Goal: Information Seeking & Learning: Learn about a topic

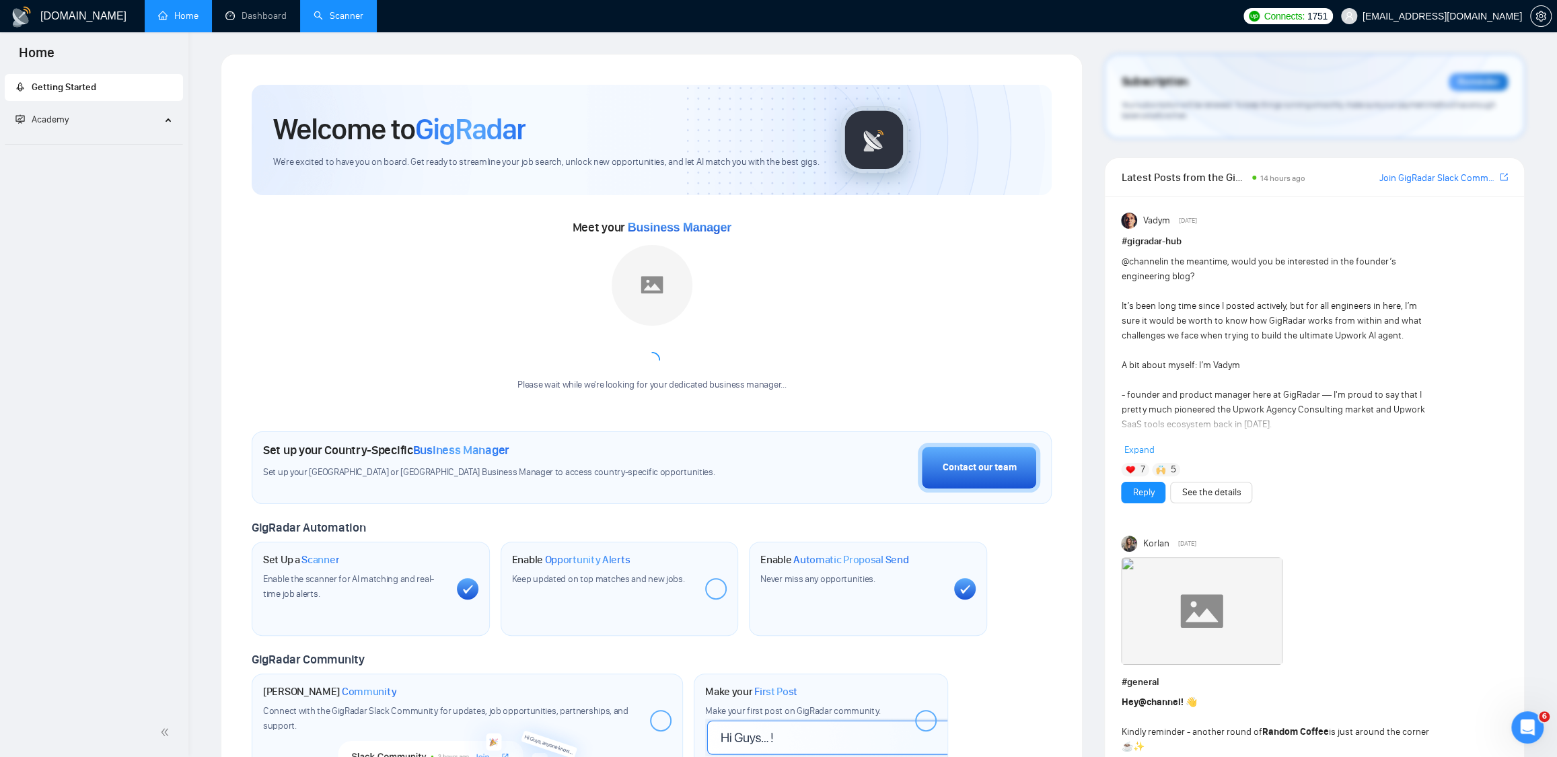
click at [339, 13] on link "Scanner" at bounding box center [338, 15] width 50 height 11
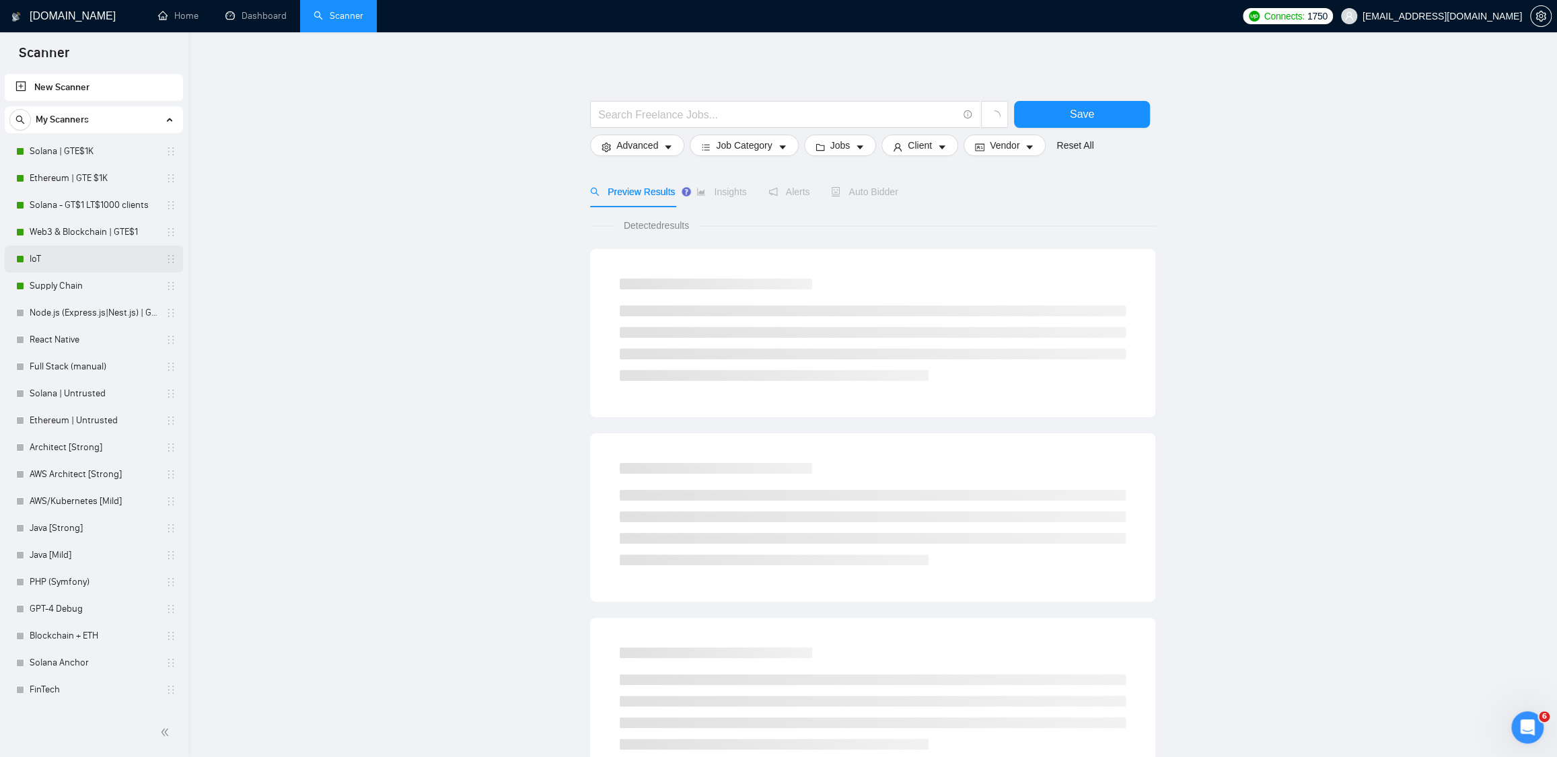
click at [75, 260] on link "IoT" at bounding box center [94, 259] width 128 height 27
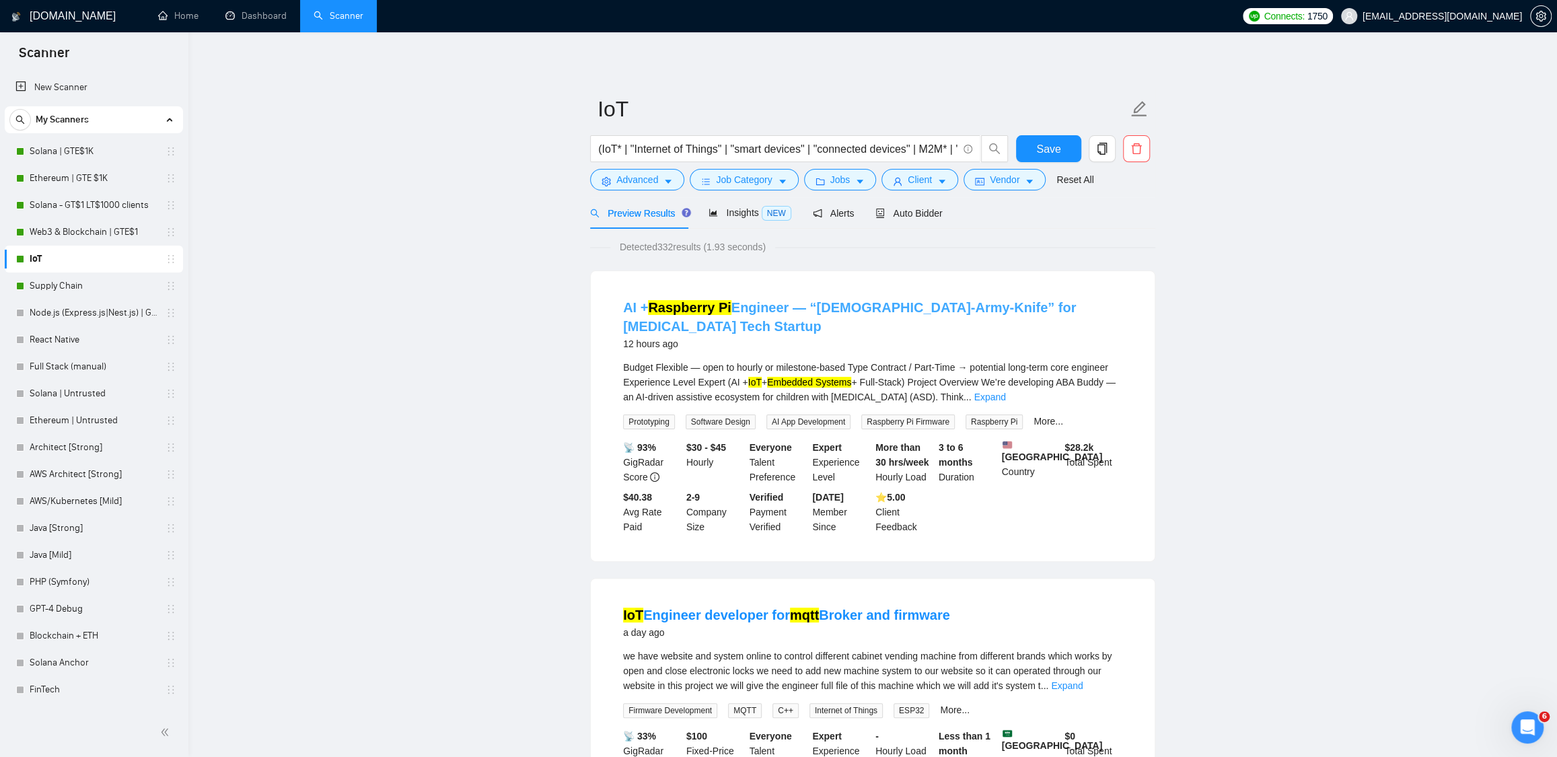
click at [895, 307] on link "AI + Raspberry Pi Engineer — “Swiss-Army-Knife” for Autism Tech Startup" at bounding box center [849, 317] width 453 height 34
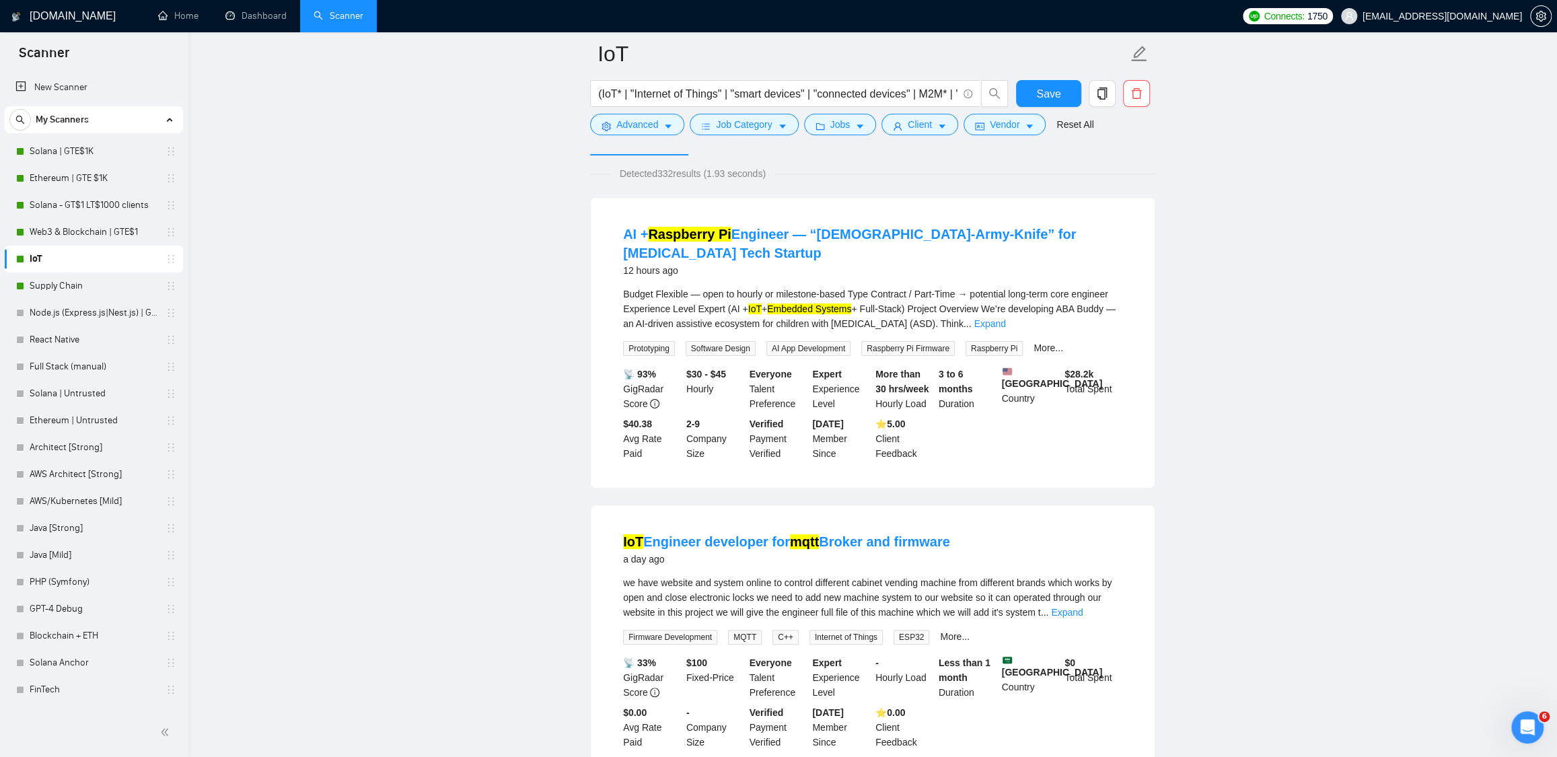
scroll to position [303, 0]
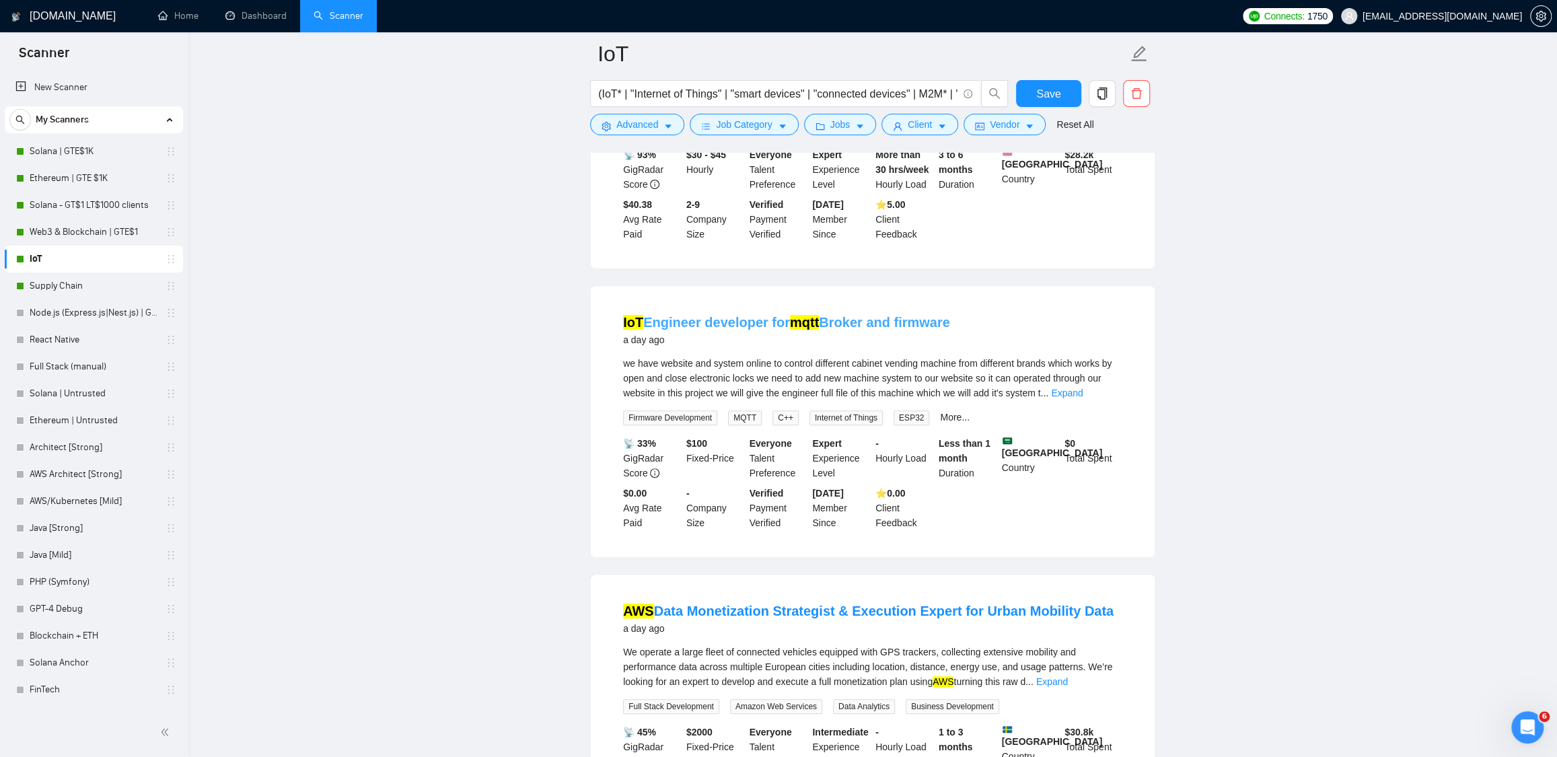
click at [743, 315] on link "IoT Engineer developer for mqtt Broker and firmware" at bounding box center [786, 322] width 327 height 15
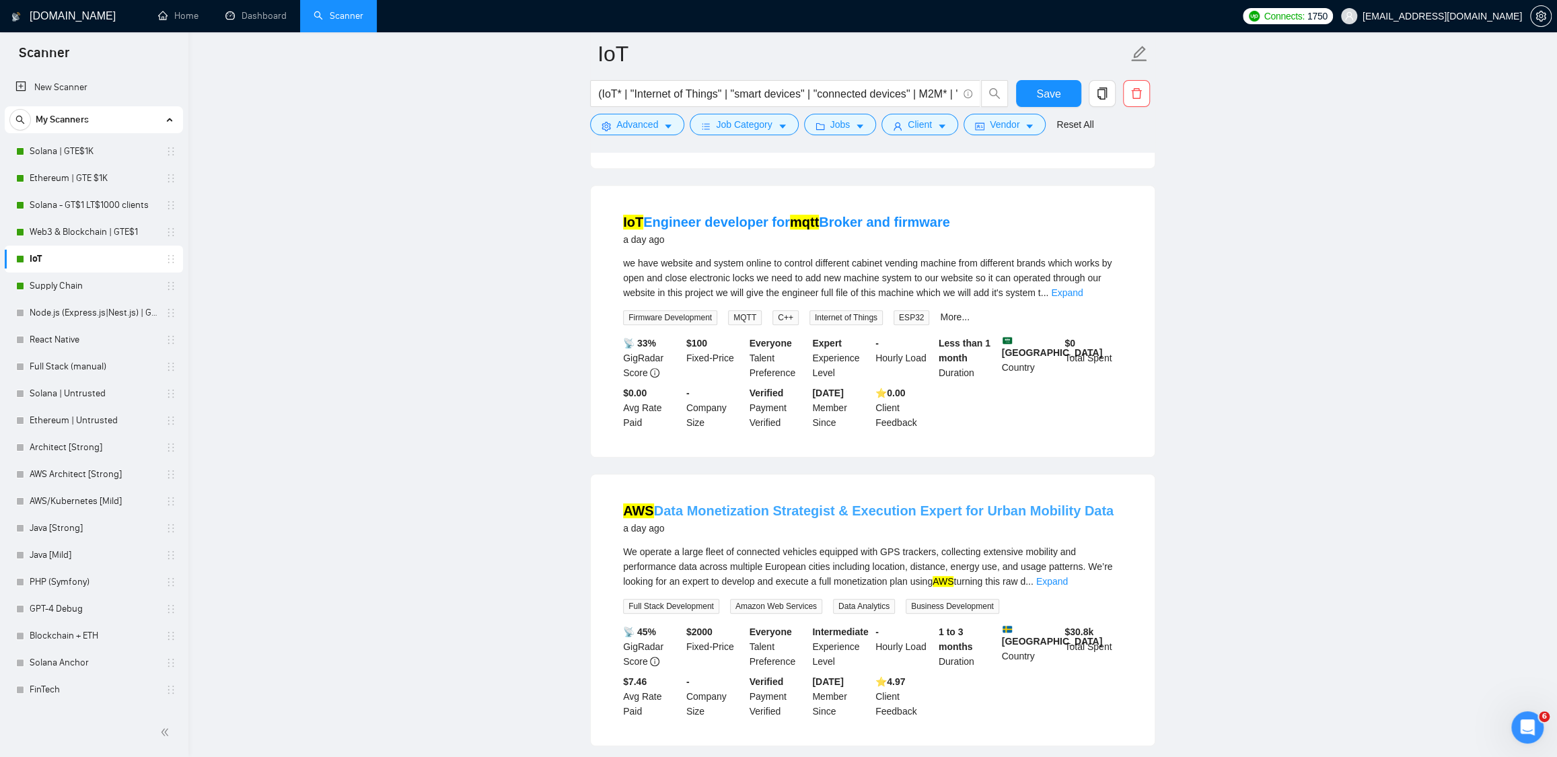
scroll to position [525, 0]
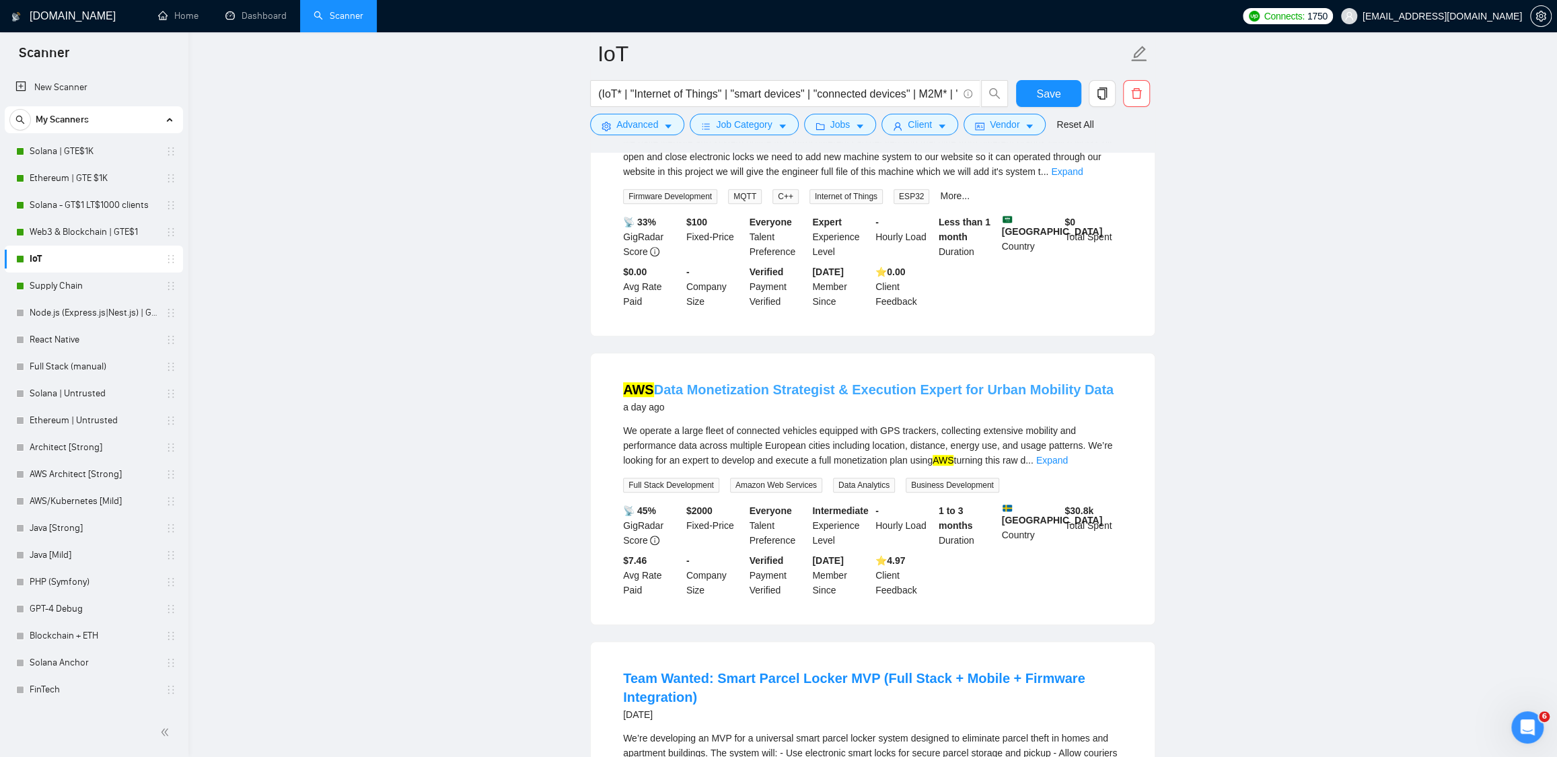
click at [832, 394] on link "AWS Data Monetization Strategist & Execution Expert for Urban Mobility Data" at bounding box center [868, 389] width 490 height 15
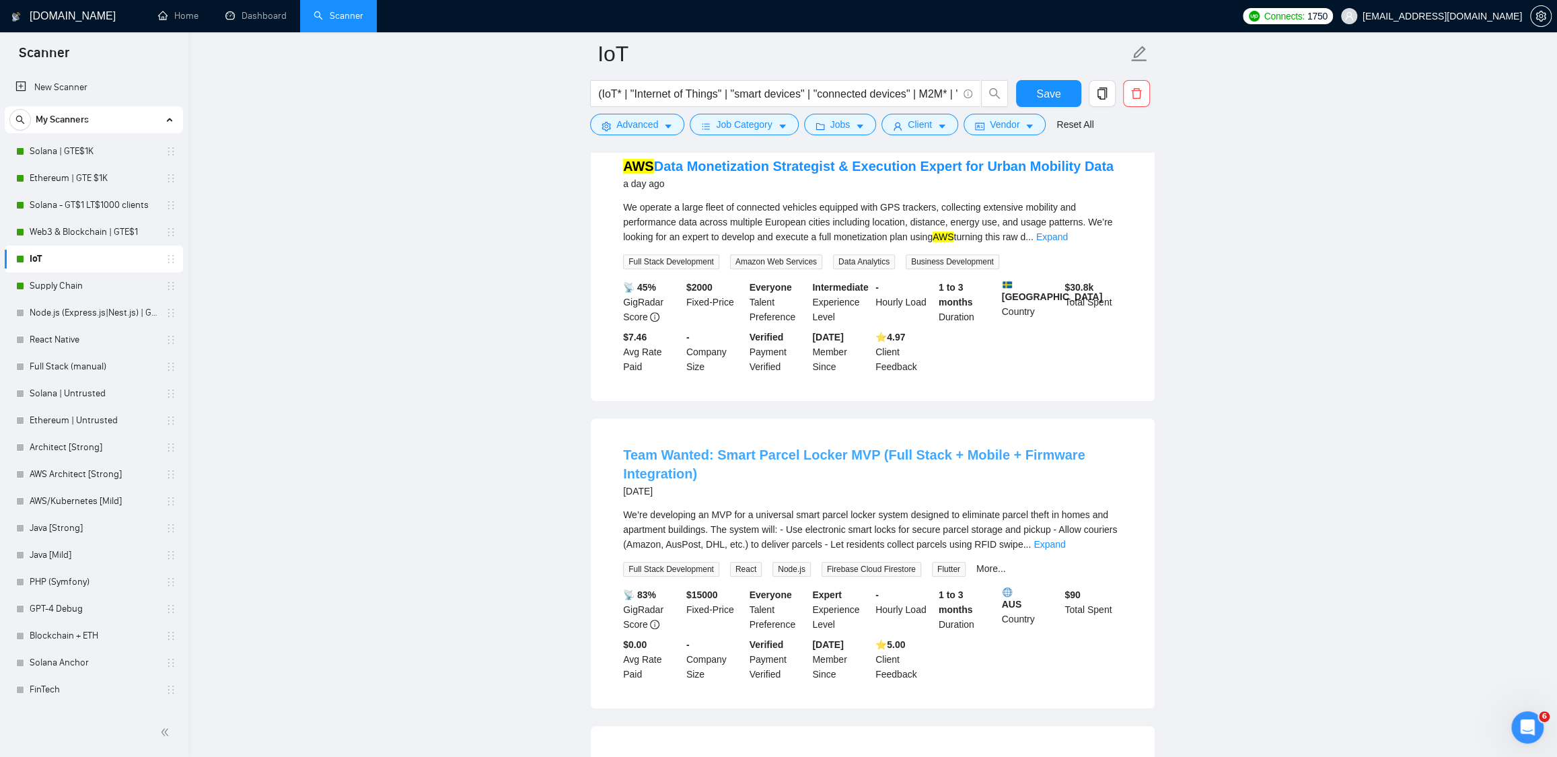
scroll to position [854, 0]
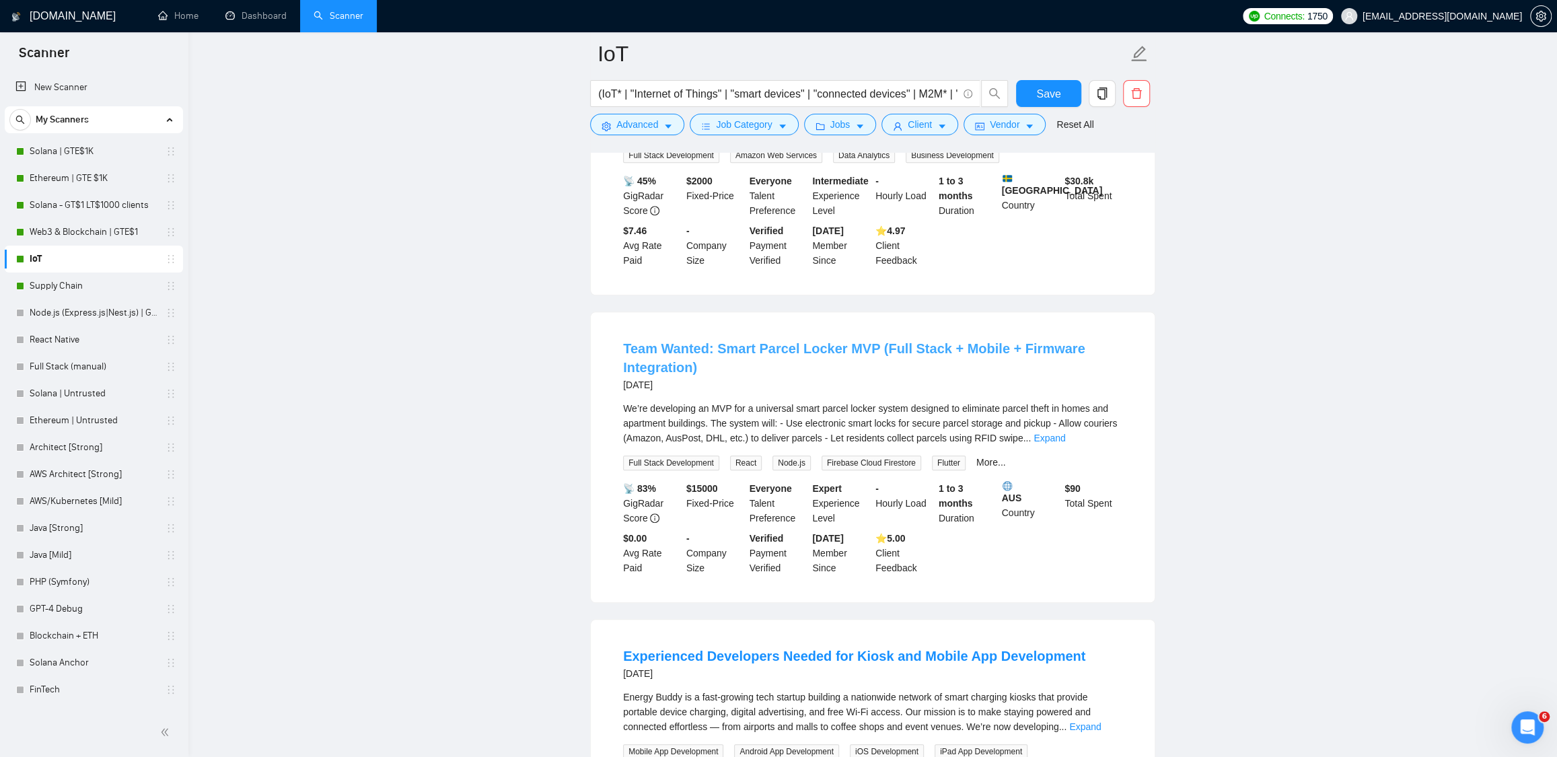
click at [797, 345] on link "Team Wanted: Smart Parcel Locker MVP (Full Stack + Mobile + Firmware Integratio…" at bounding box center [854, 358] width 462 height 34
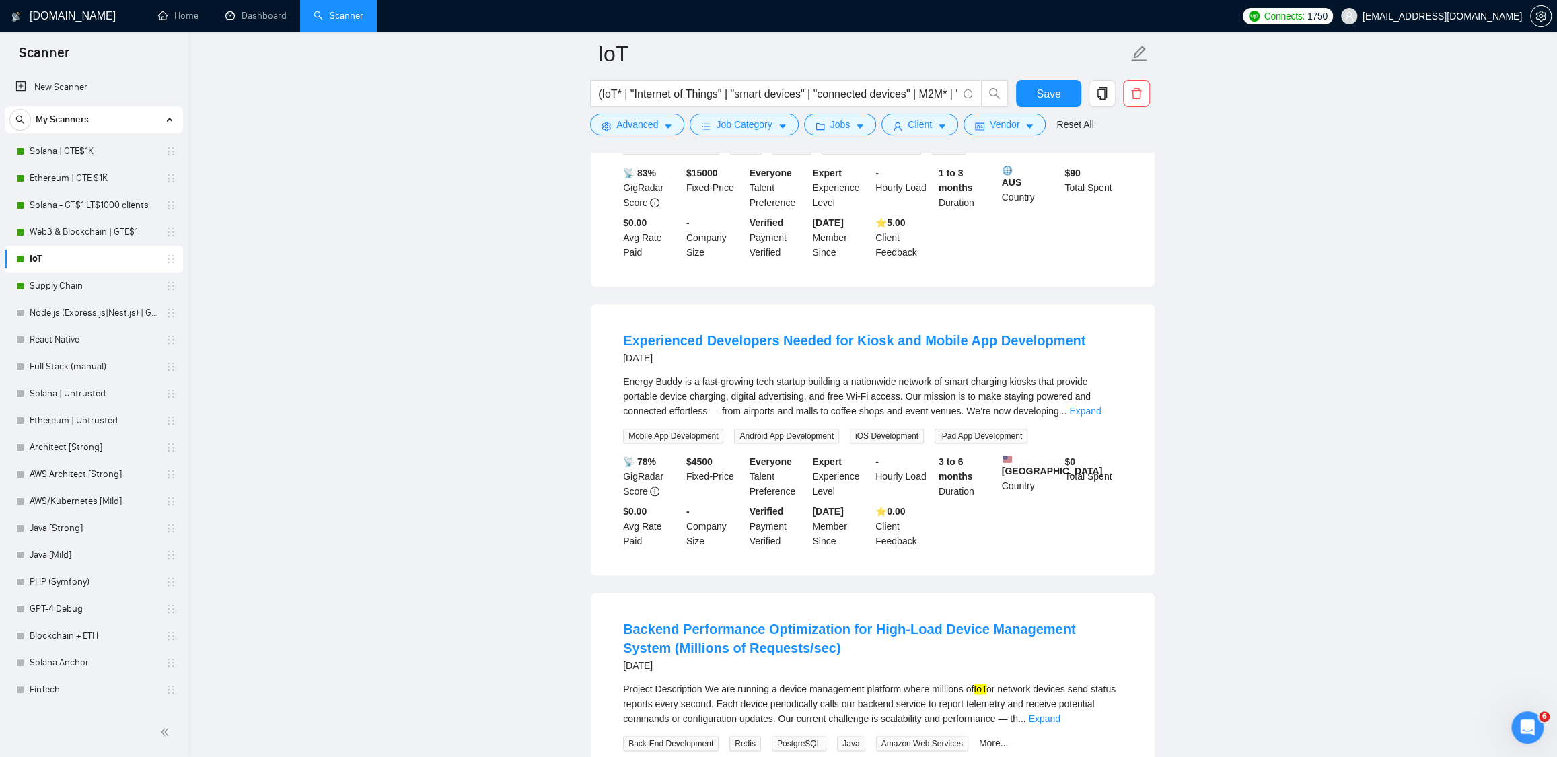
scroll to position [1174, 0]
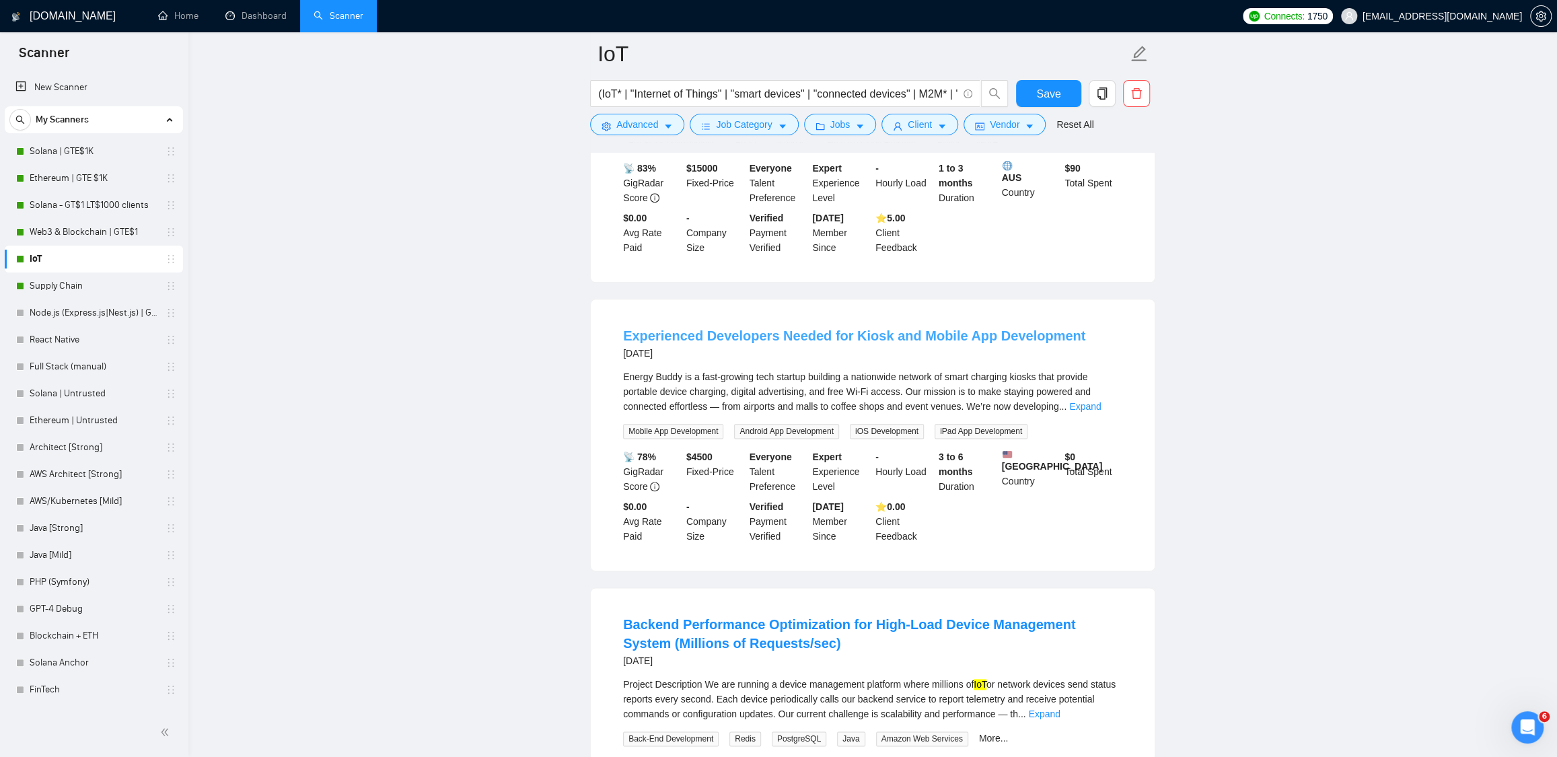
click at [841, 334] on link "Experienced Developers Needed for Kiosk and Mobile App Development" at bounding box center [854, 335] width 462 height 15
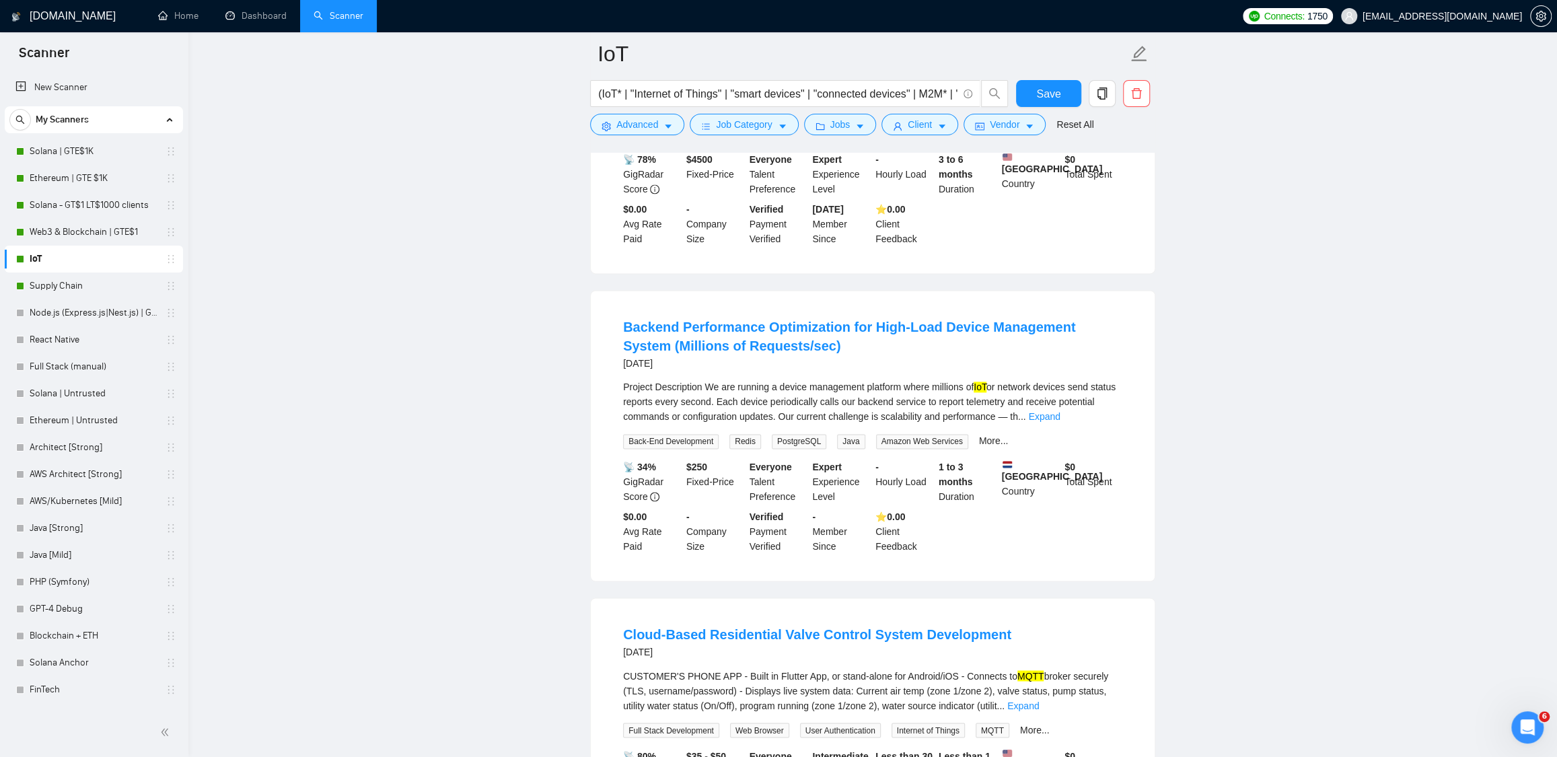
scroll to position [1610, 0]
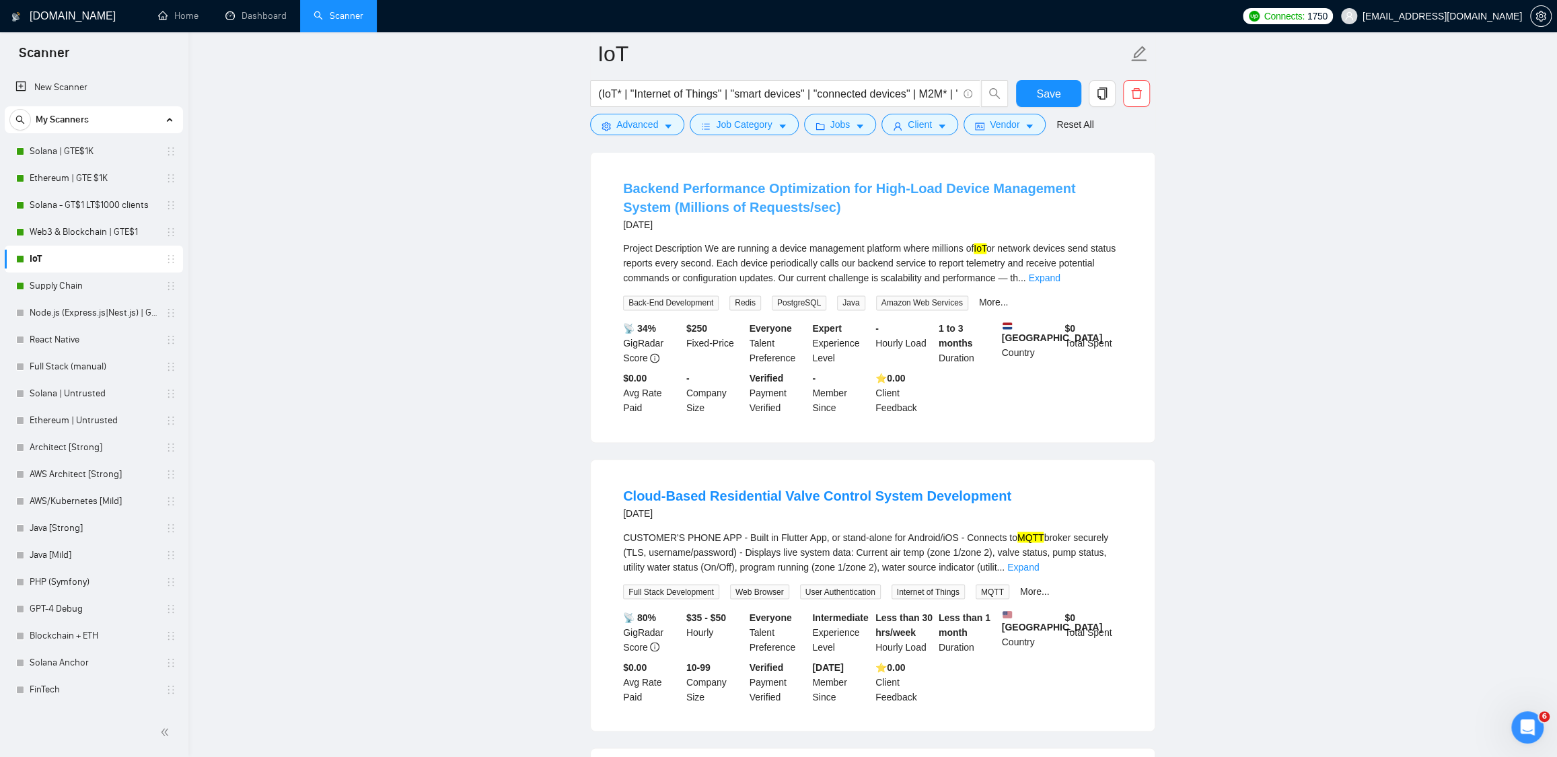
click at [918, 184] on link "Backend Performance Optimization for High-Load Device Management System (Millio…" at bounding box center [849, 198] width 452 height 34
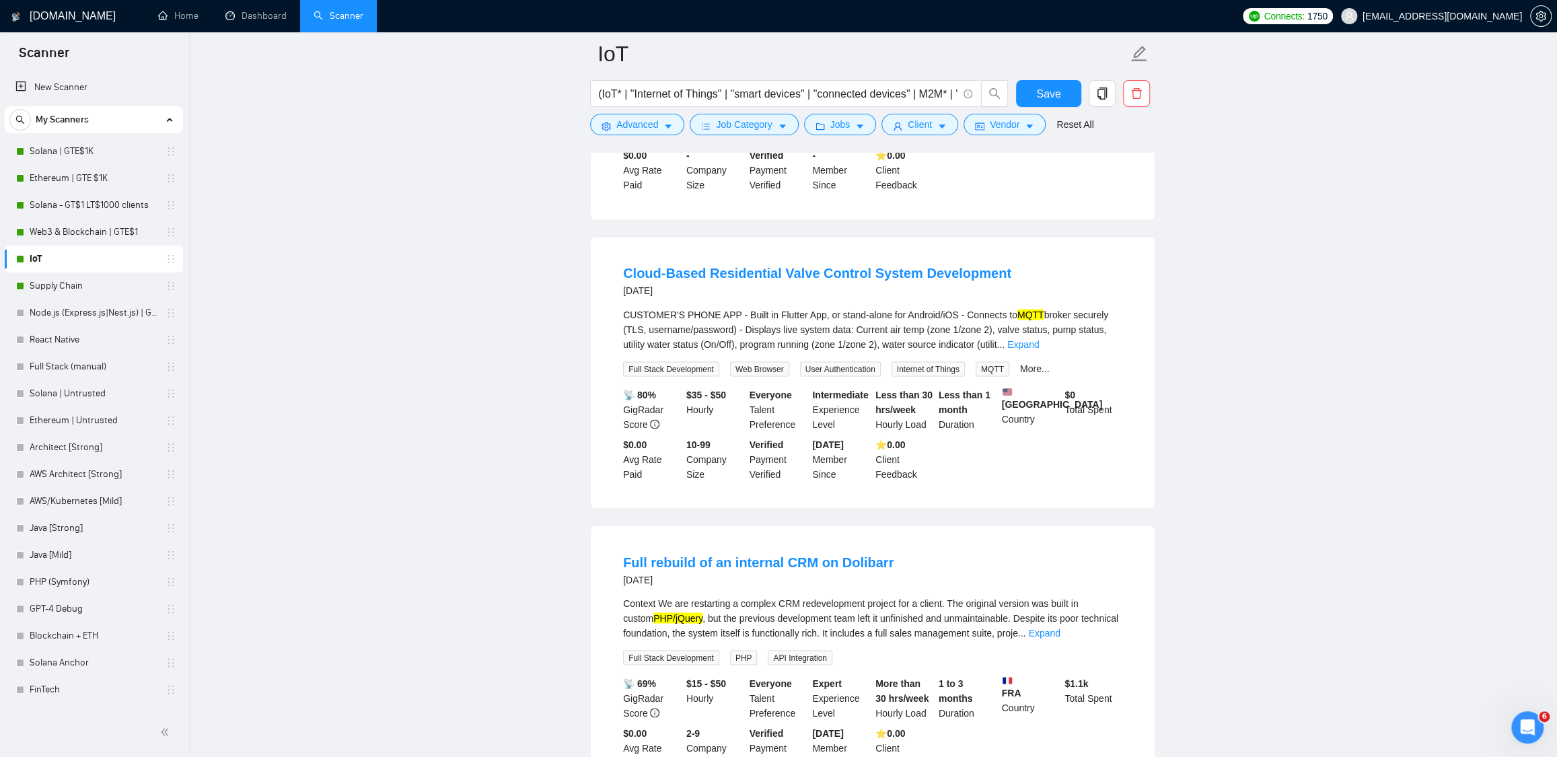
scroll to position [1828, 0]
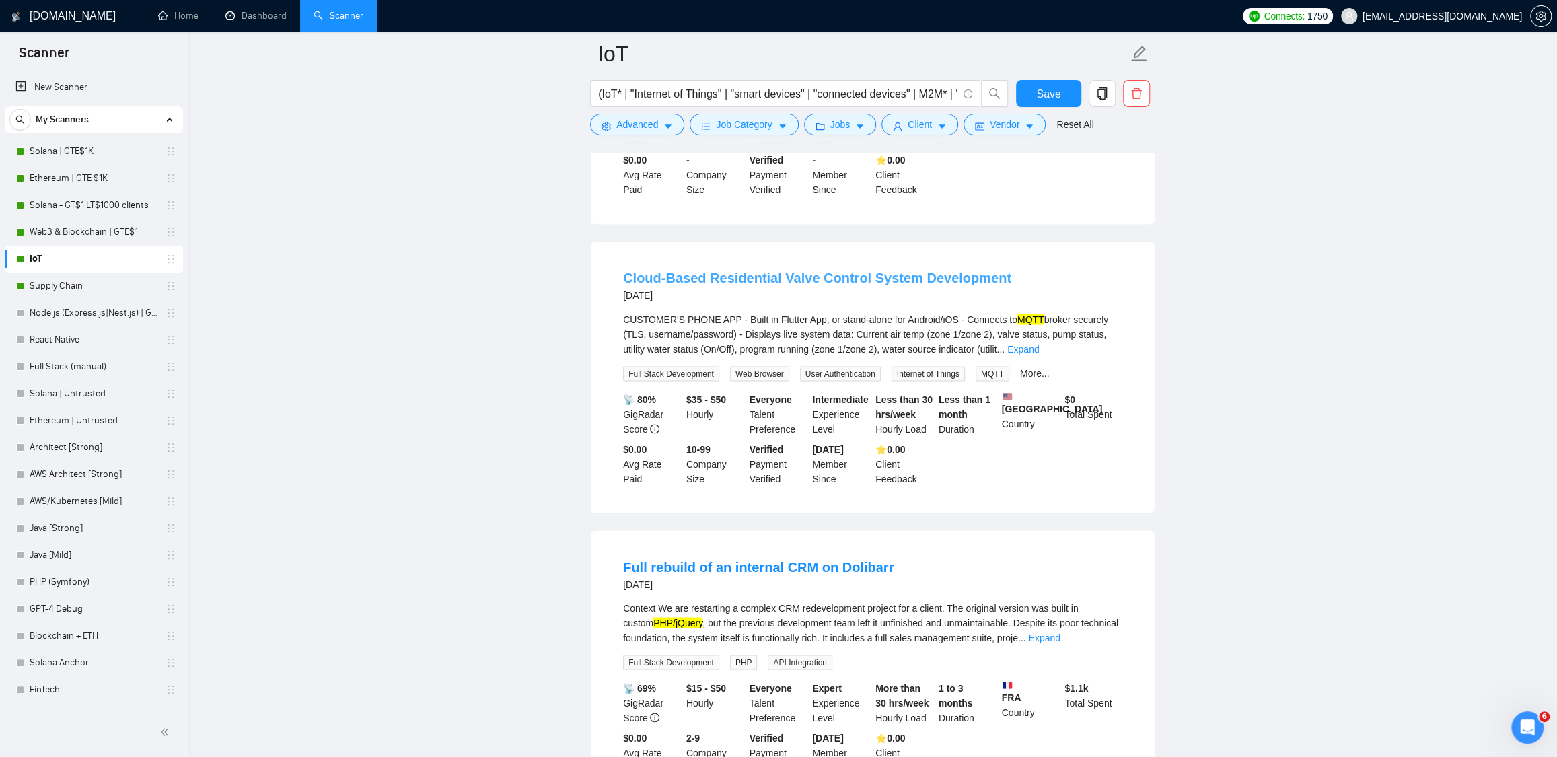
click at [827, 276] on link "Cloud-Based Residential Valve Control System Development" at bounding box center [817, 277] width 388 height 15
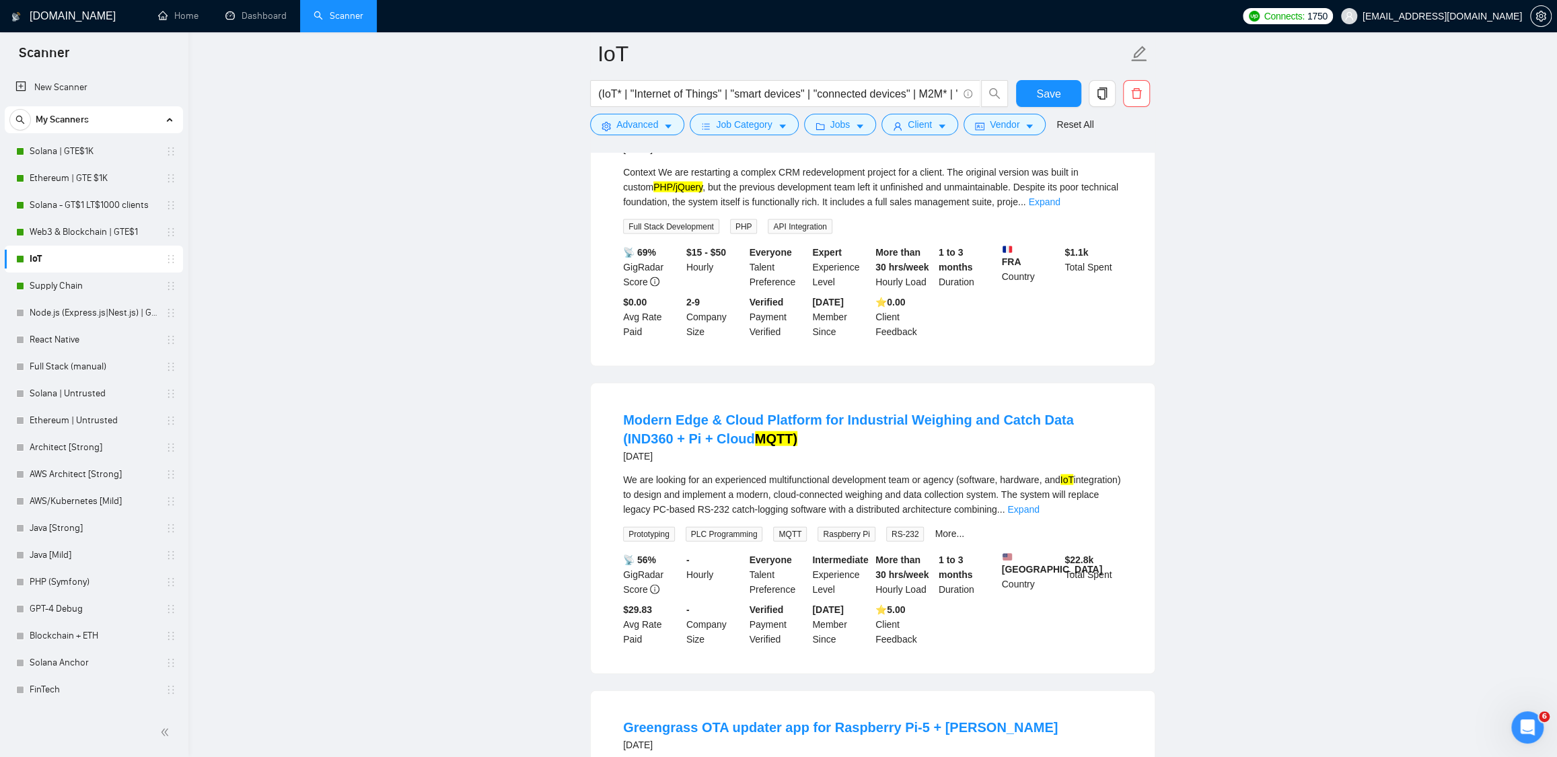
scroll to position [2335, 0]
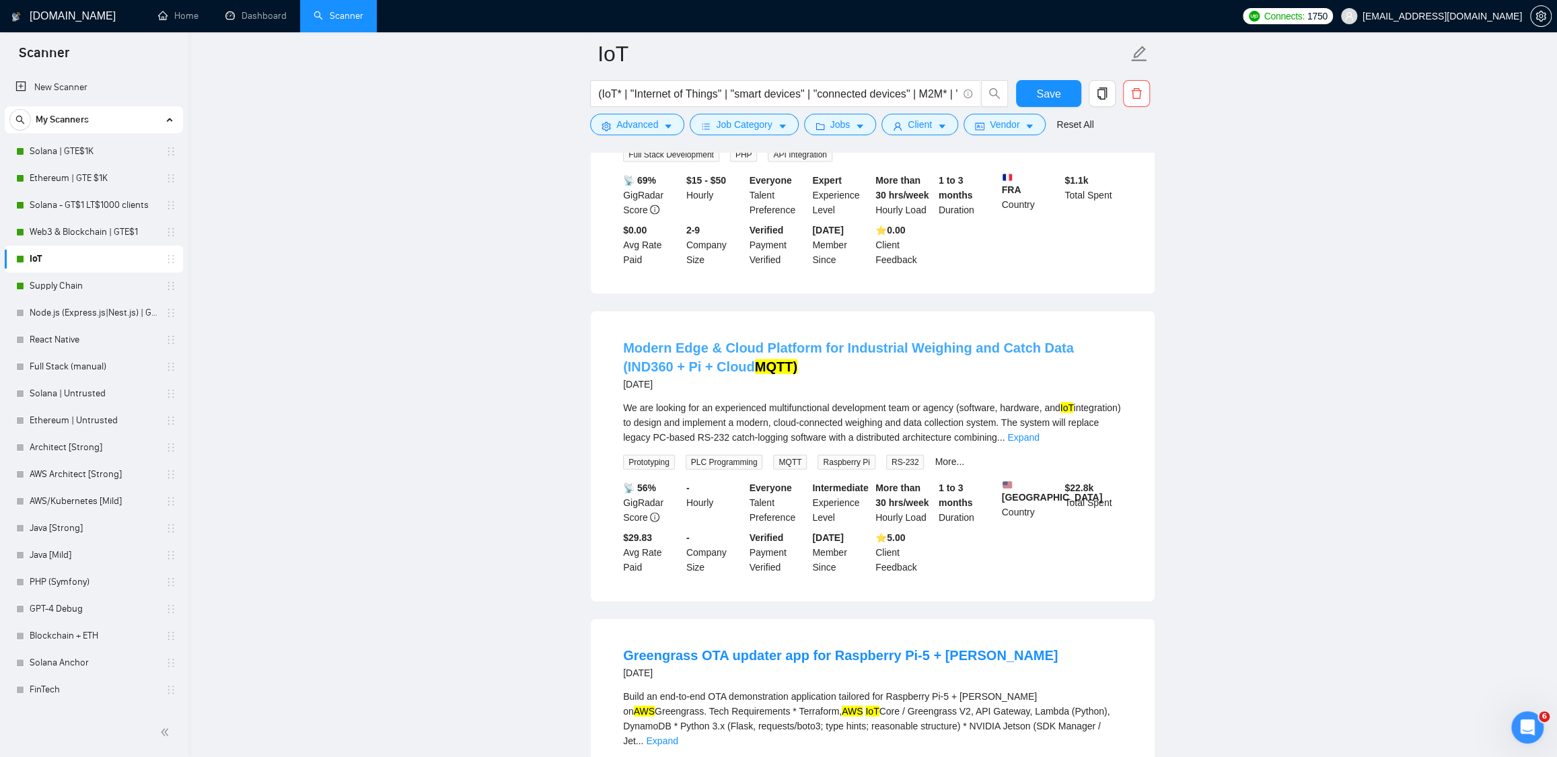
click at [813, 350] on link "Modern Edge & Cloud Platform for Industrial Weighing and Catch Data (IND360 + P…" at bounding box center [848, 357] width 451 height 34
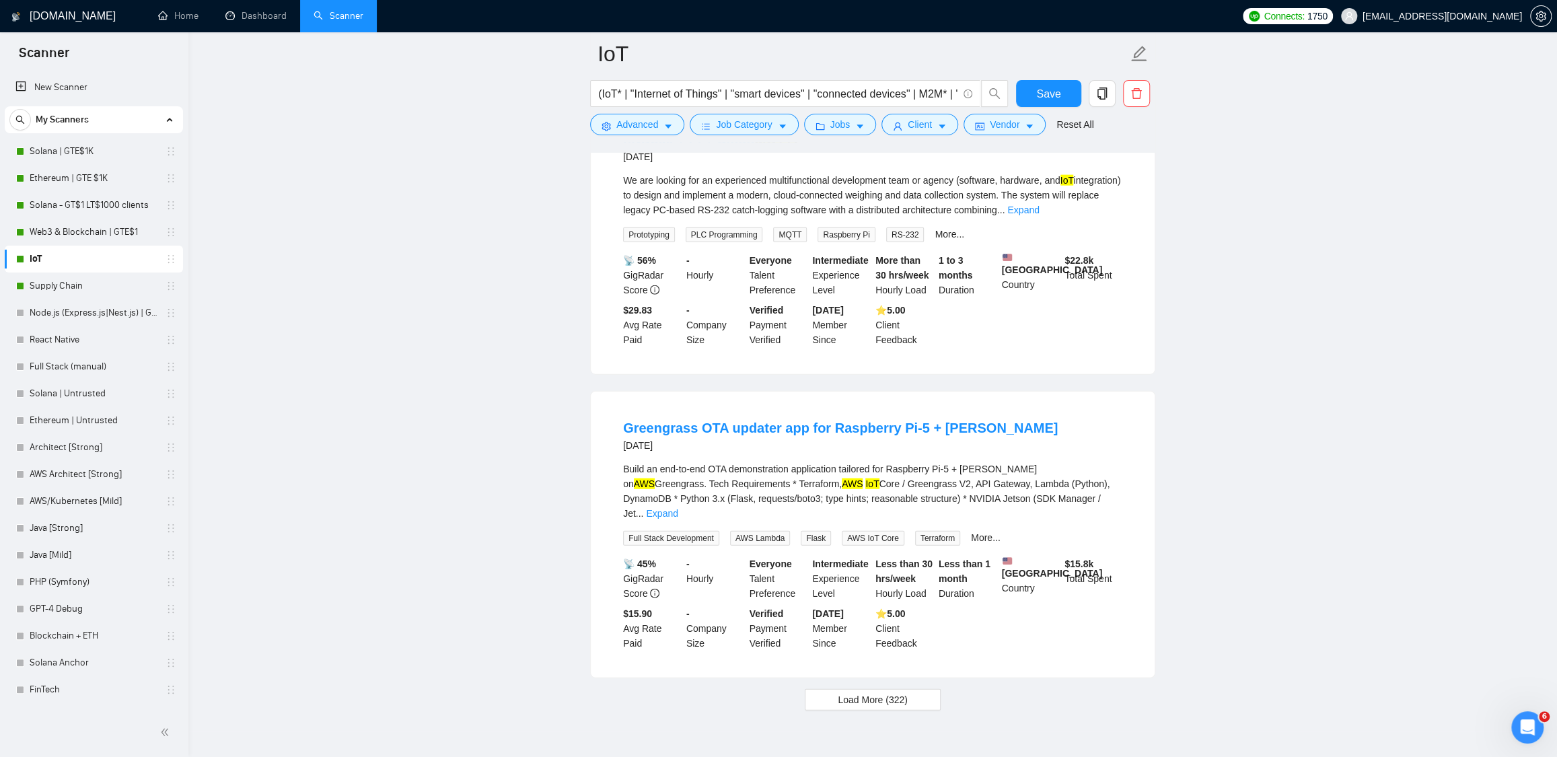
scroll to position [2617, 0]
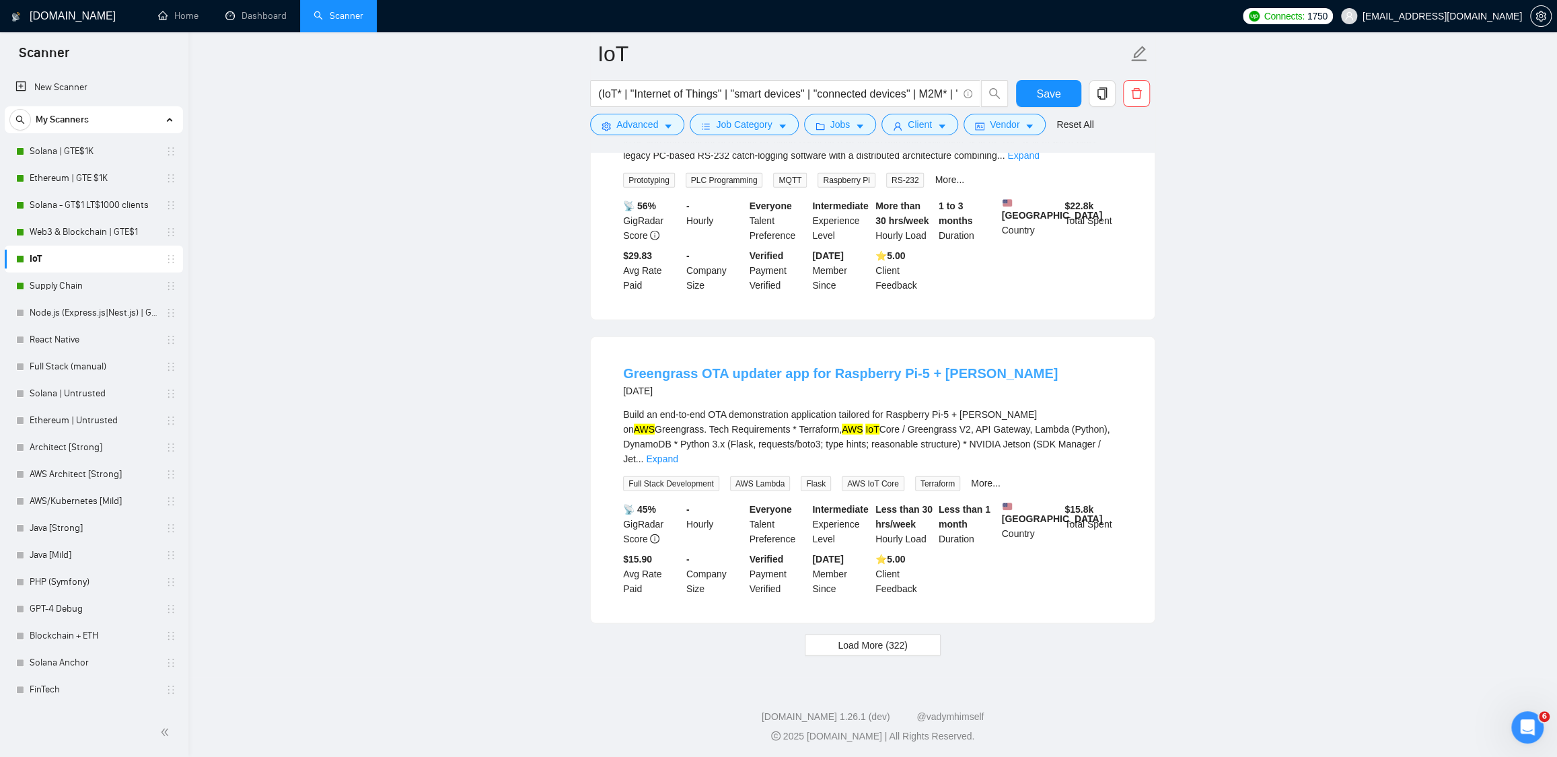
click at [798, 381] on link "Greengrass OTA updater app for Raspberry Pi-5 + [PERSON_NAME]" at bounding box center [840, 373] width 435 height 15
click at [872, 652] on span "Load More (322)" at bounding box center [872, 645] width 70 height 15
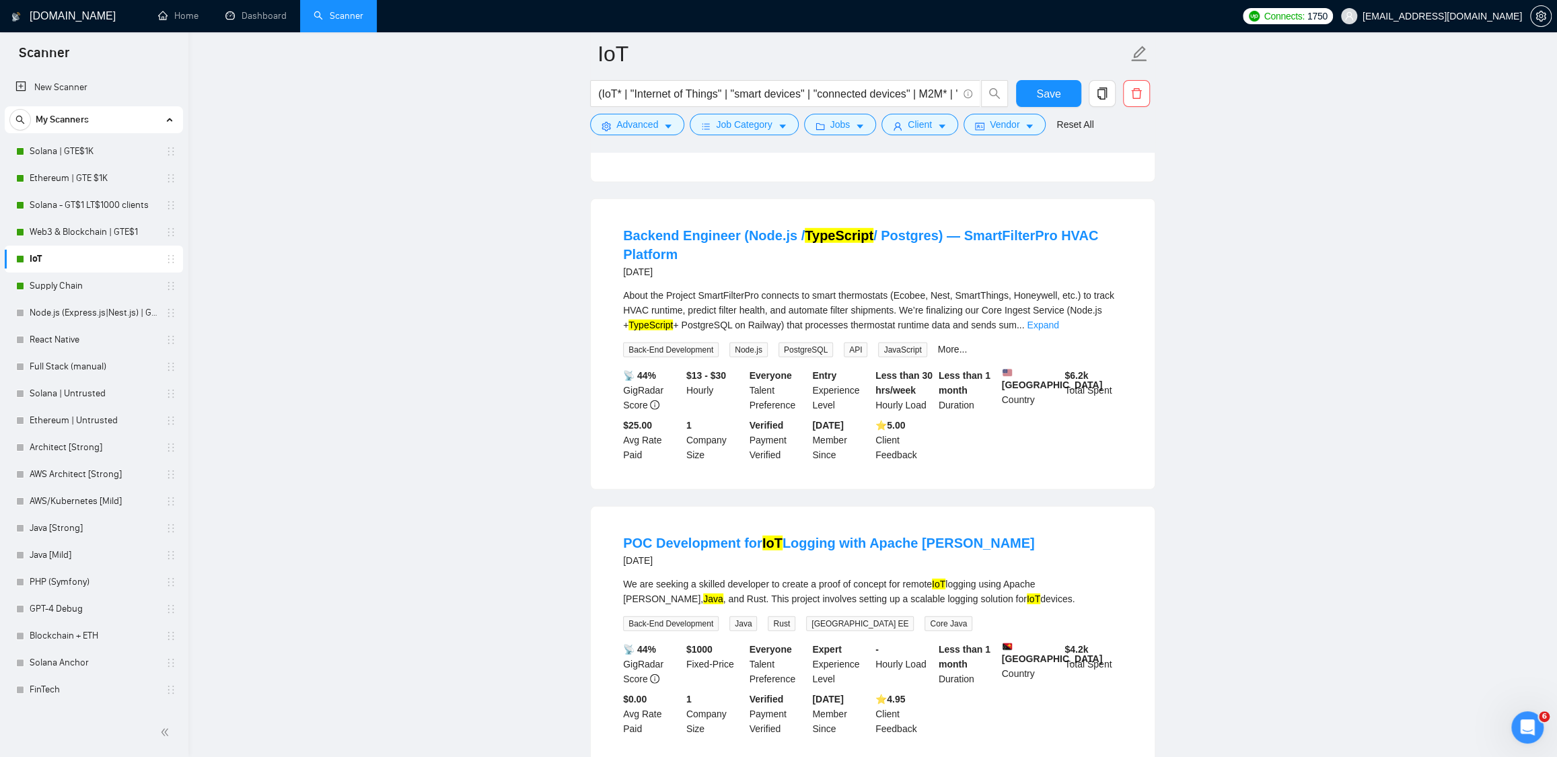
scroll to position [3088, 0]
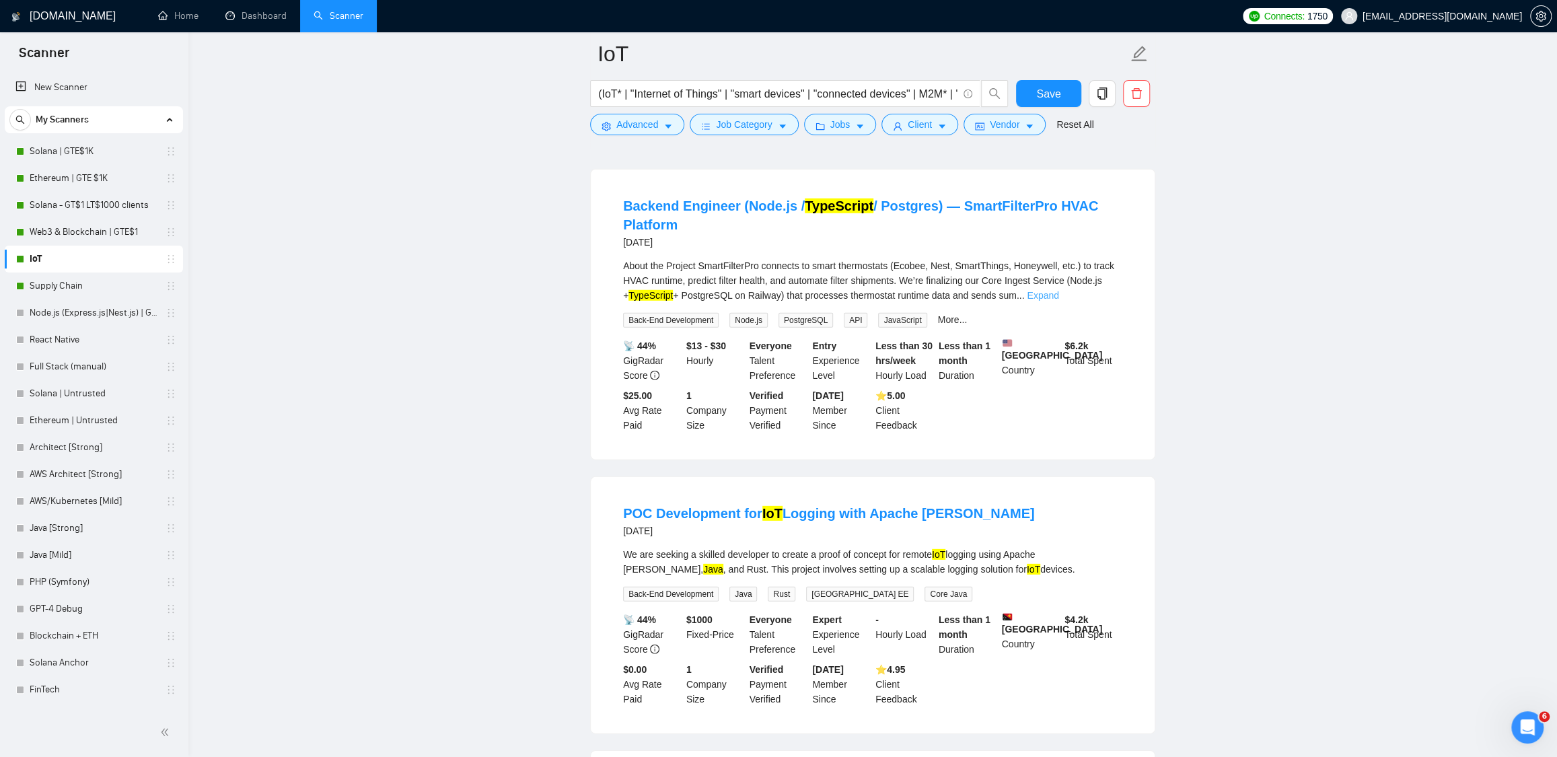
click at [1058, 301] on link "Expand" at bounding box center [1042, 295] width 32 height 11
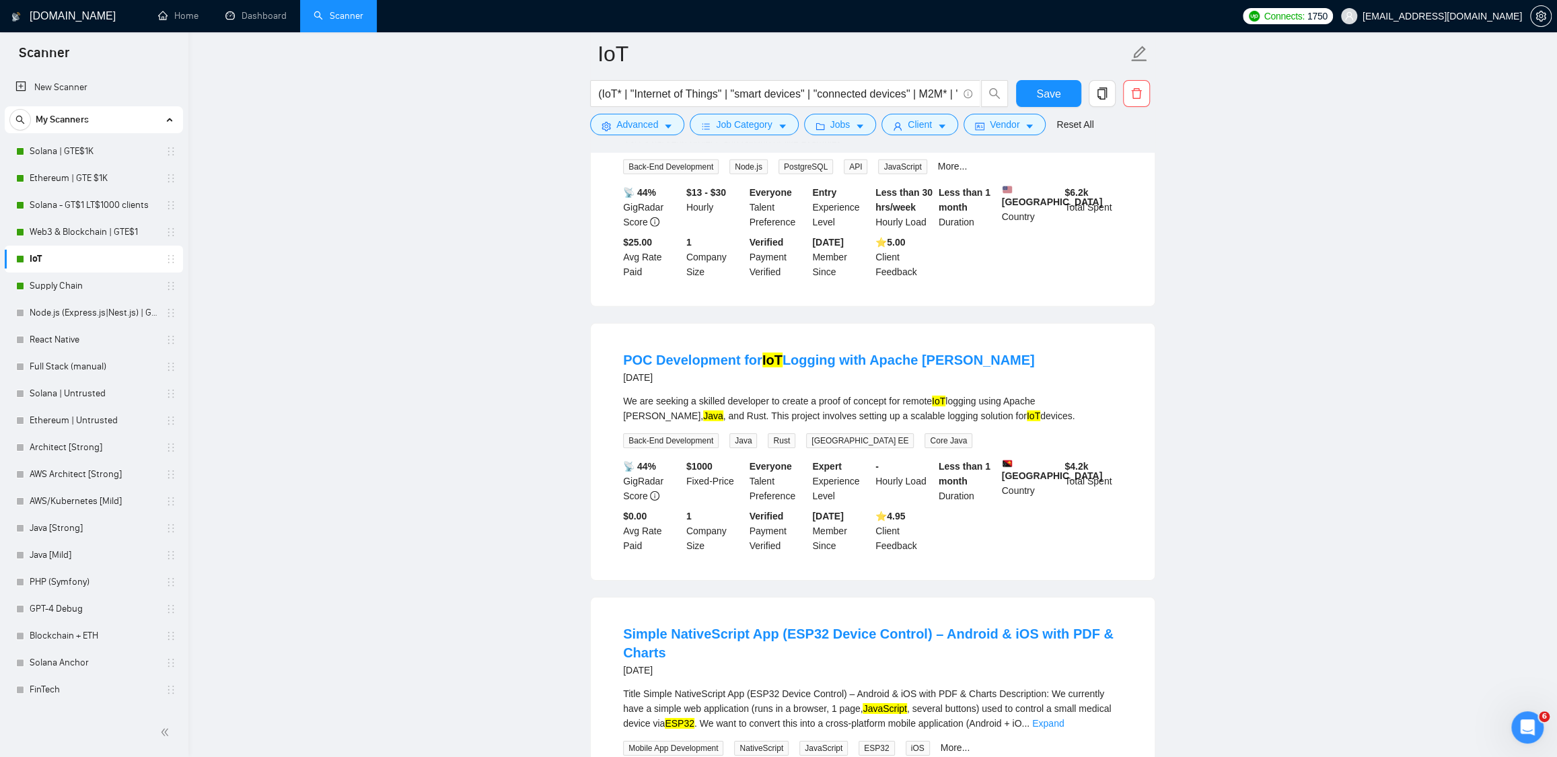
scroll to position [3390, 0]
click at [865, 367] on link "POC Development for IoT Logging with Apache Kafka" at bounding box center [829, 359] width 412 height 15
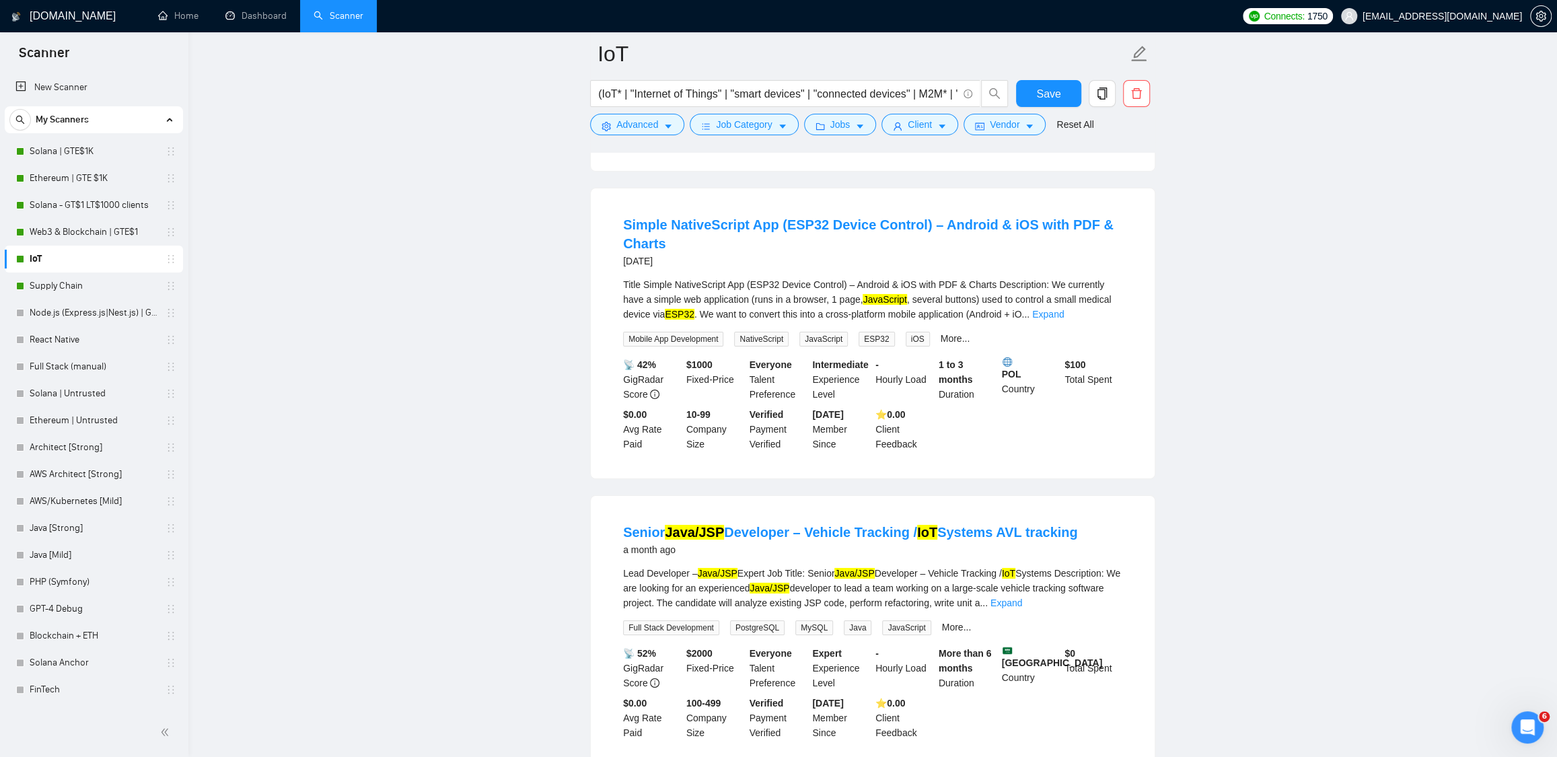
scroll to position [3828, 0]
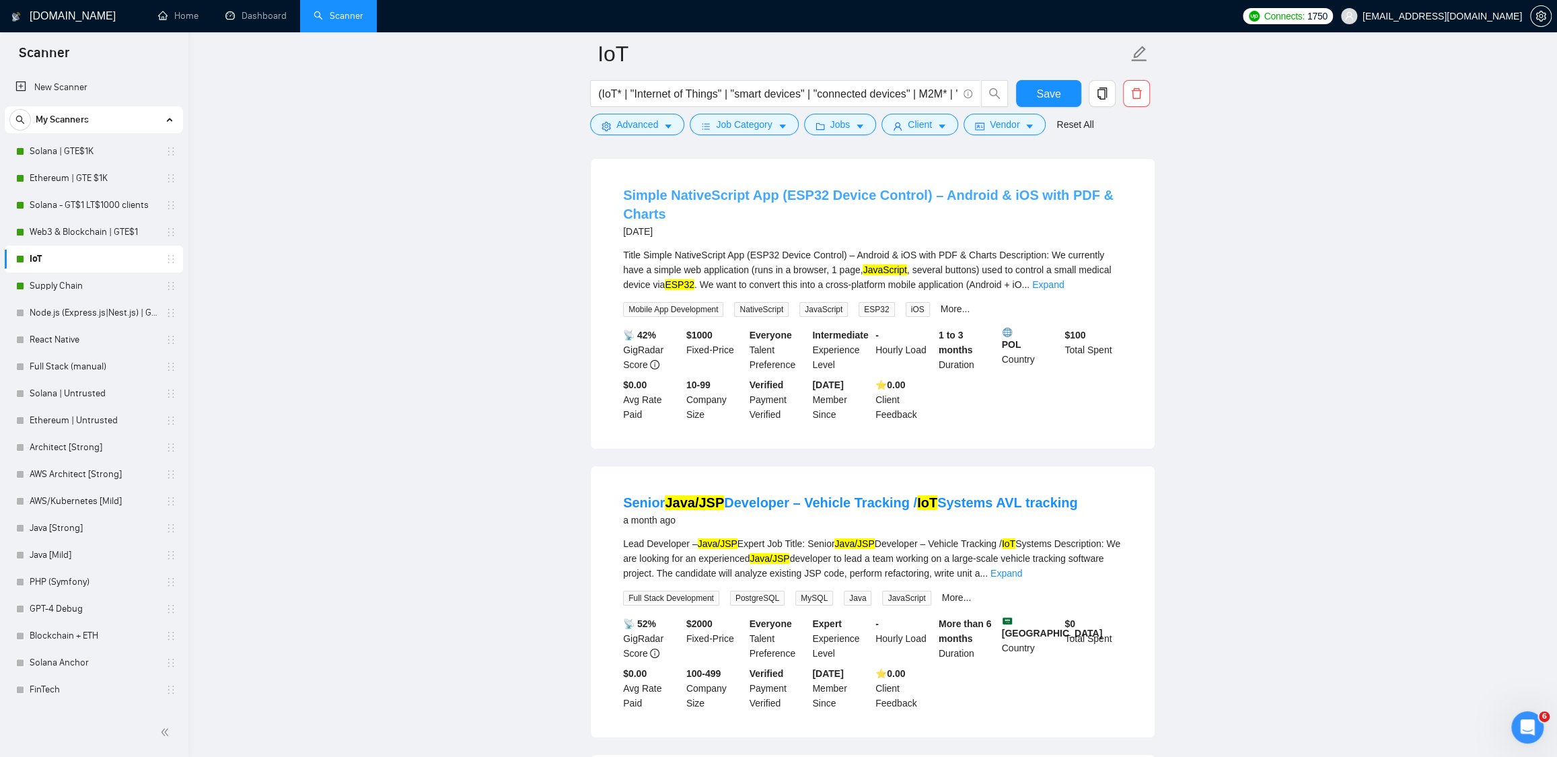
click at [992, 215] on link "Simple NativeScript App (ESP32 Device Control) – Android & iOS with PDF & Charts" at bounding box center [868, 205] width 490 height 34
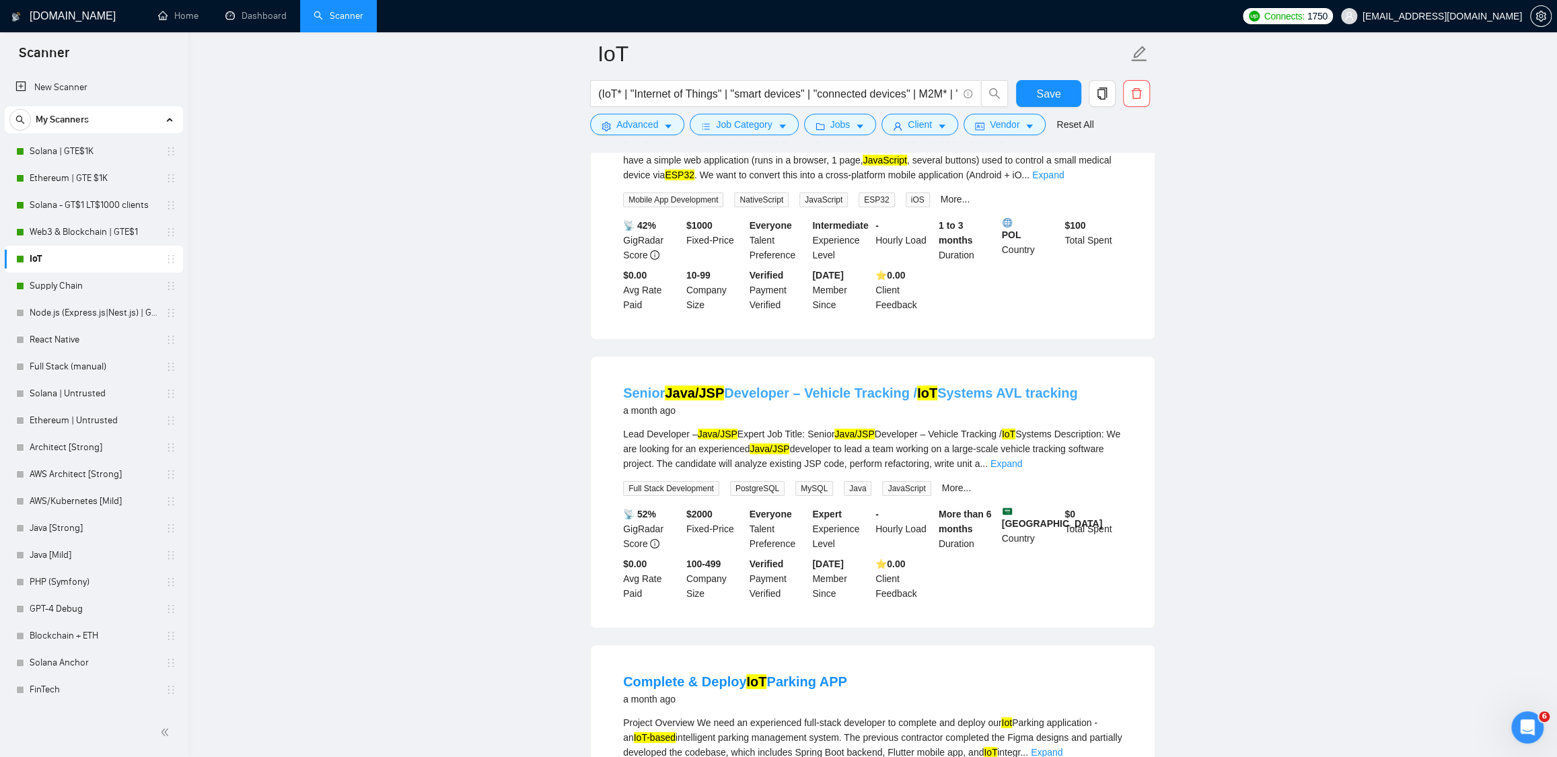
scroll to position [4044, 0]
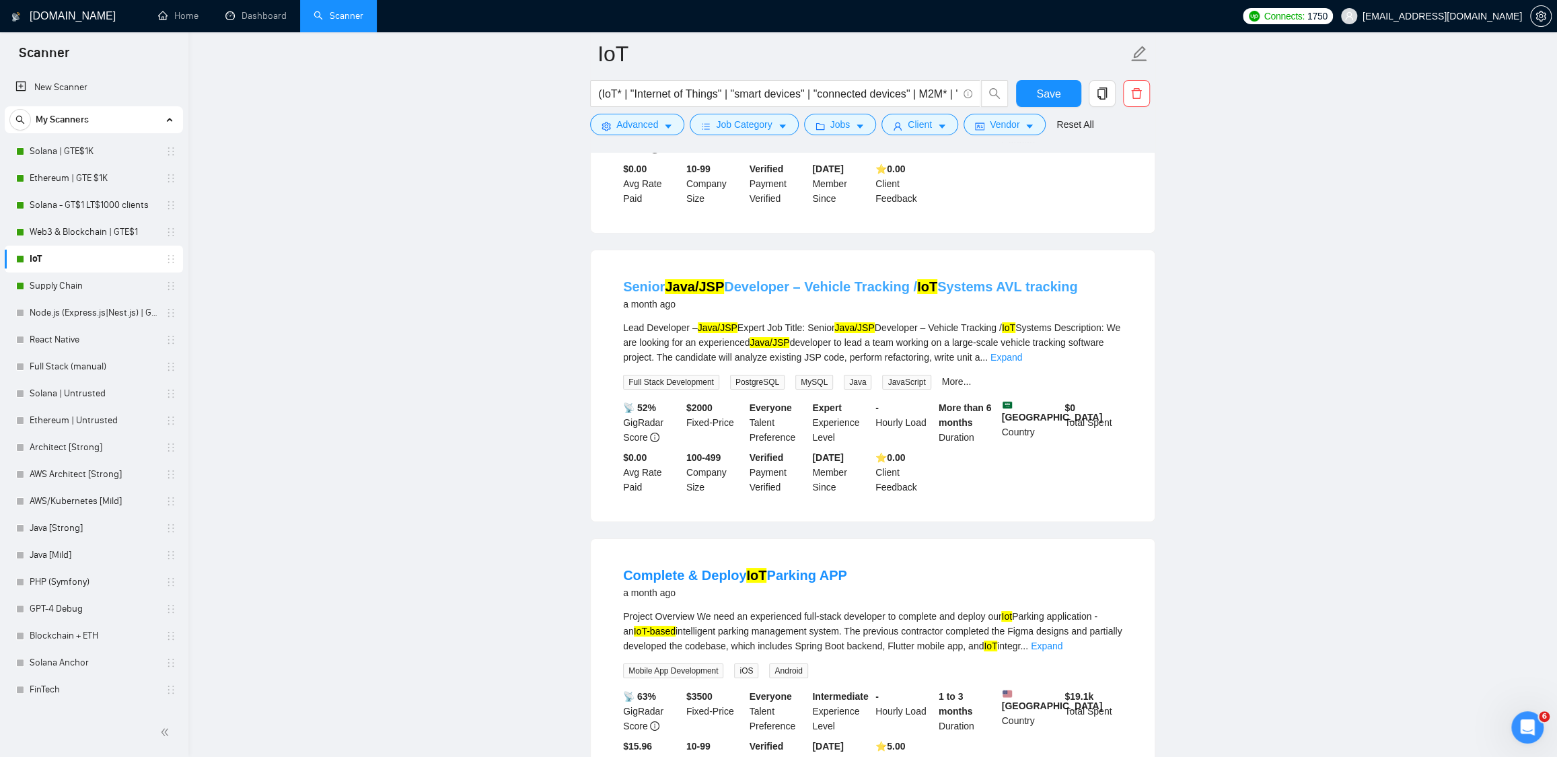
click at [985, 294] on link "Senior Java/JSP Developer – Vehicle Tracking / IoT Systems AVL tracking" at bounding box center [850, 286] width 455 height 15
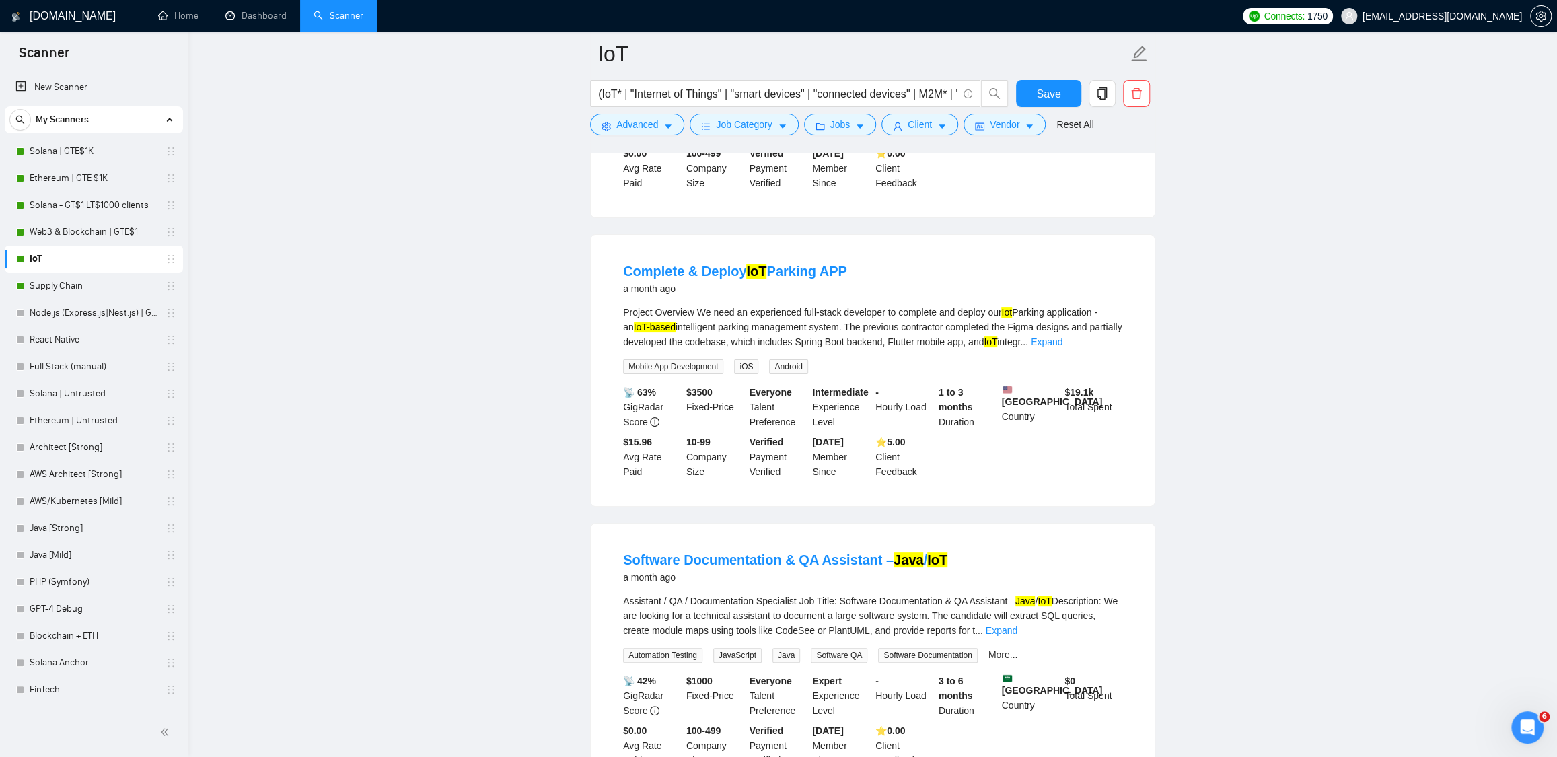
scroll to position [4372, 0]
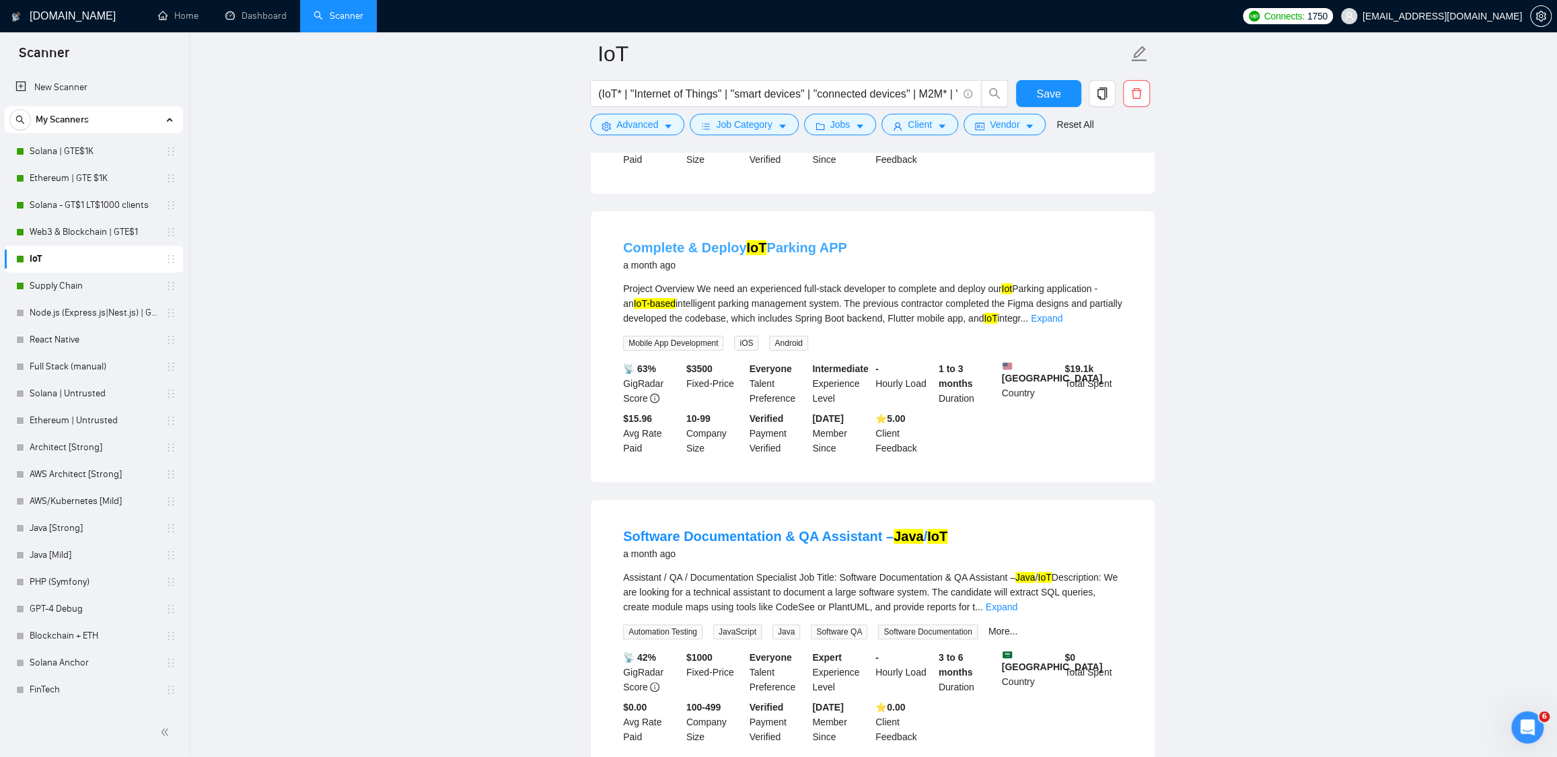
click at [788, 255] on link "Complete & Deploy IoT Parking APP" at bounding box center [735, 247] width 224 height 15
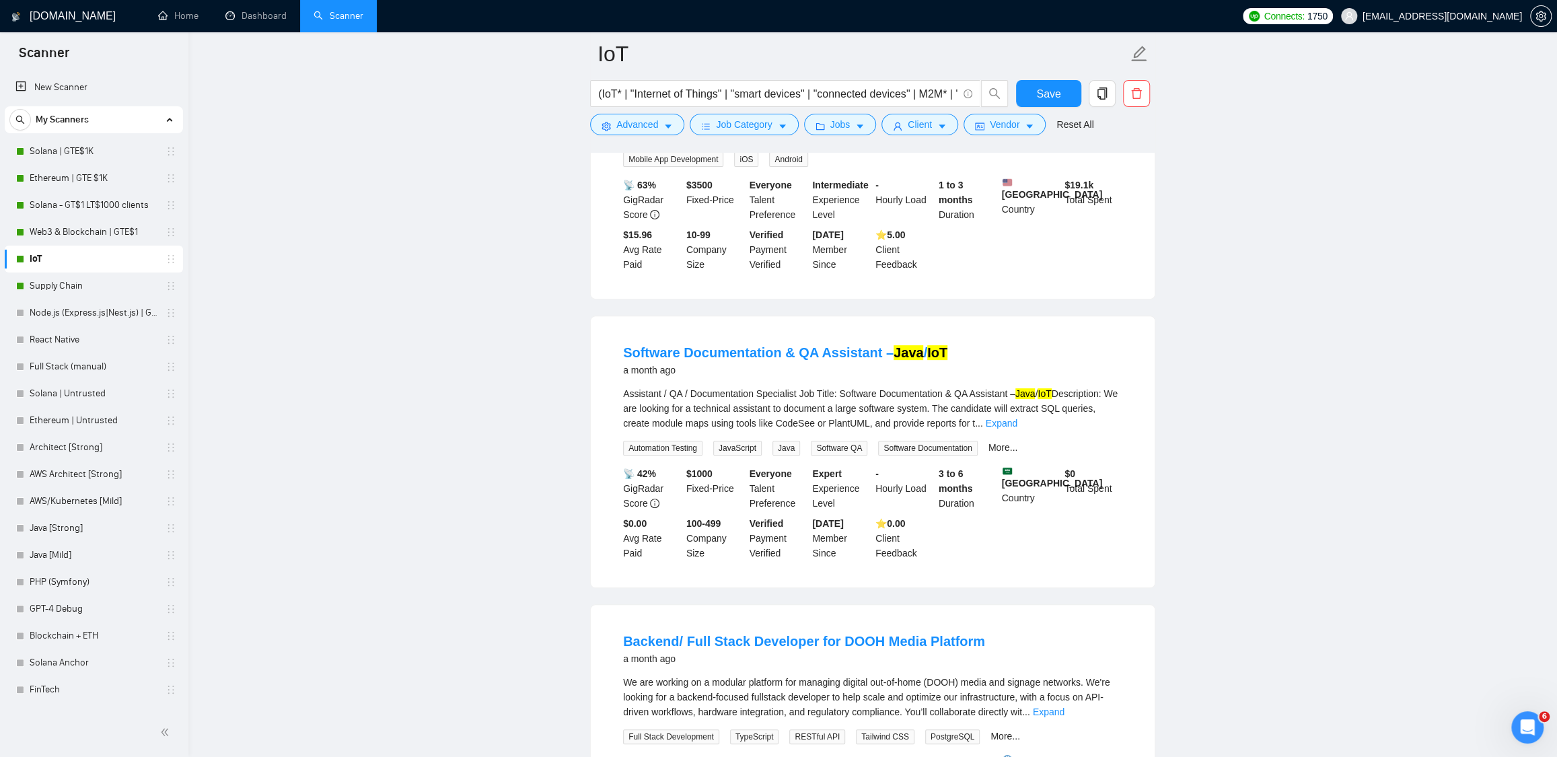
scroll to position [4600, 0]
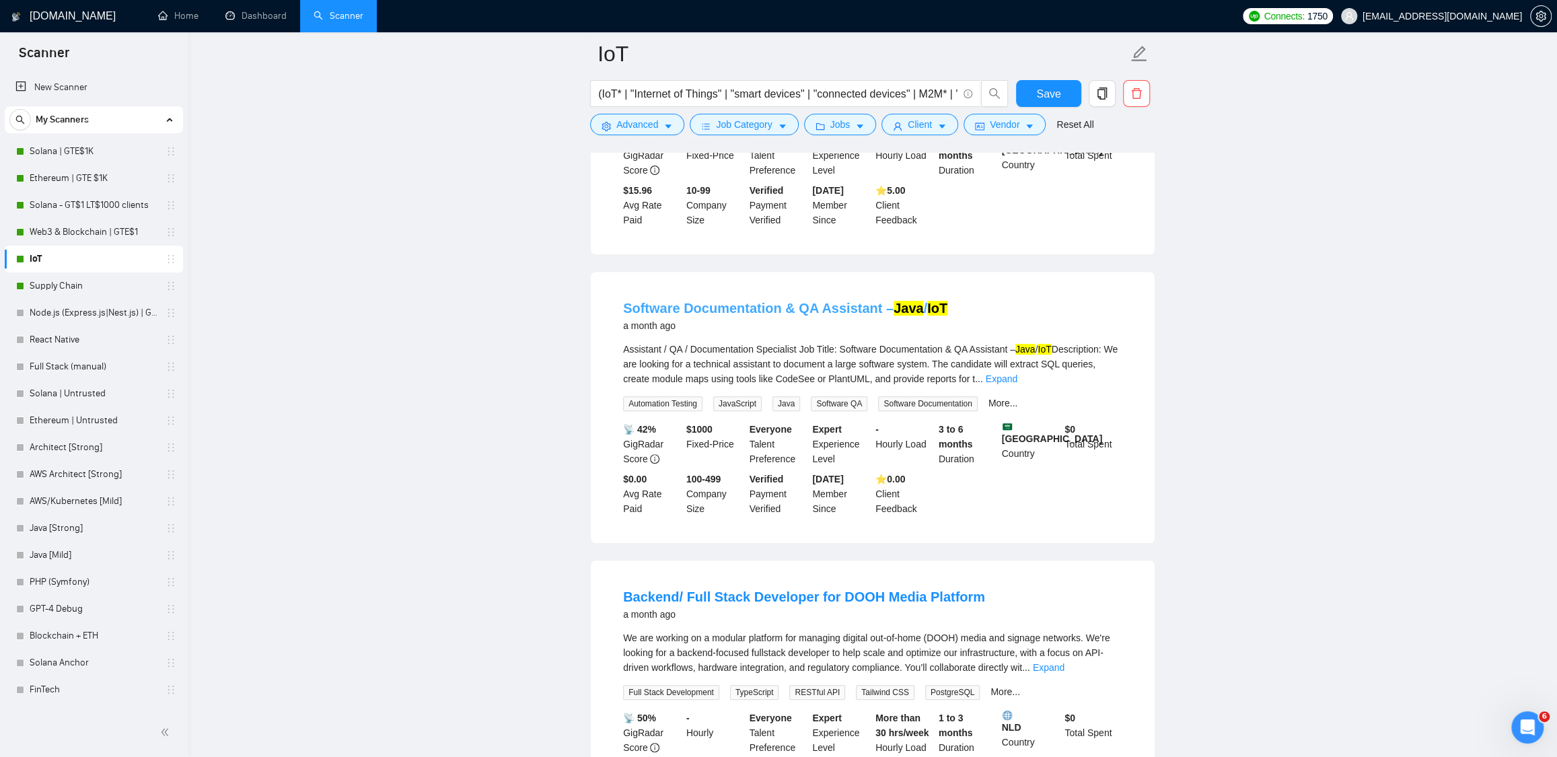
click at [834, 315] on link "Software Documentation & QA Assistant – Java / IoT" at bounding box center [785, 308] width 324 height 15
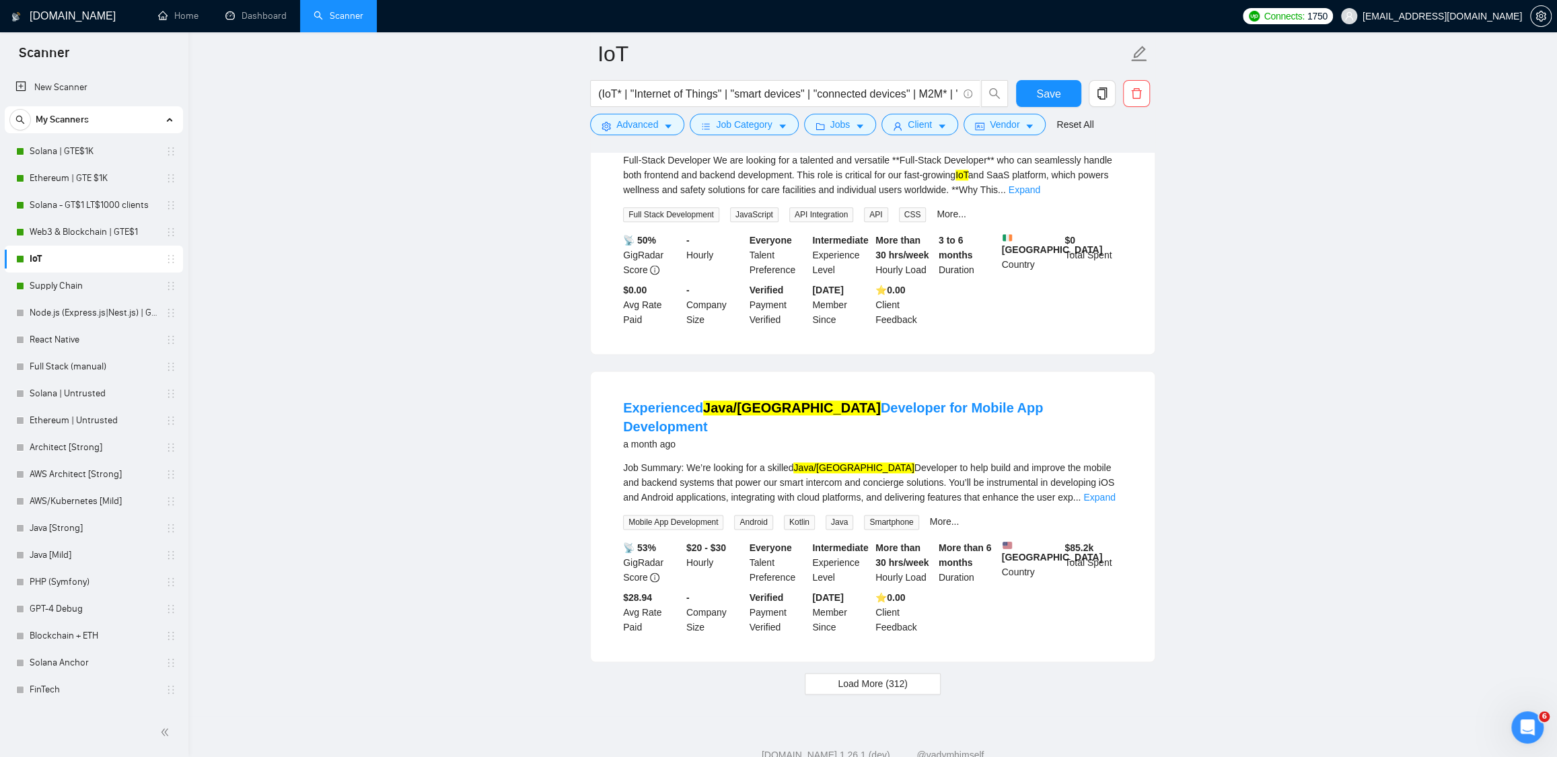
scroll to position [5749, 0]
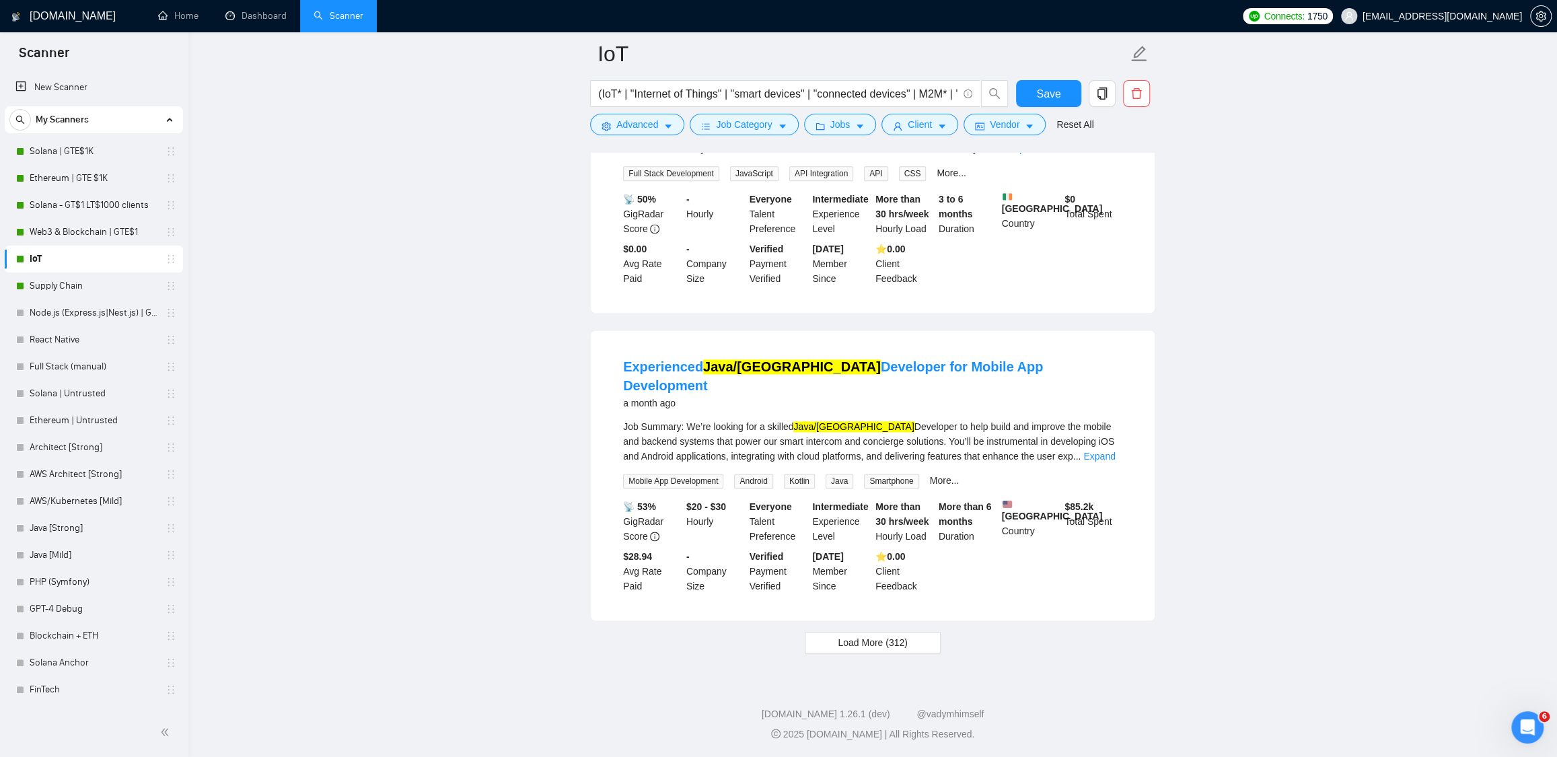
click at [1112, 451] on link "Expand" at bounding box center [1099, 456] width 32 height 11
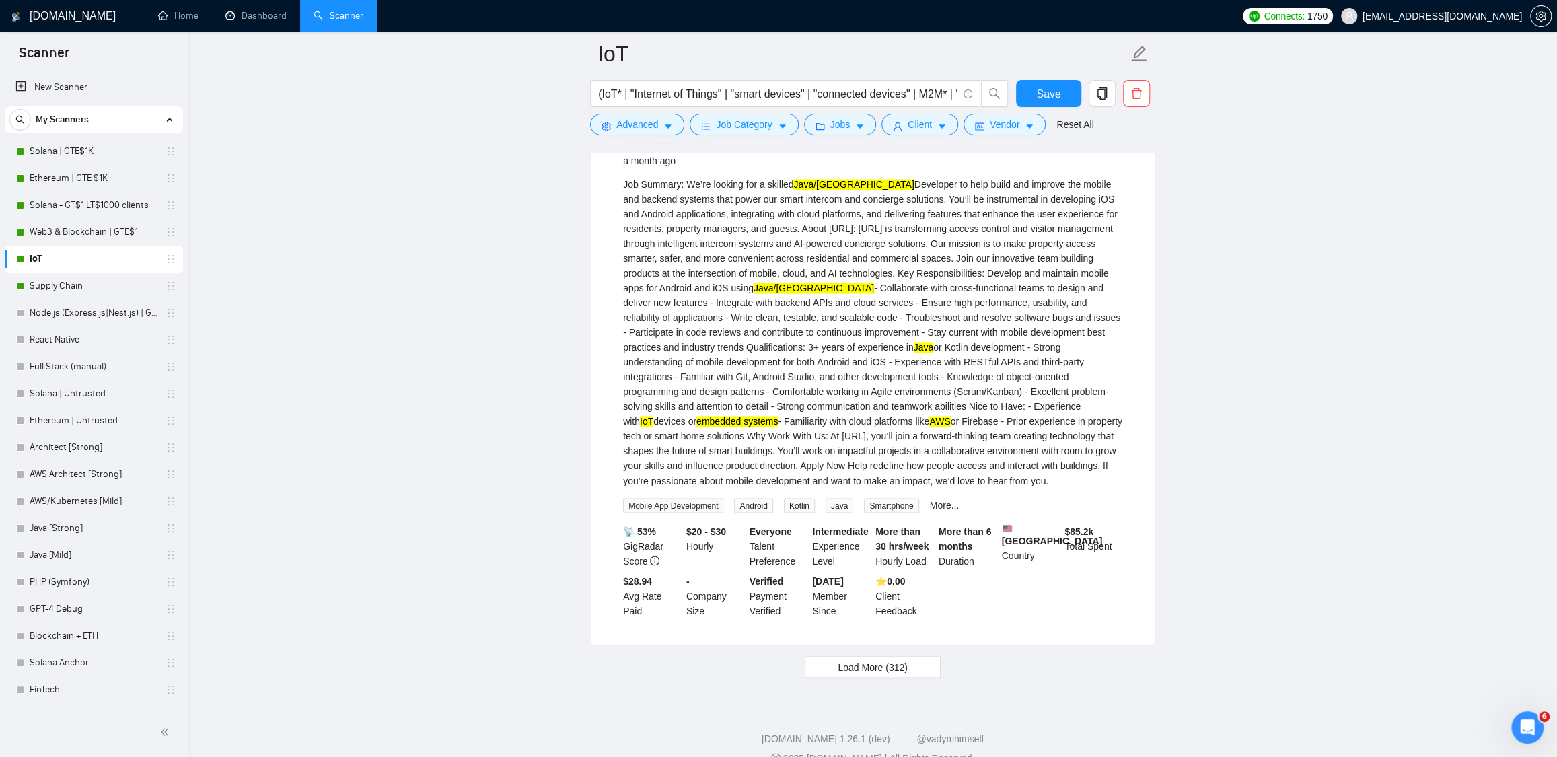
scroll to position [6030, 0]
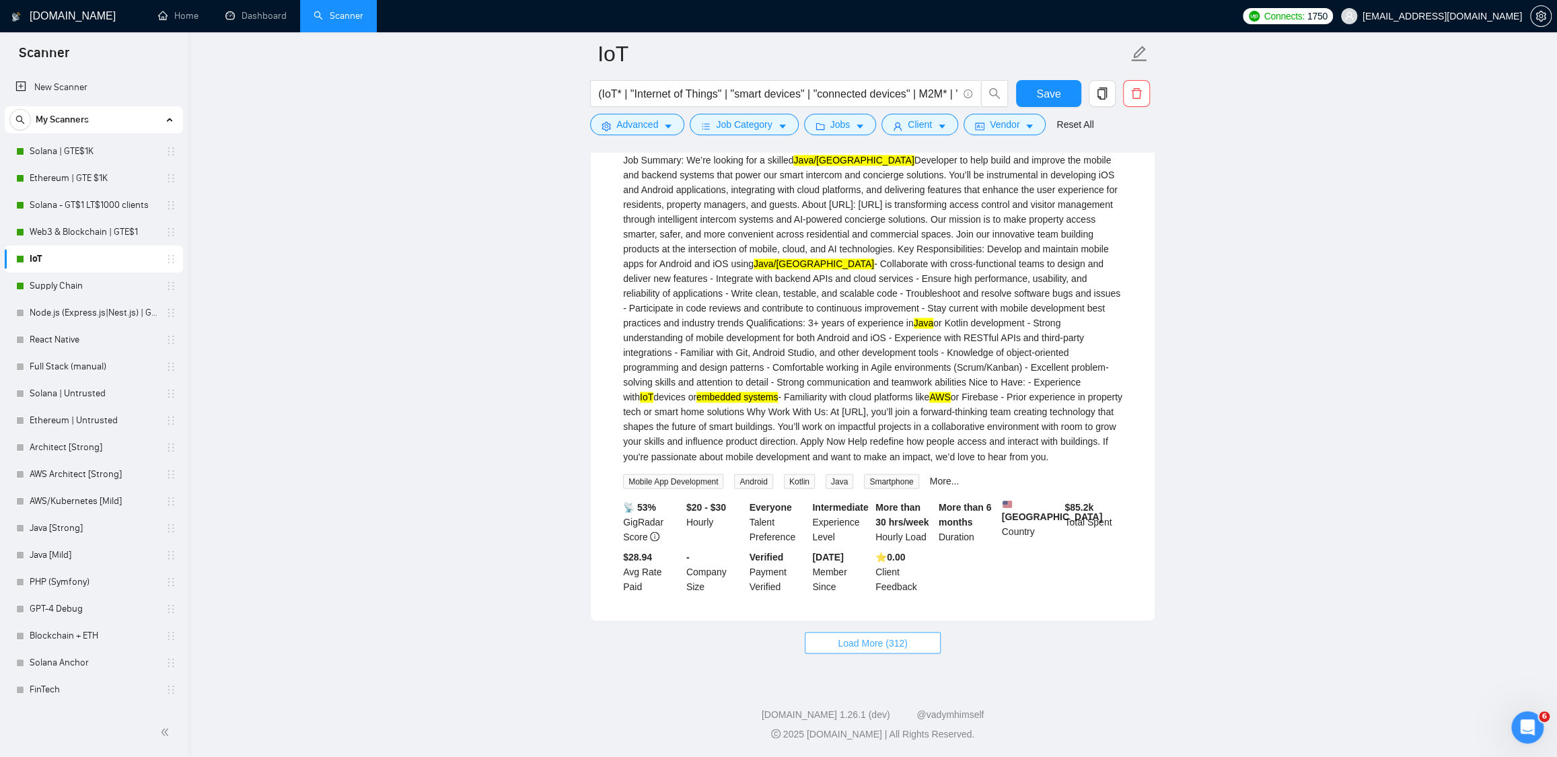
click at [884, 637] on span "Load More (312)" at bounding box center [872, 642] width 70 height 15
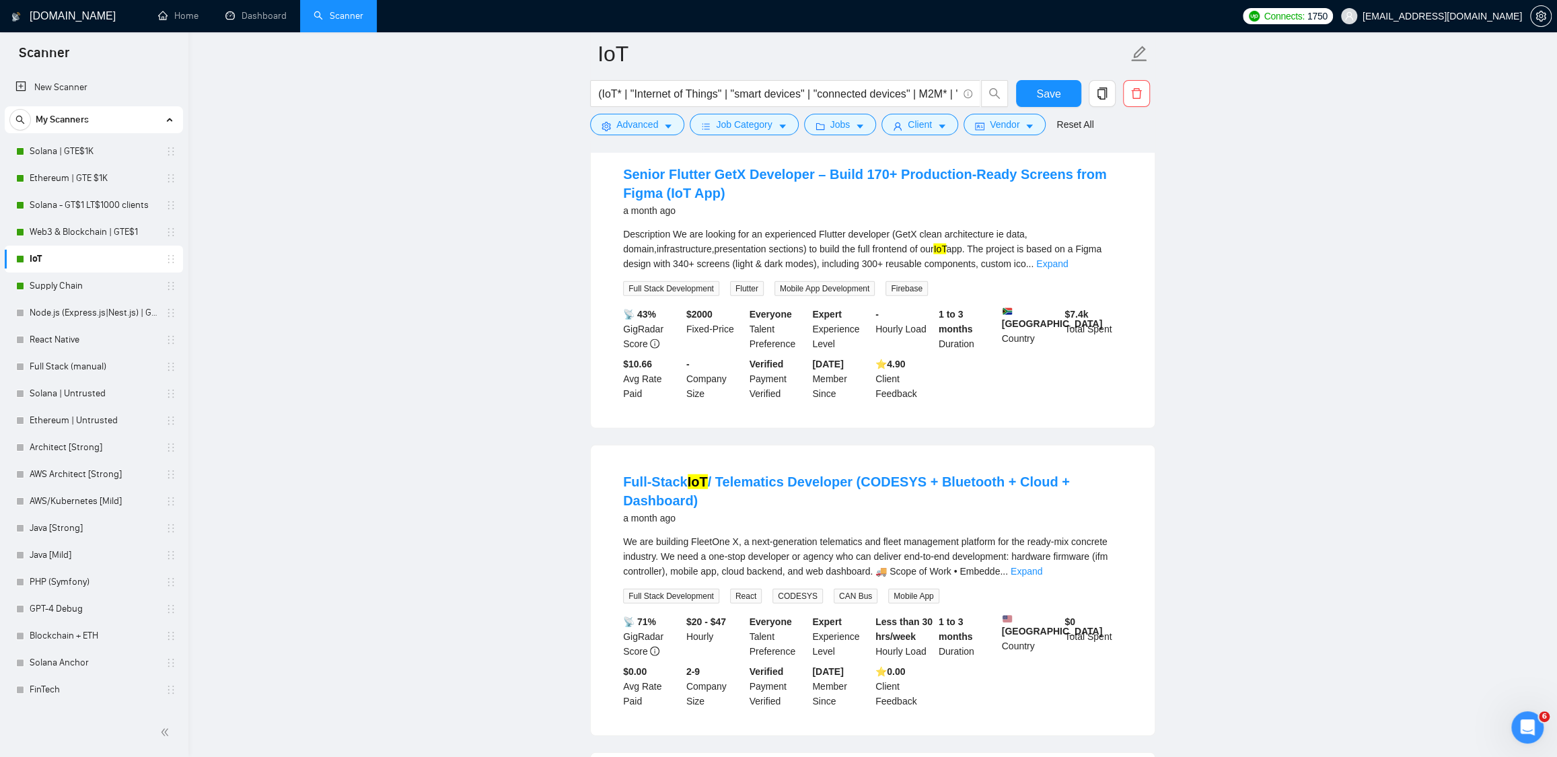
scroll to position [6773, 0]
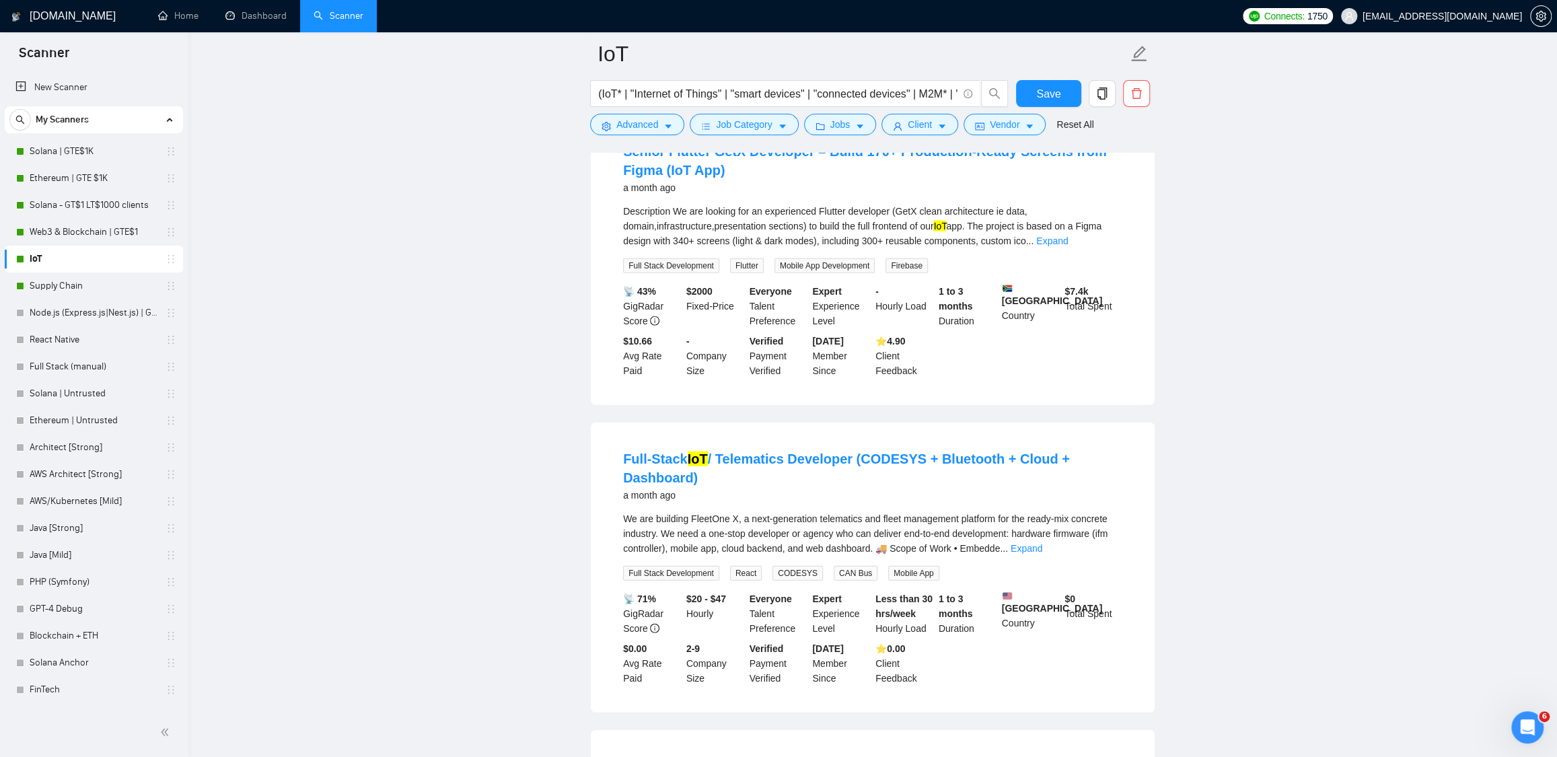
click at [700, 180] on h4 "Senior Flutter GetX Developer – Build 170+ Production-Ready Screens from Figma …" at bounding box center [872, 161] width 499 height 38
click at [787, 485] on link "Full-Stack IoT / Telematics Developer (CODESYS + Bluetooth + Cloud + Dashboard)" at bounding box center [846, 468] width 447 height 34
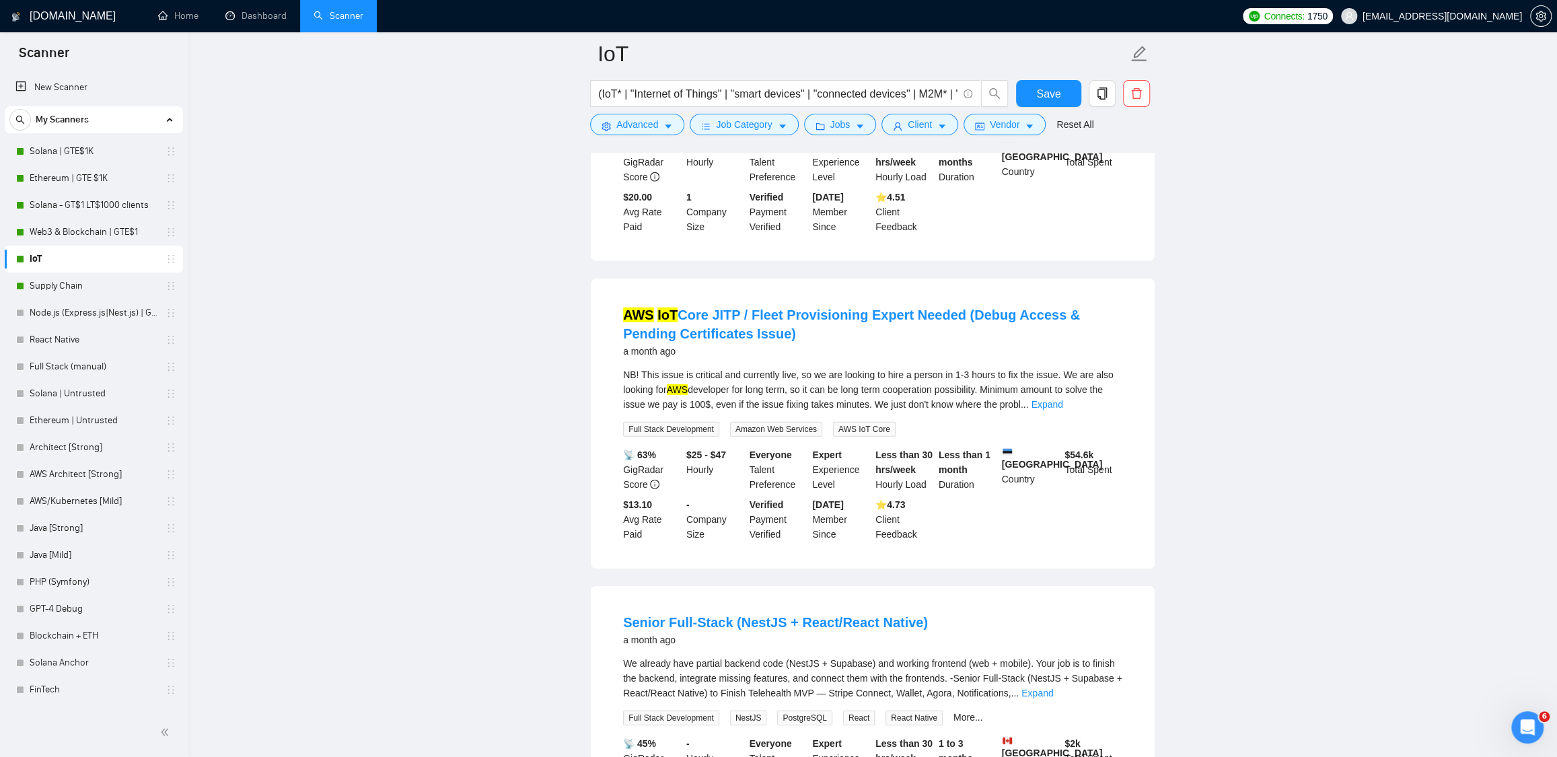
scroll to position [7534, 0]
click at [750, 339] on link "AWS IoT Core JITP / Fleet Provisioning Expert Needed (Debug Access & Pending Ce…" at bounding box center [851, 322] width 457 height 34
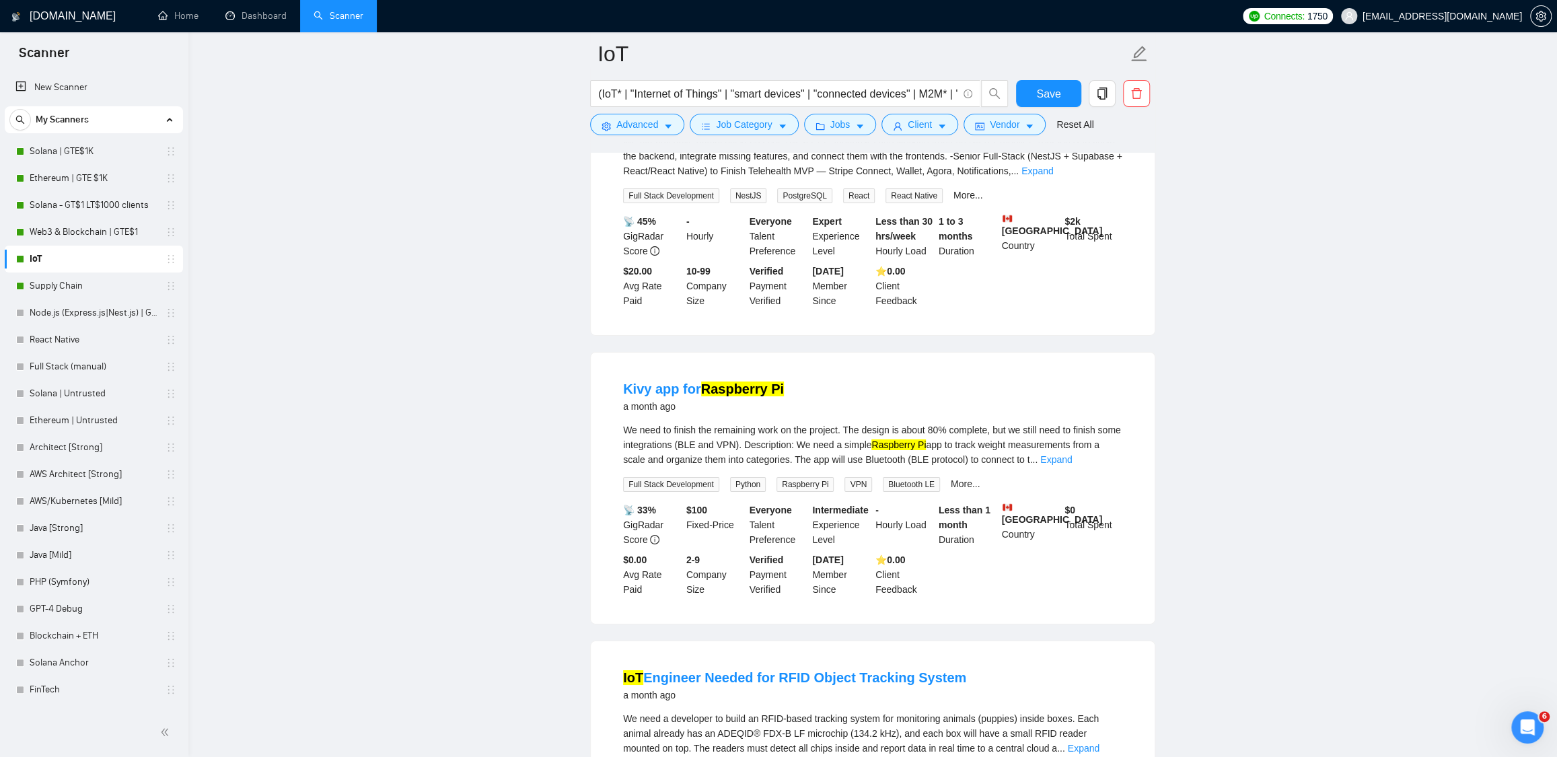
scroll to position [8067, 0]
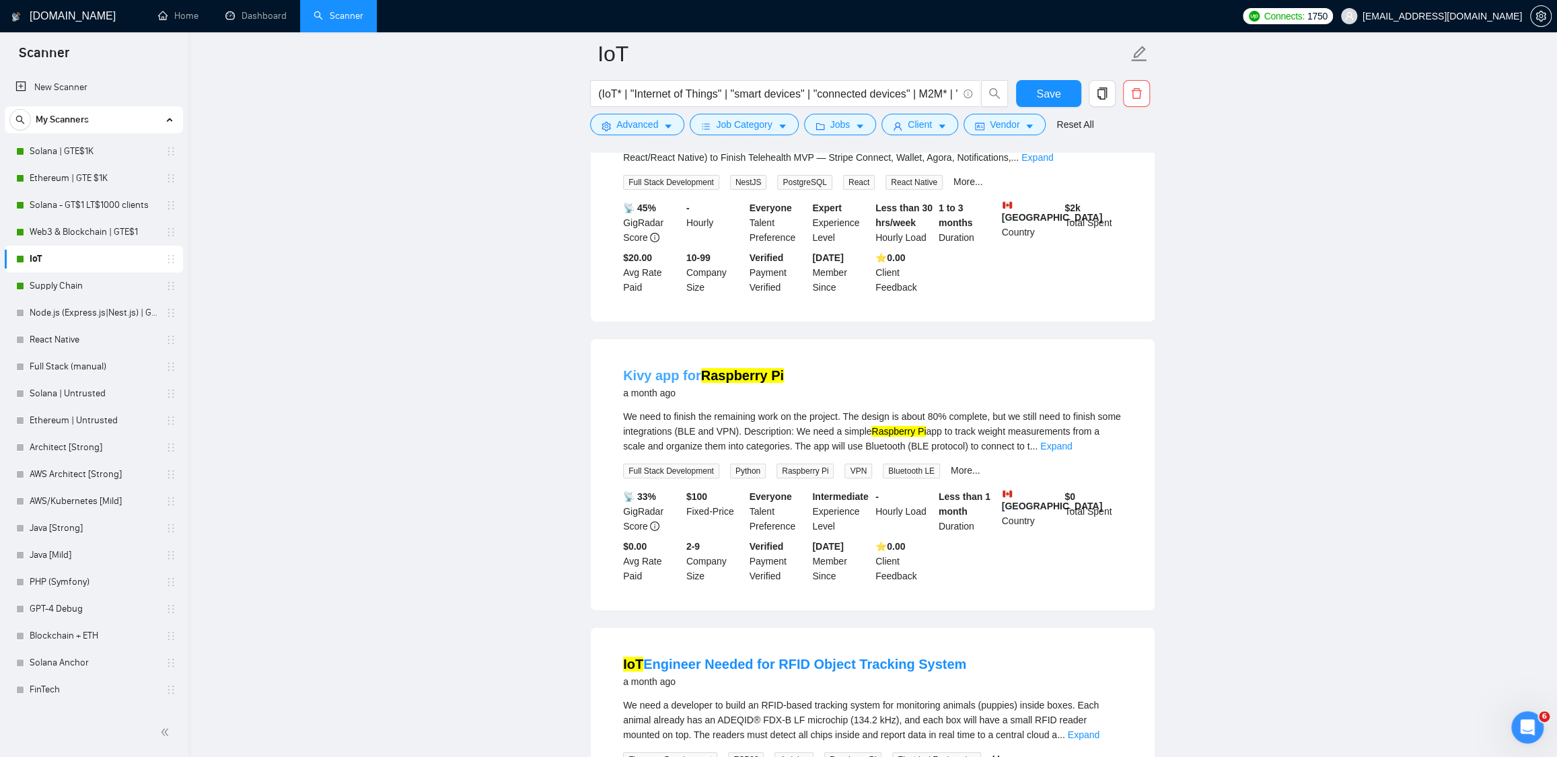
click at [722, 383] on mark "Raspberry Pi" at bounding box center [742, 375] width 83 height 15
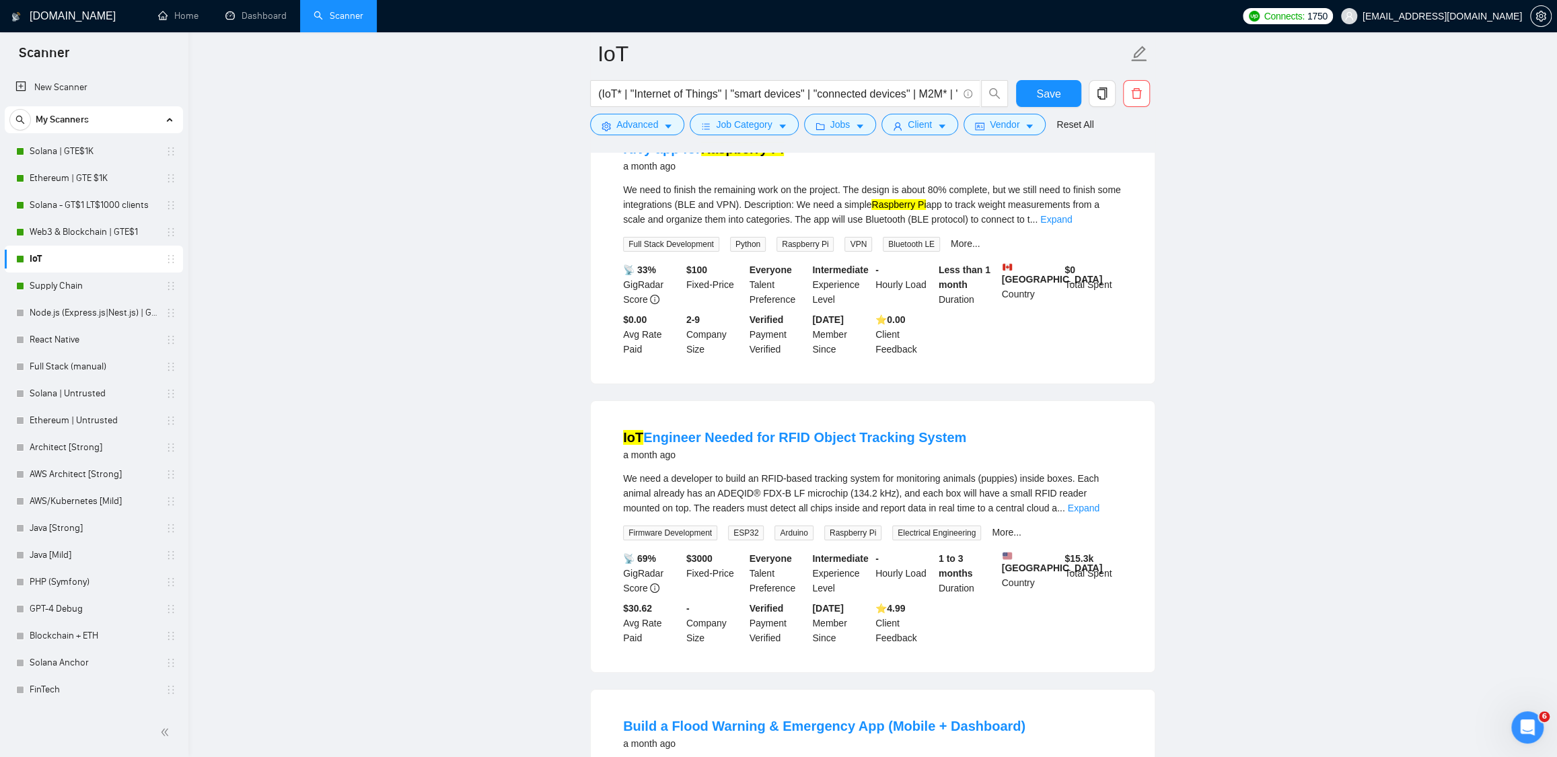
scroll to position [8360, 0]
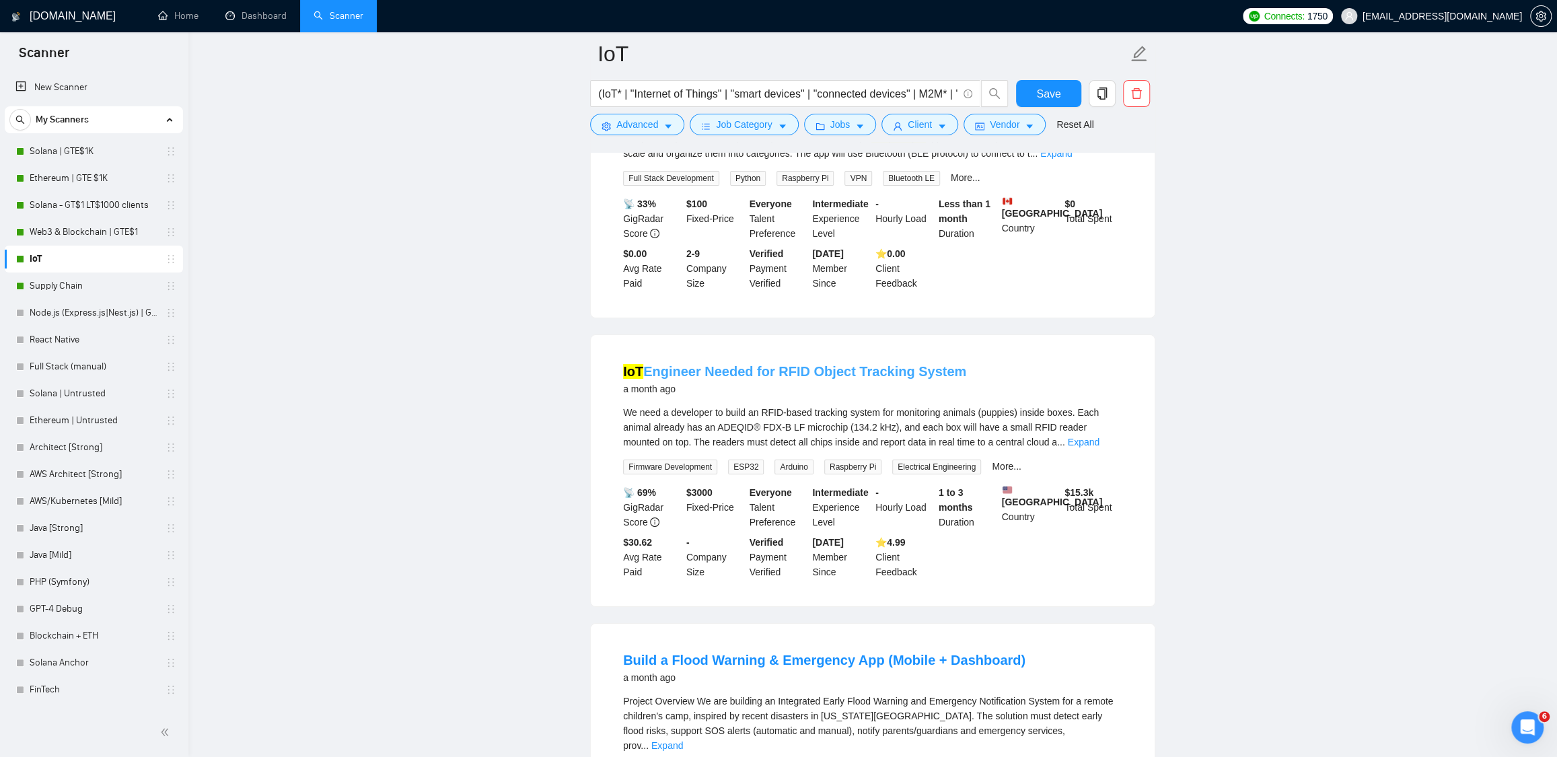
click at [745, 379] on link "IoT Engineer Needed for RFID Object Tracking System" at bounding box center [794, 371] width 343 height 15
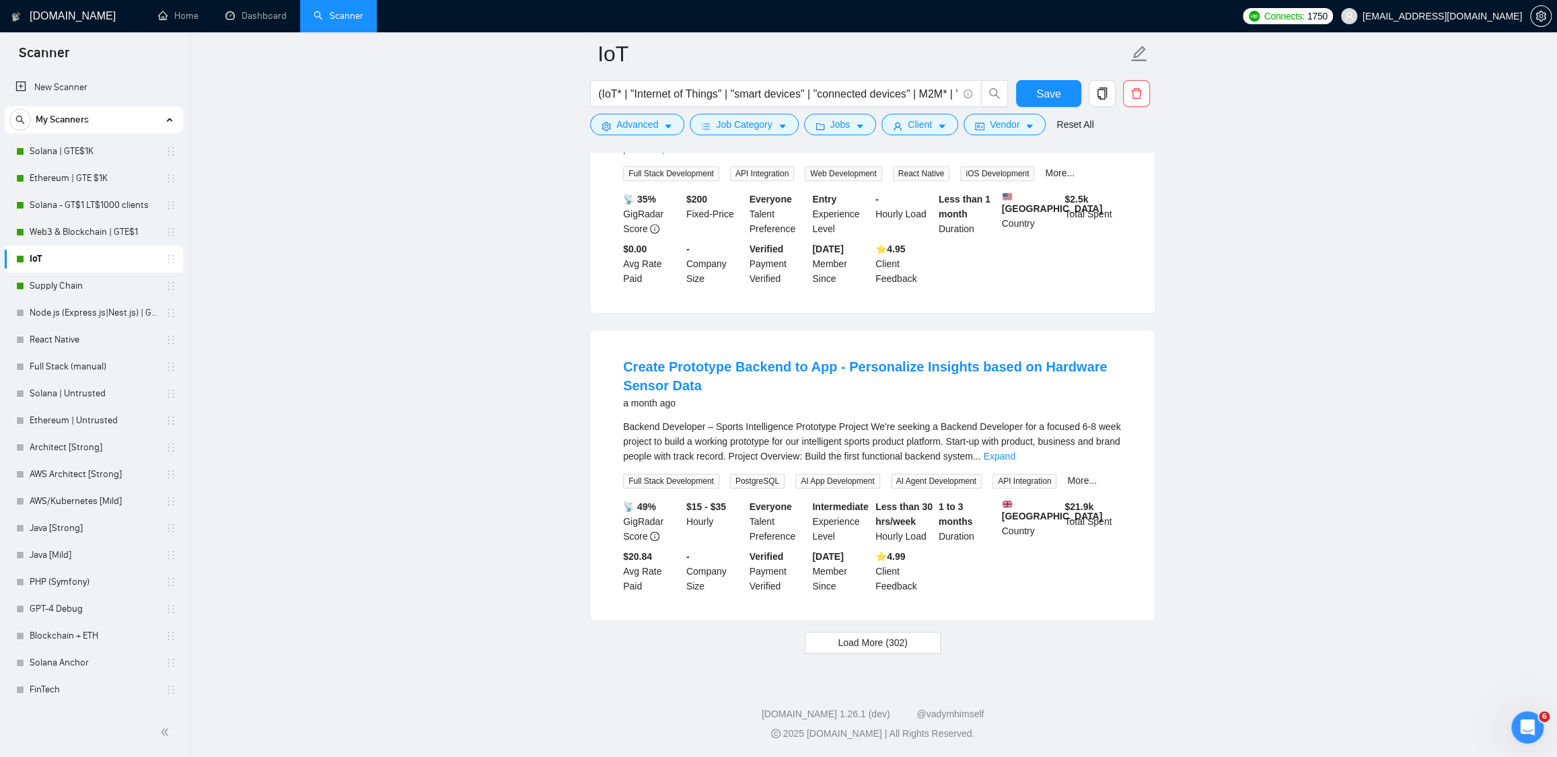
scroll to position [9054, 0]
click at [899, 642] on span "Load More (302)" at bounding box center [872, 642] width 70 height 15
click at [818, 360] on link "Create Prototype Backend to App - Personalize Insights based on Hardware Sensor…" at bounding box center [865, 376] width 484 height 34
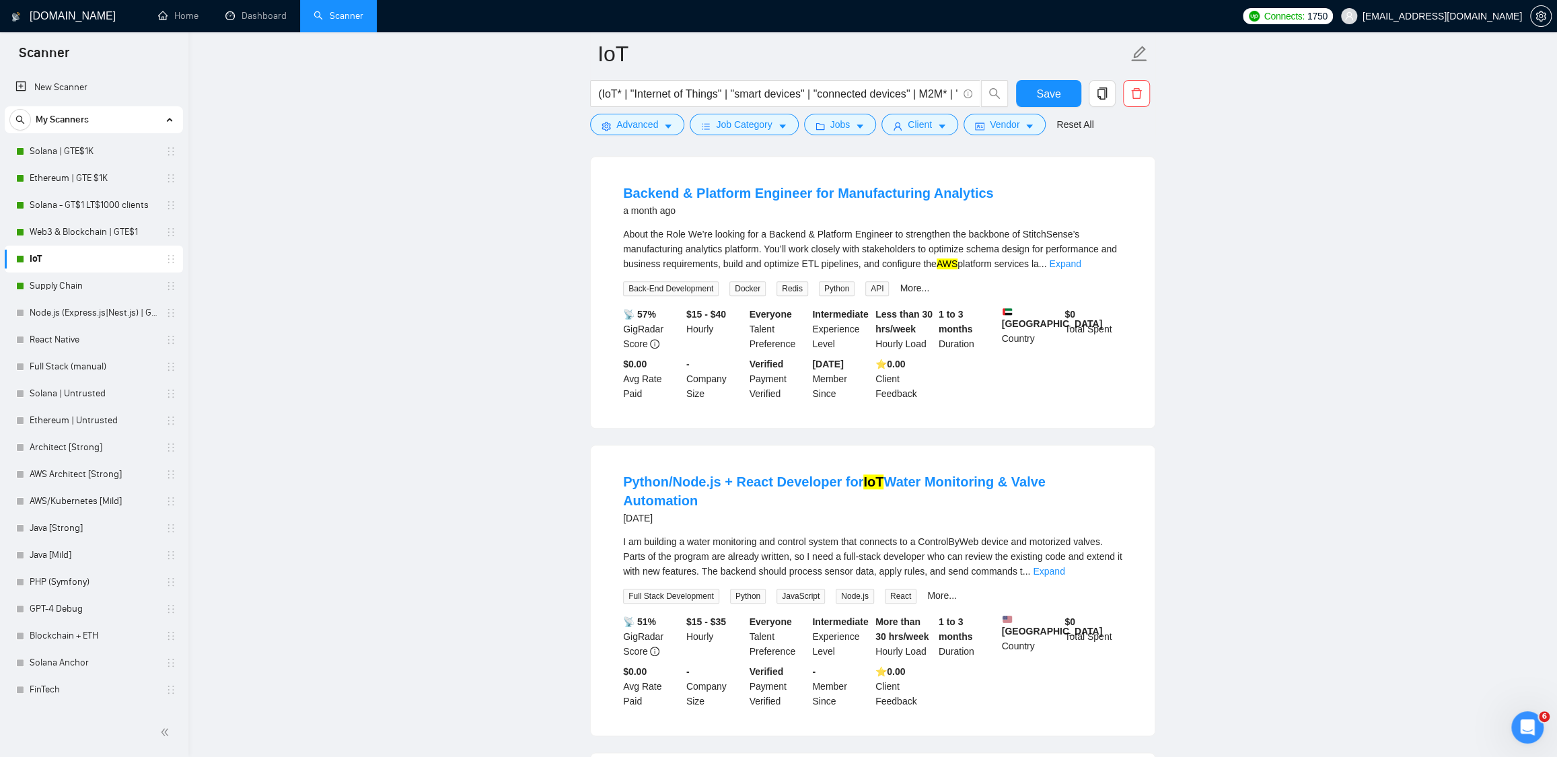
scroll to position [9437, 0]
click at [819, 200] on link "Backend & Platform Engineer for Manufacturing Analytics" at bounding box center [808, 193] width 370 height 15
click at [763, 508] on link "Python/Node.js + React Developer for IoT Water Monitoring & Valve Automation" at bounding box center [834, 491] width 422 height 34
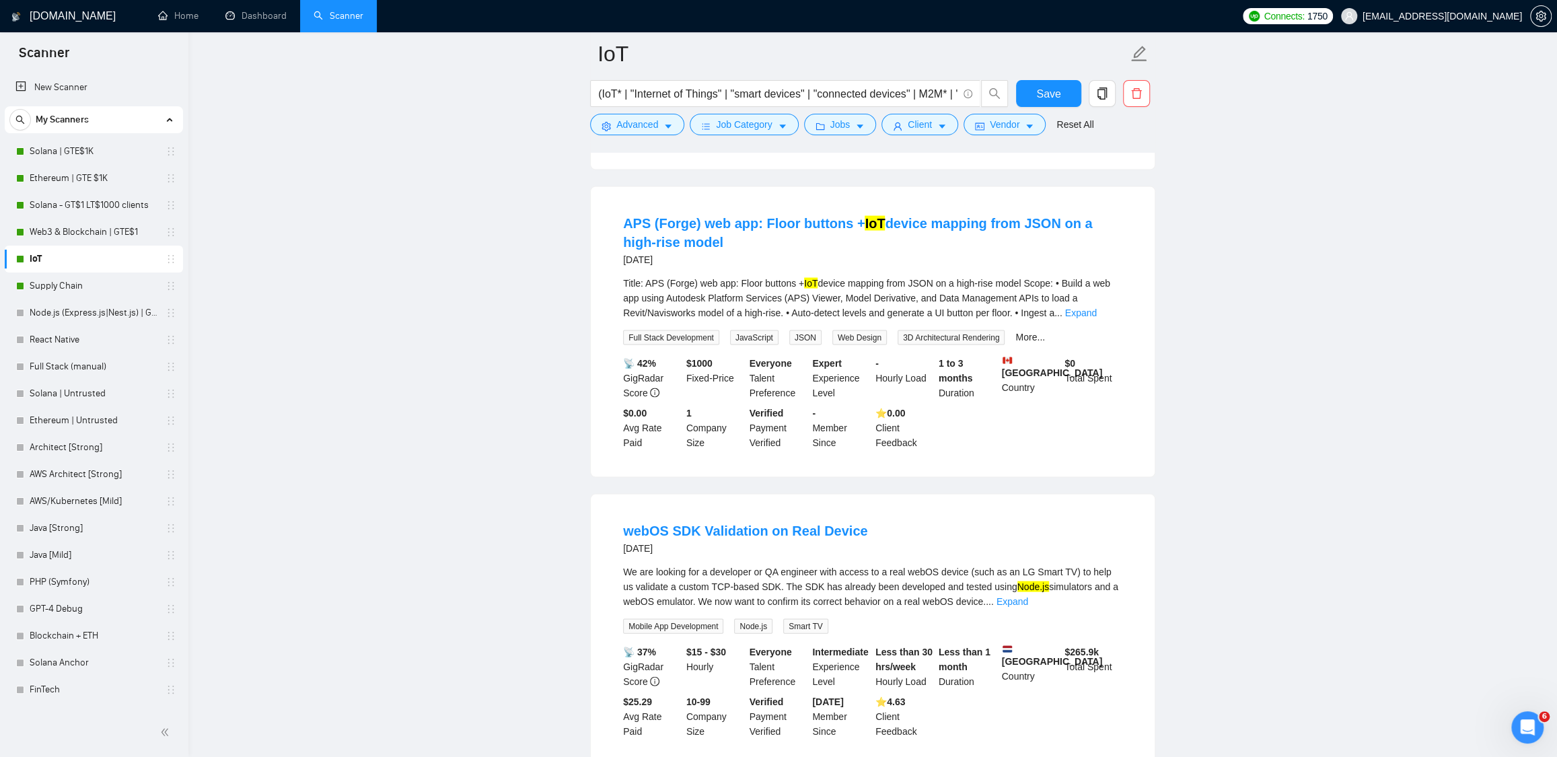
scroll to position [10614, 0]
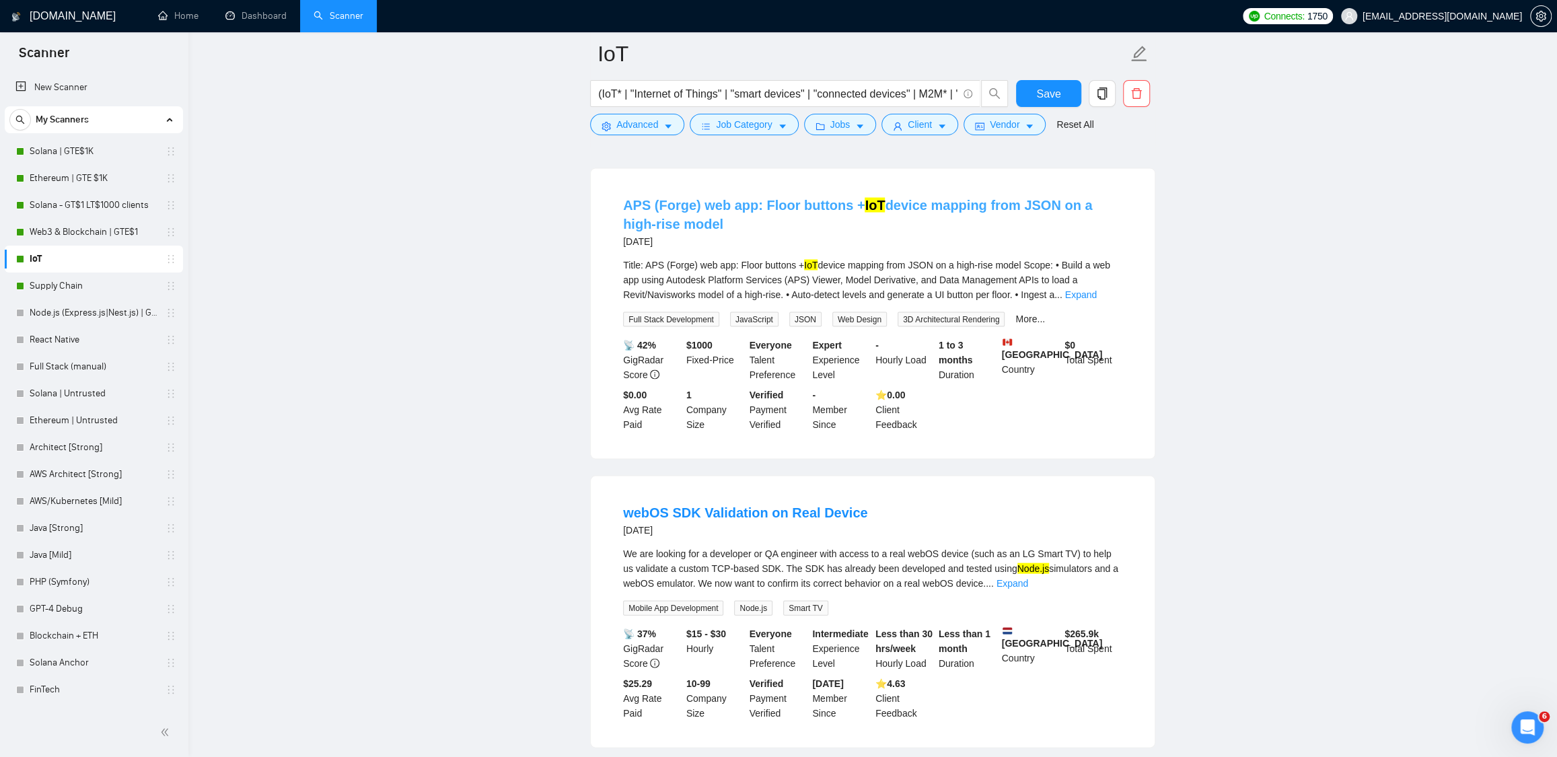
click at [842, 231] on link "APS (Forge) web app: Floor buttons + IoT device mapping from JSON on a high-ris…" at bounding box center [857, 214] width 469 height 34
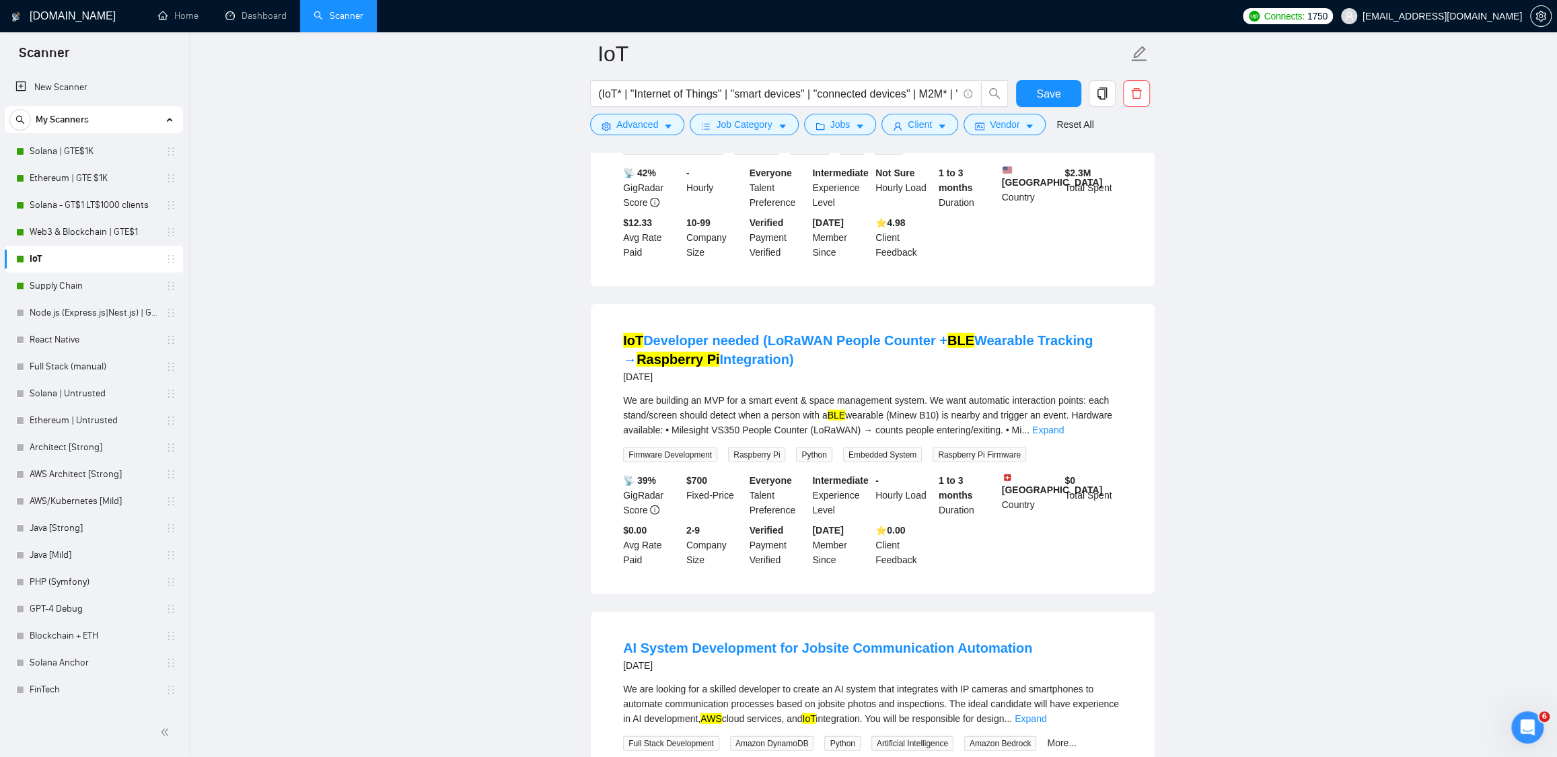
scroll to position [11405, 0]
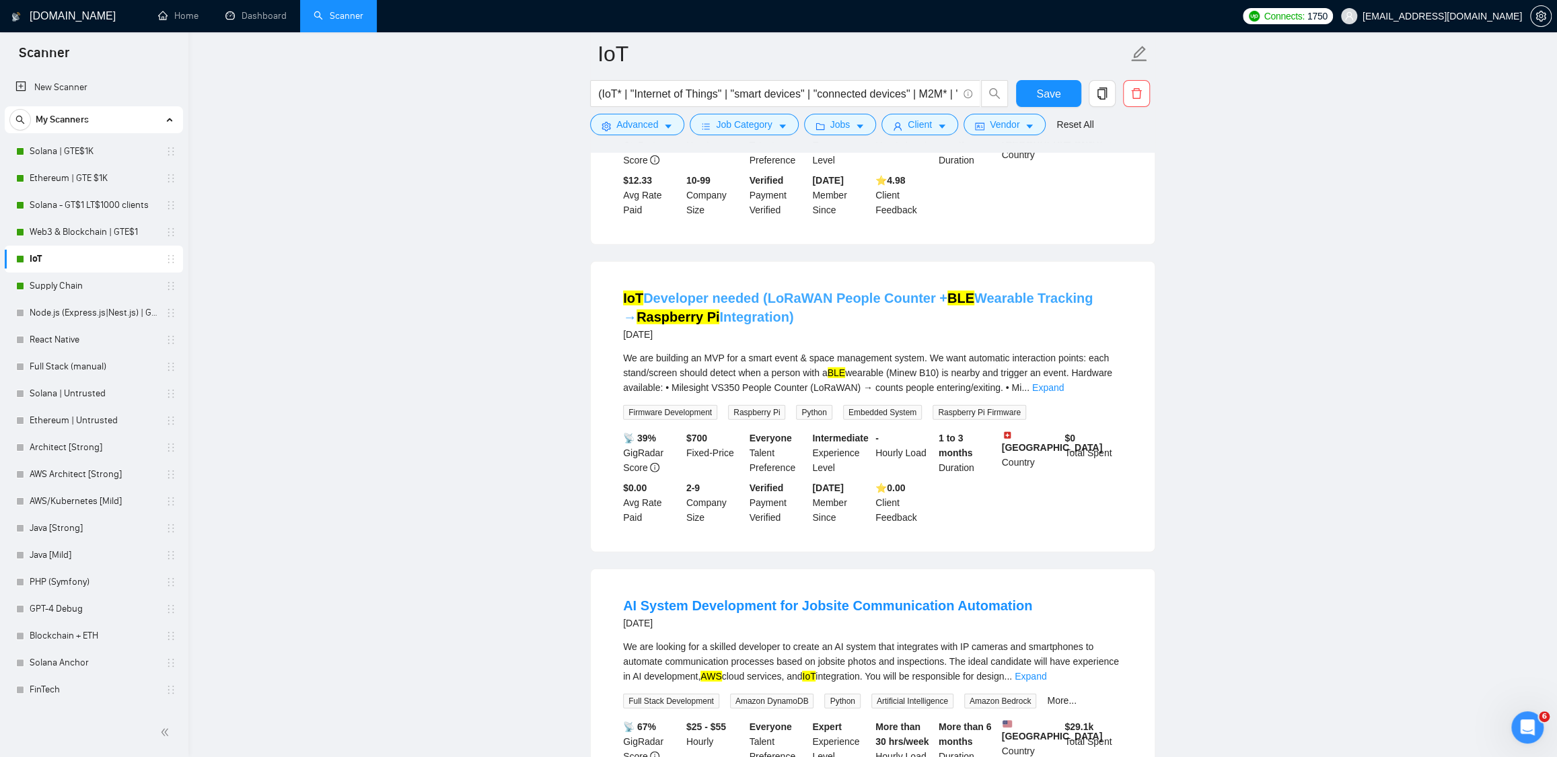
click at [731, 324] on link "IoT Developer needed (LoRaWAN People Counter + BLE Wearable Tracking → Raspberr…" at bounding box center [858, 308] width 470 height 34
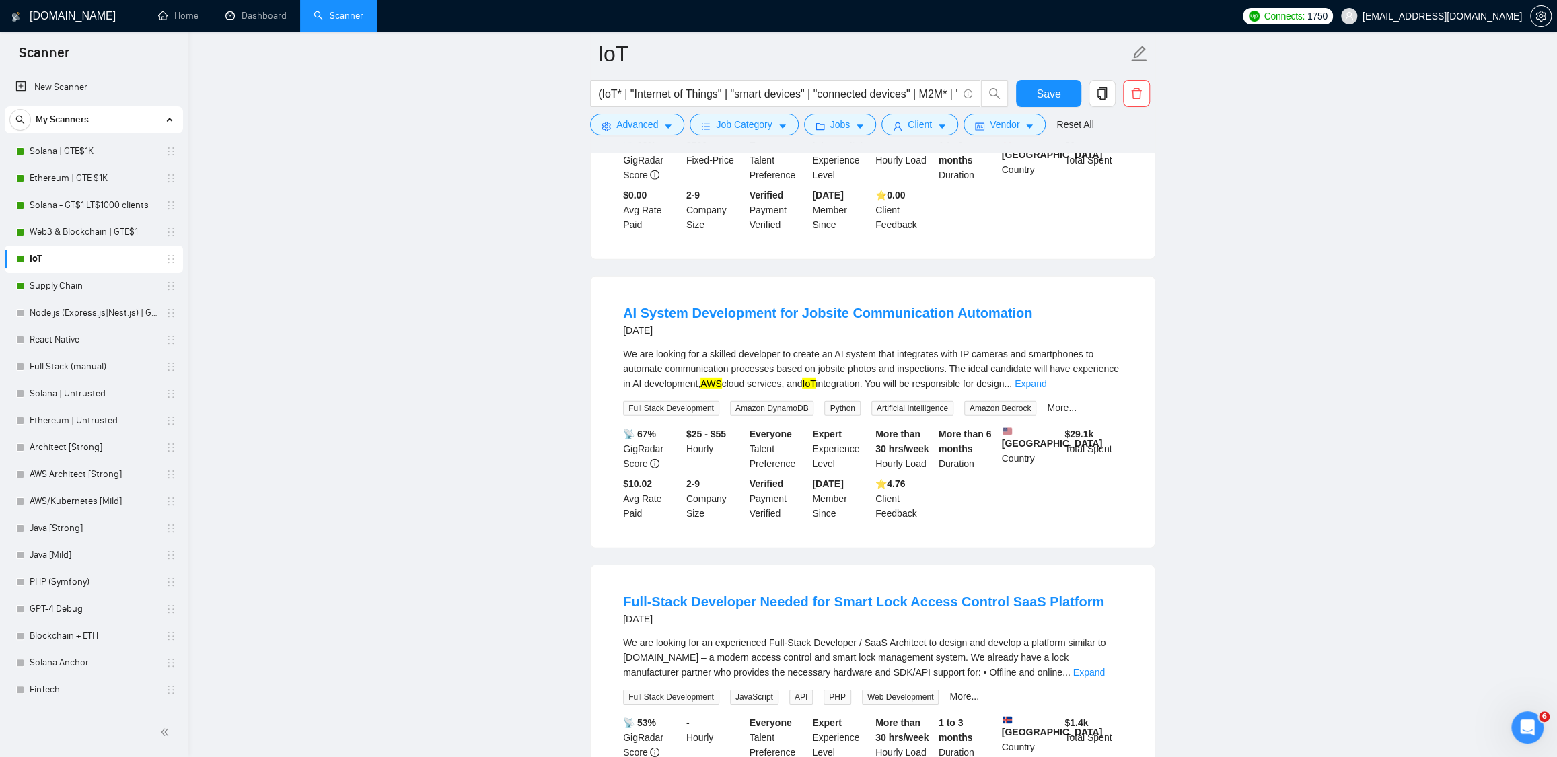
scroll to position [11811, 0]
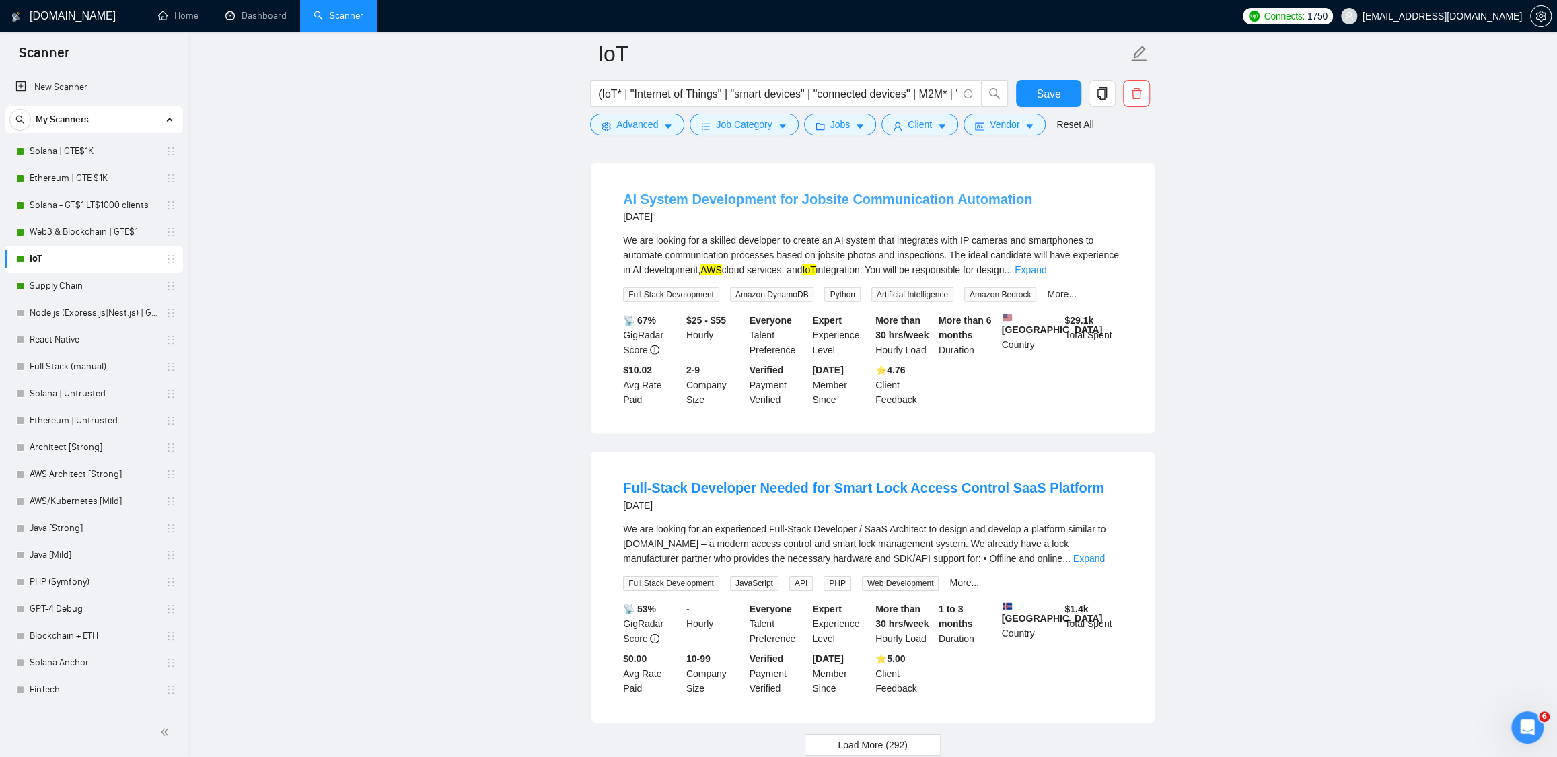
click at [835, 207] on link "AI System Development for Jobsite Communication Automation" at bounding box center [827, 199] width 409 height 15
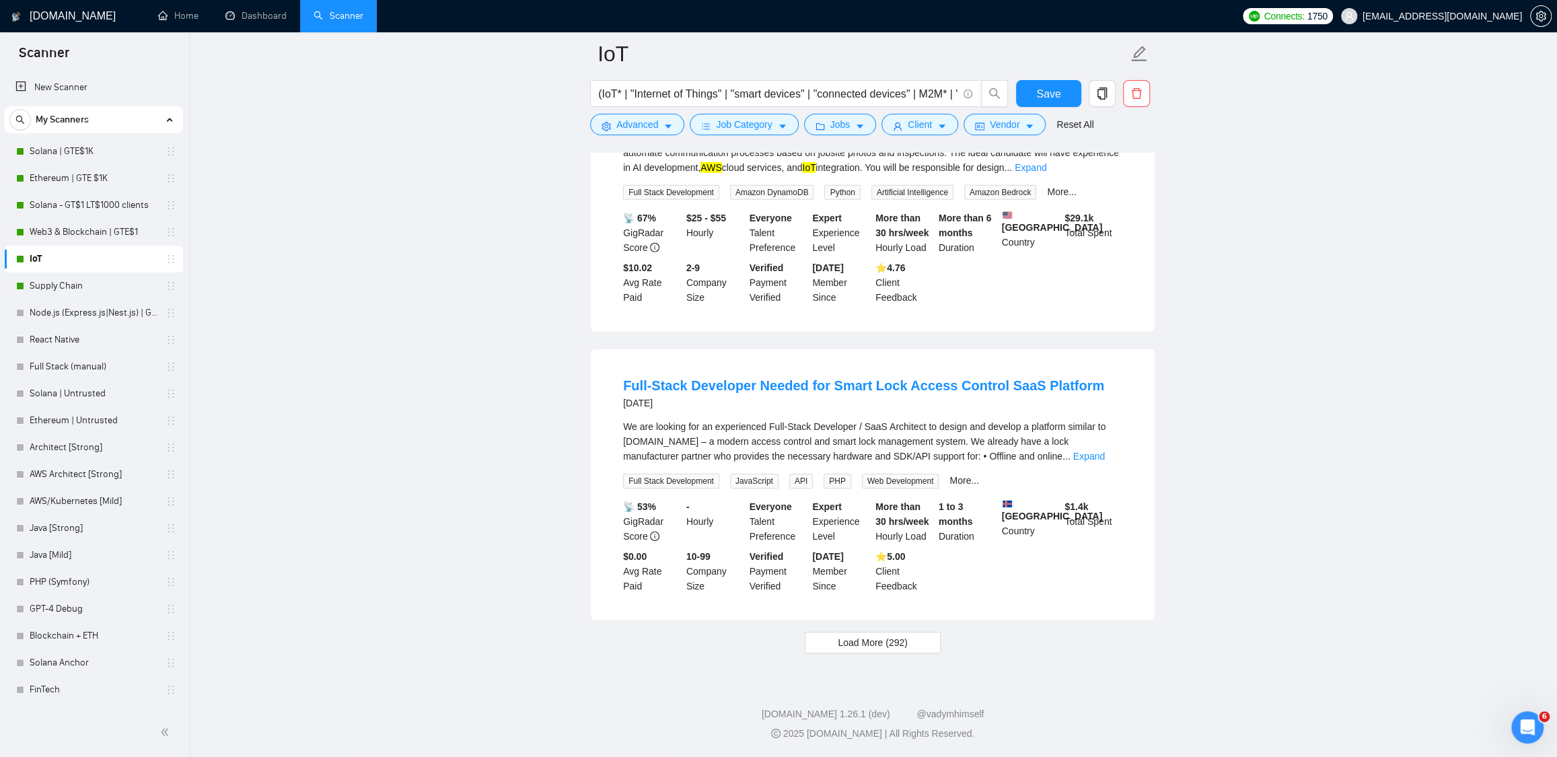
scroll to position [12012, 0]
click at [881, 637] on span "Load More (292)" at bounding box center [872, 642] width 70 height 15
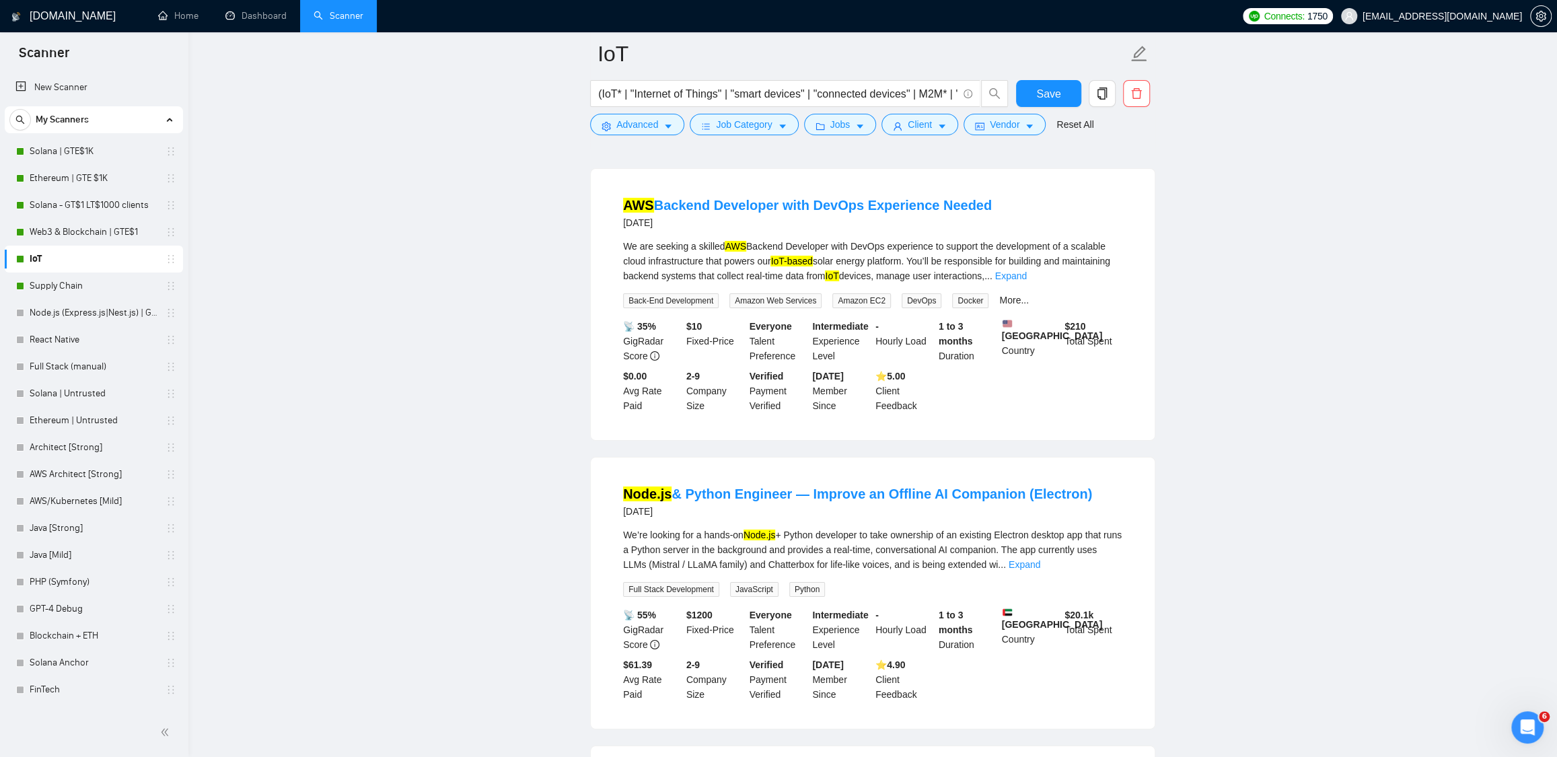
scroll to position [12395, 0]
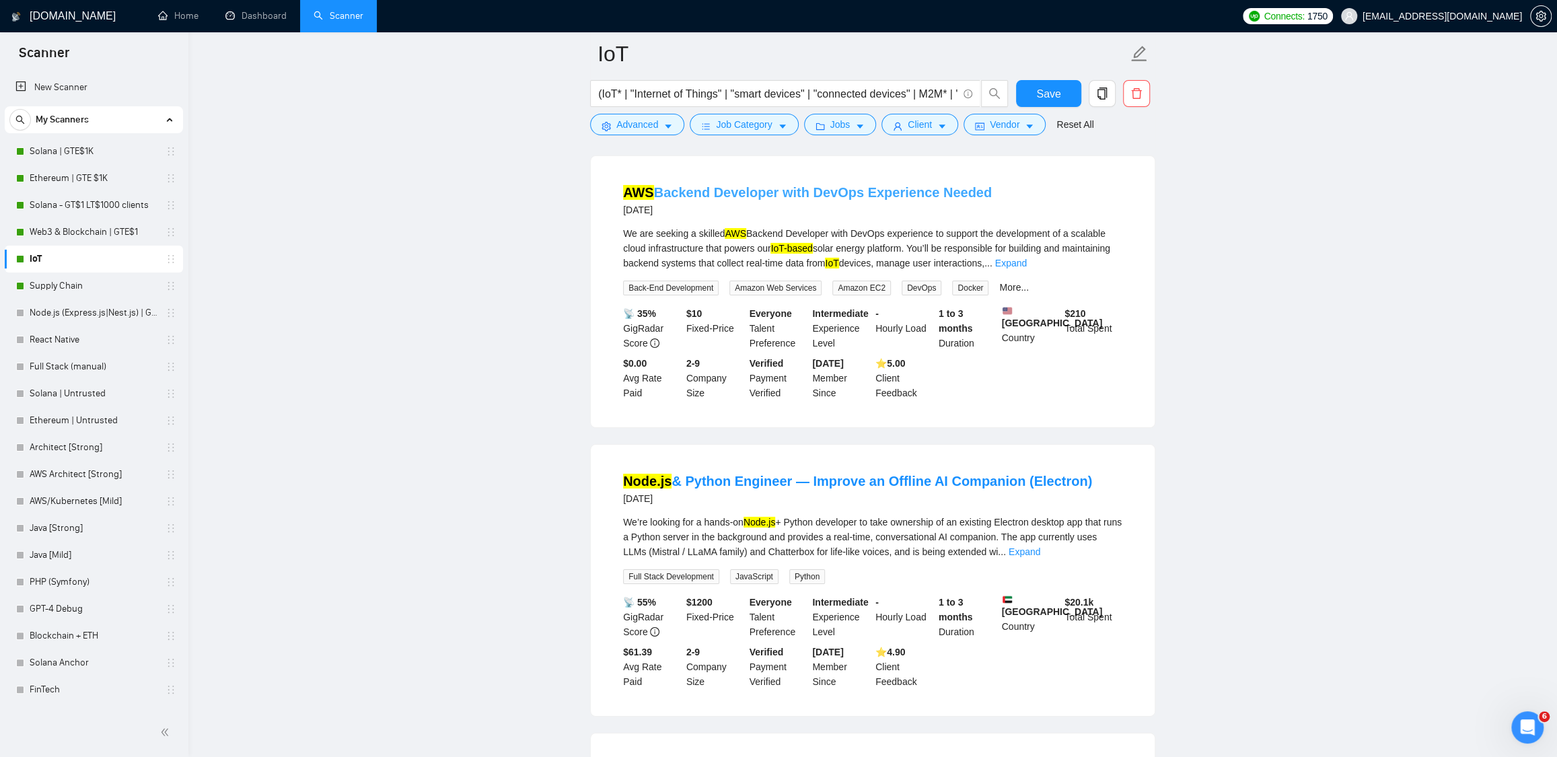
click at [734, 200] on link "AWS Backend Developer with DevOps Experience Needed" at bounding box center [807, 192] width 369 height 15
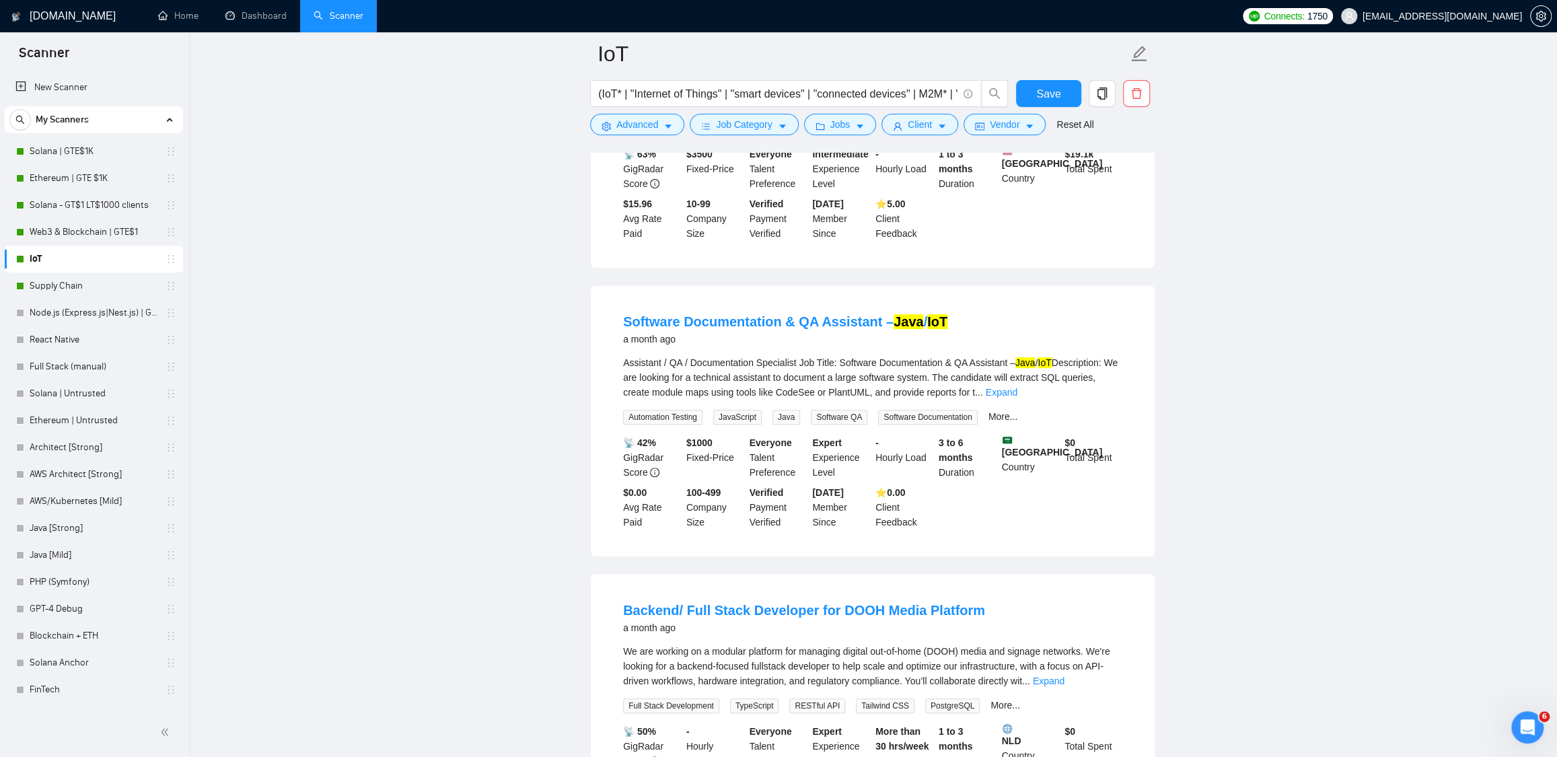
scroll to position [3873, 0]
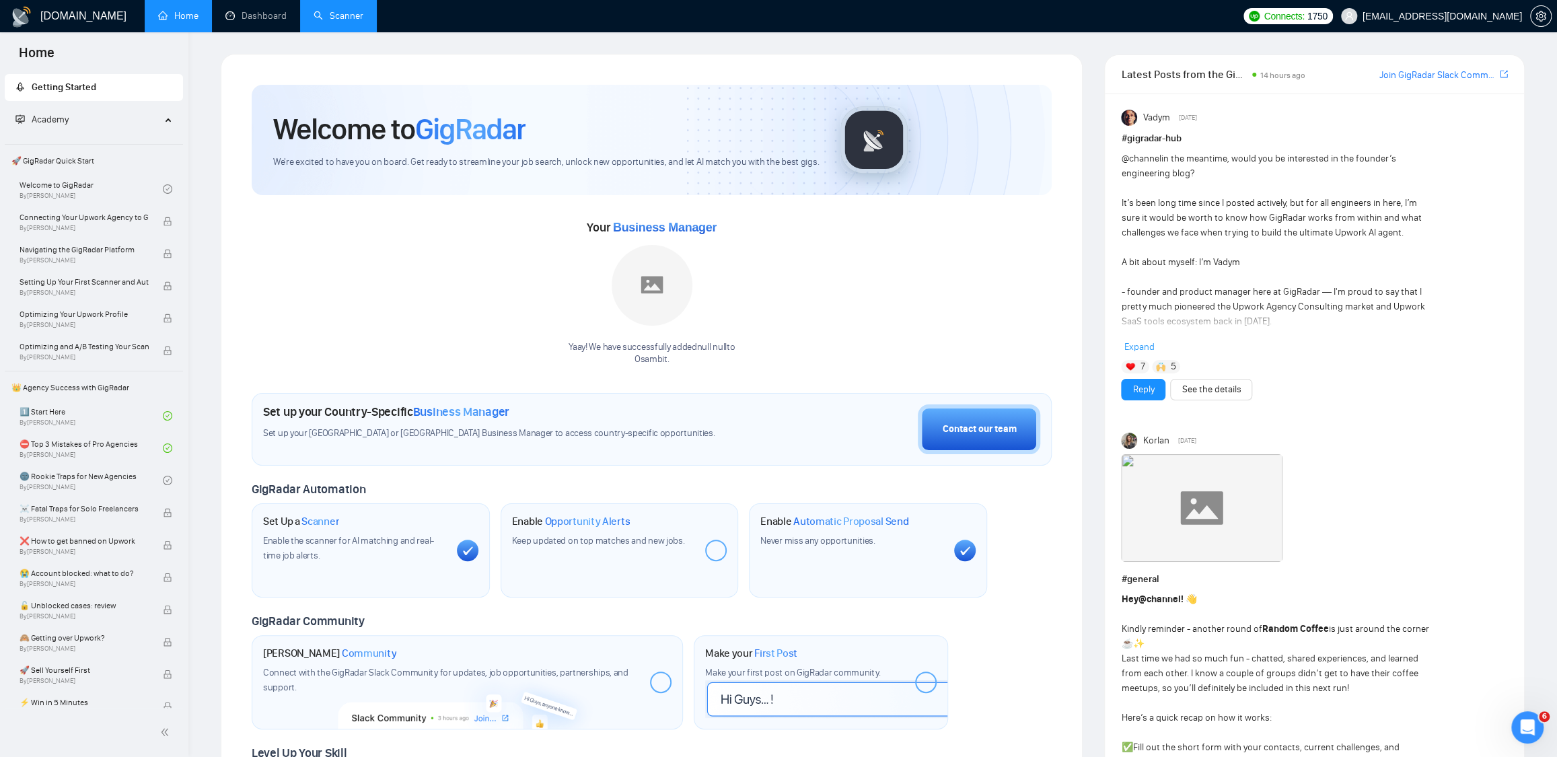
click at [350, 18] on link "Scanner" at bounding box center [338, 15] width 50 height 11
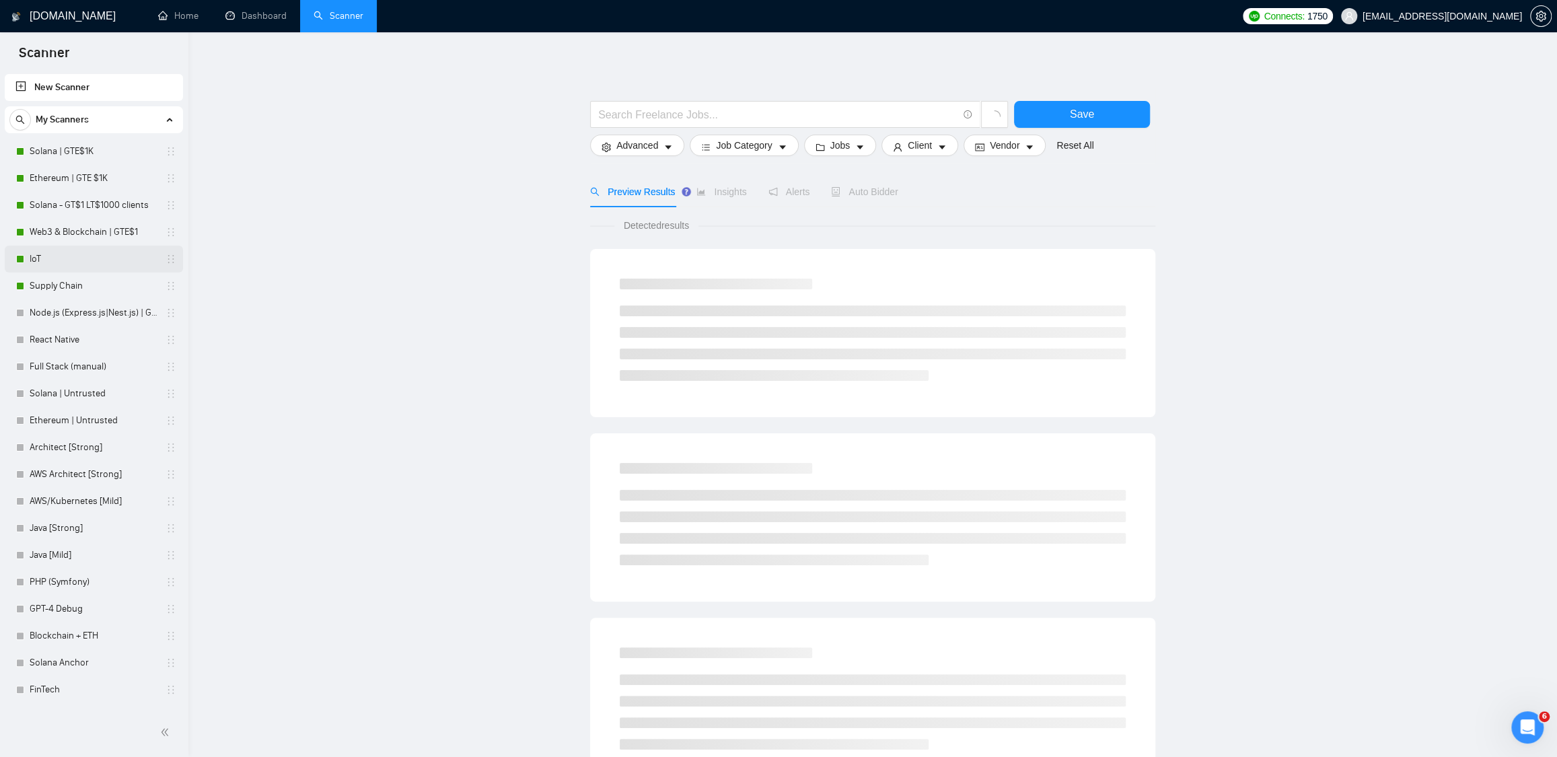
click at [67, 257] on link "IoT" at bounding box center [94, 259] width 128 height 27
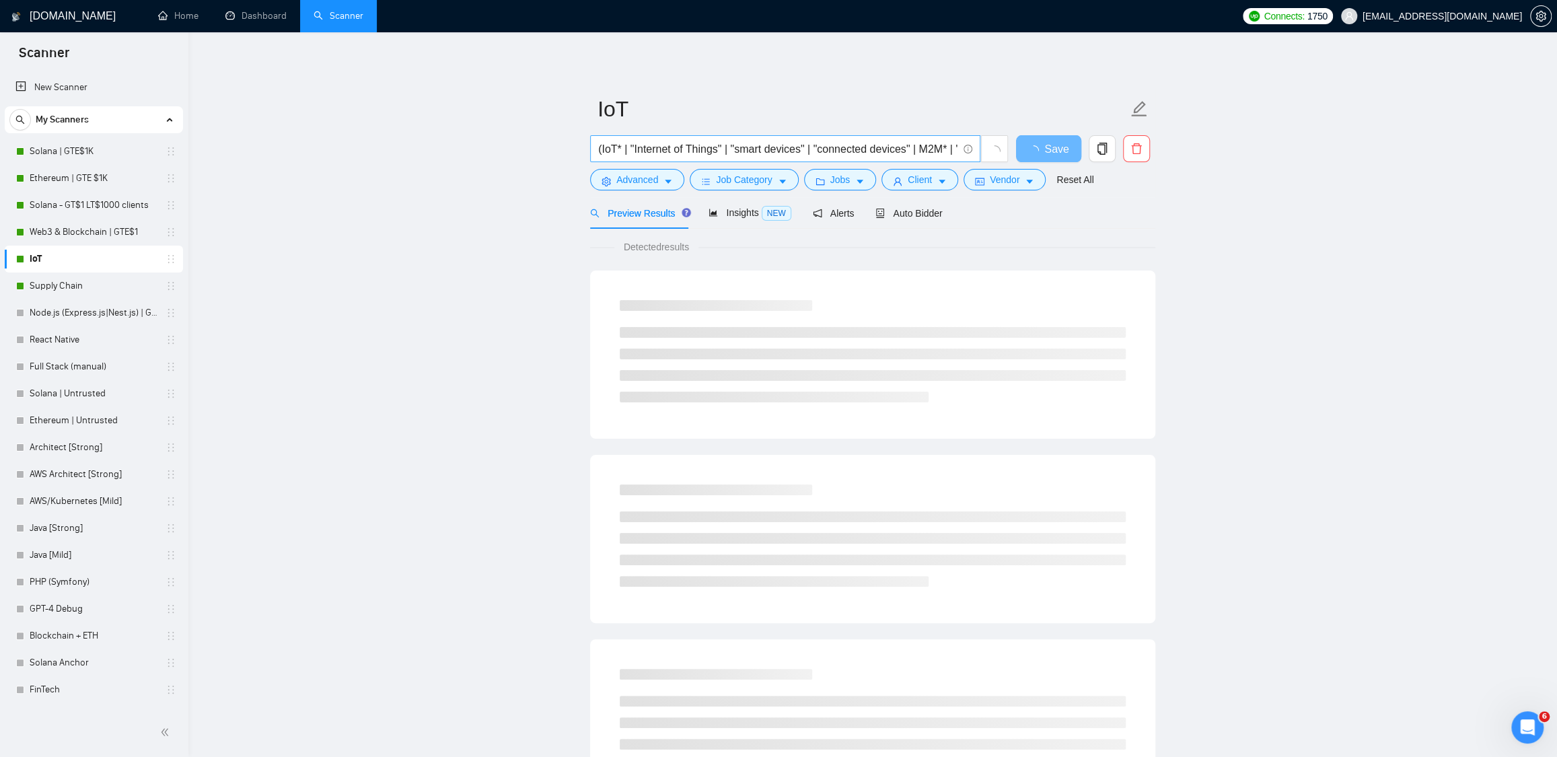
click at [669, 145] on input "(IoT* | "Internet of Things" | "smart devices" | "connected devices" | M2M* | "…" at bounding box center [777, 149] width 359 height 17
paste input "ThingsBoard"
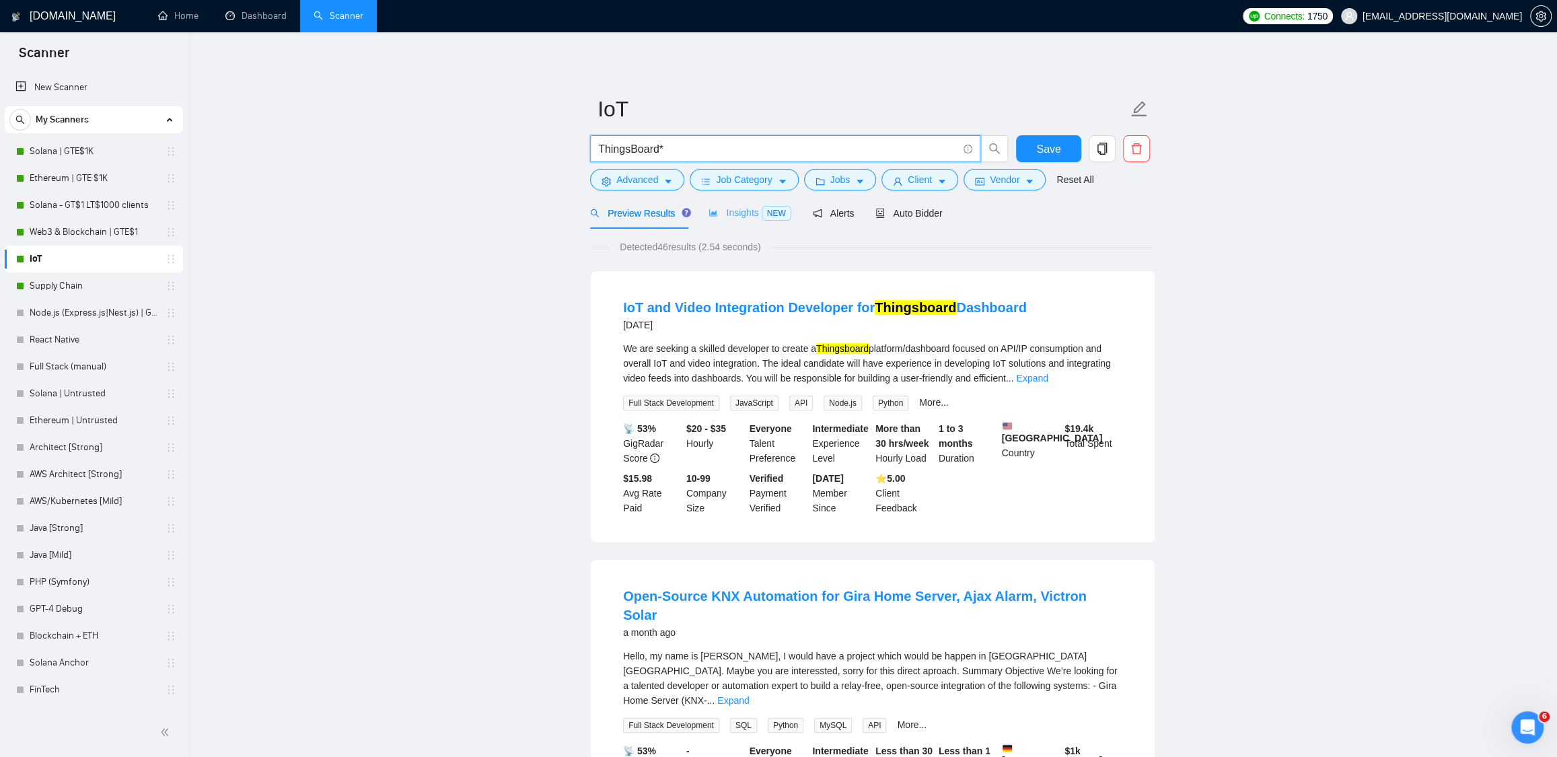
type input "ThingsBoard*"
click at [735, 209] on span "Insights NEW" at bounding box center [749, 212] width 82 height 11
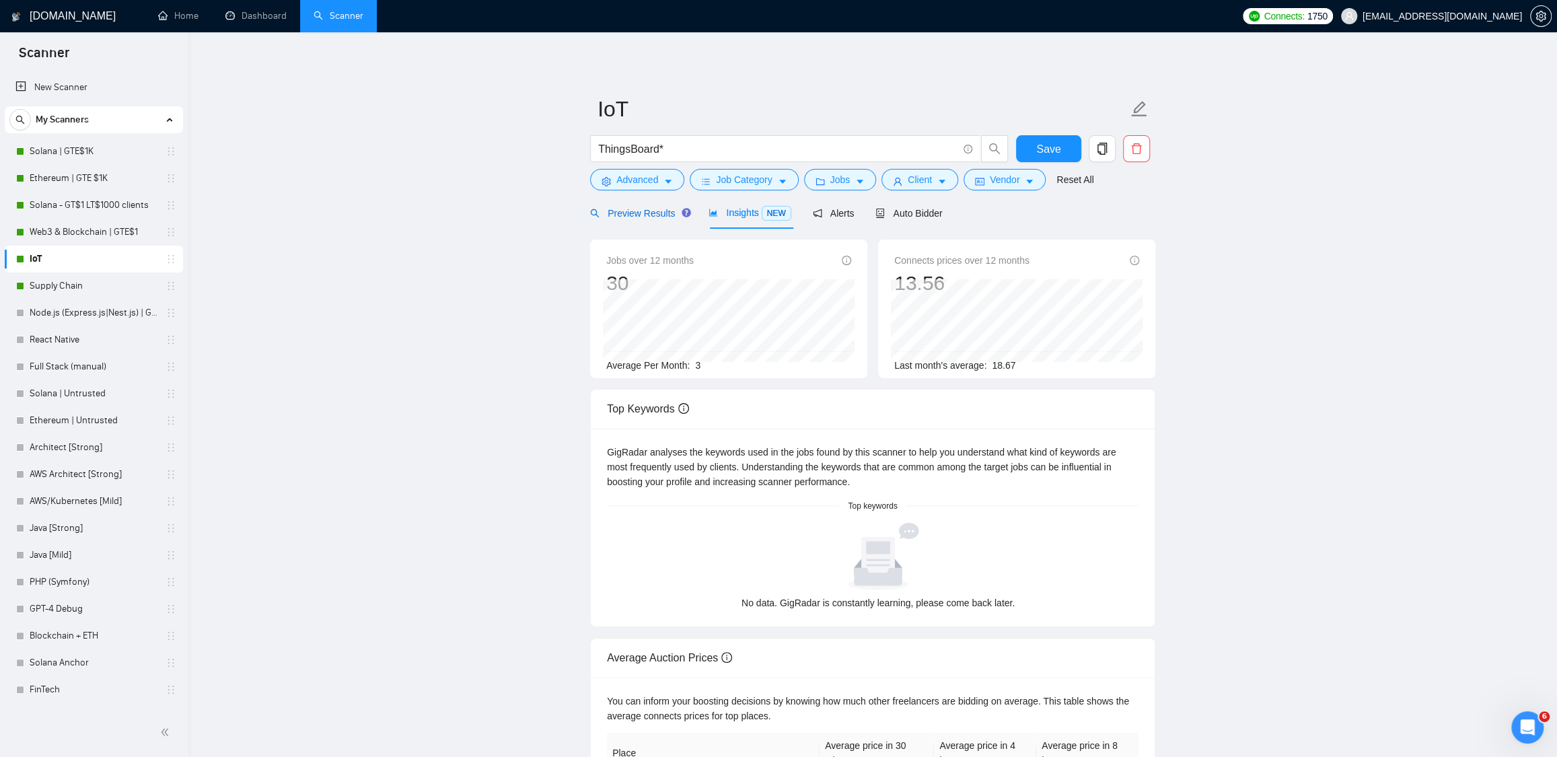
click at [621, 212] on span "Preview Results" at bounding box center [638, 213] width 97 height 11
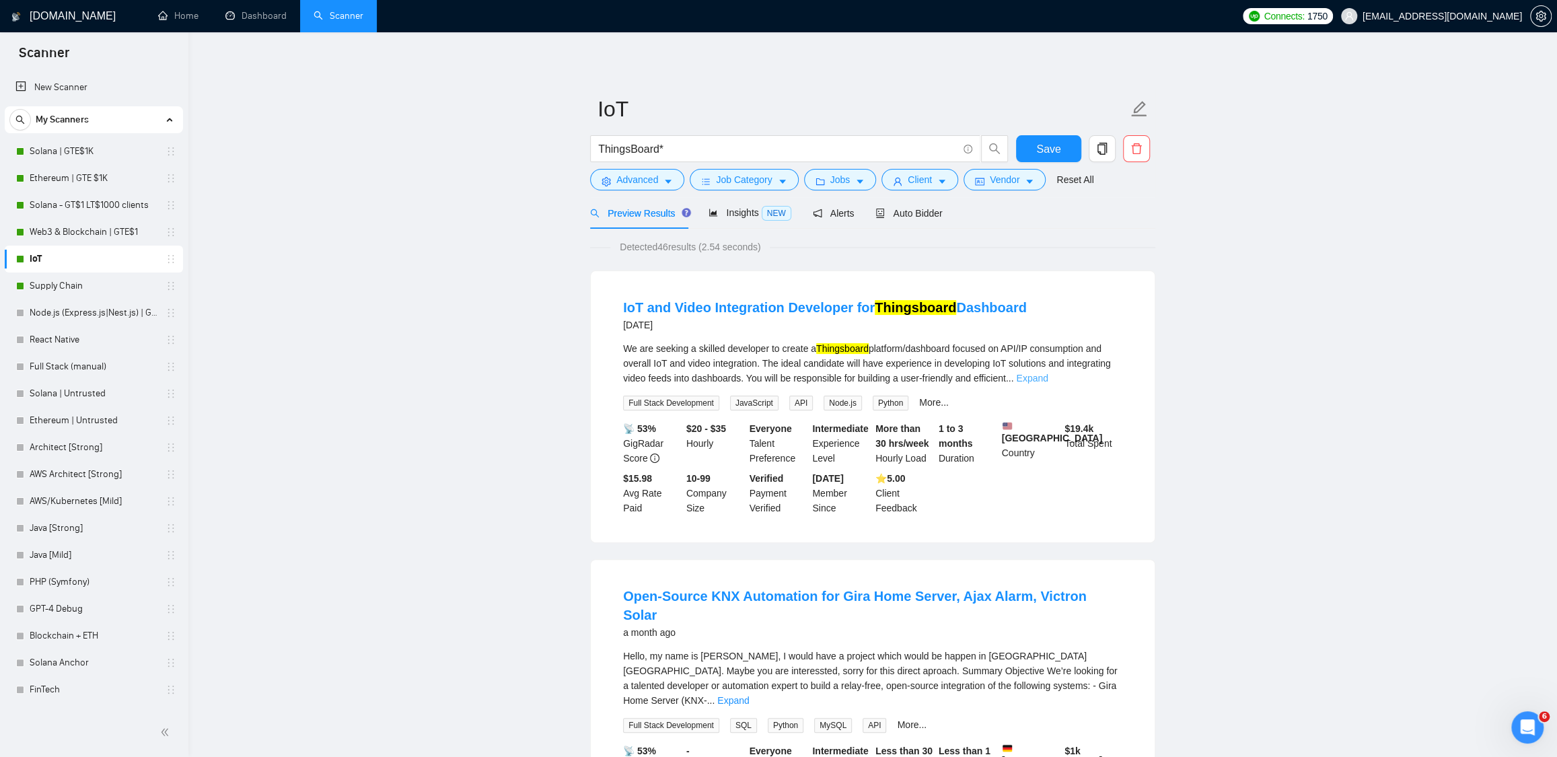
click at [1047, 379] on link "Expand" at bounding box center [1032, 378] width 32 height 11
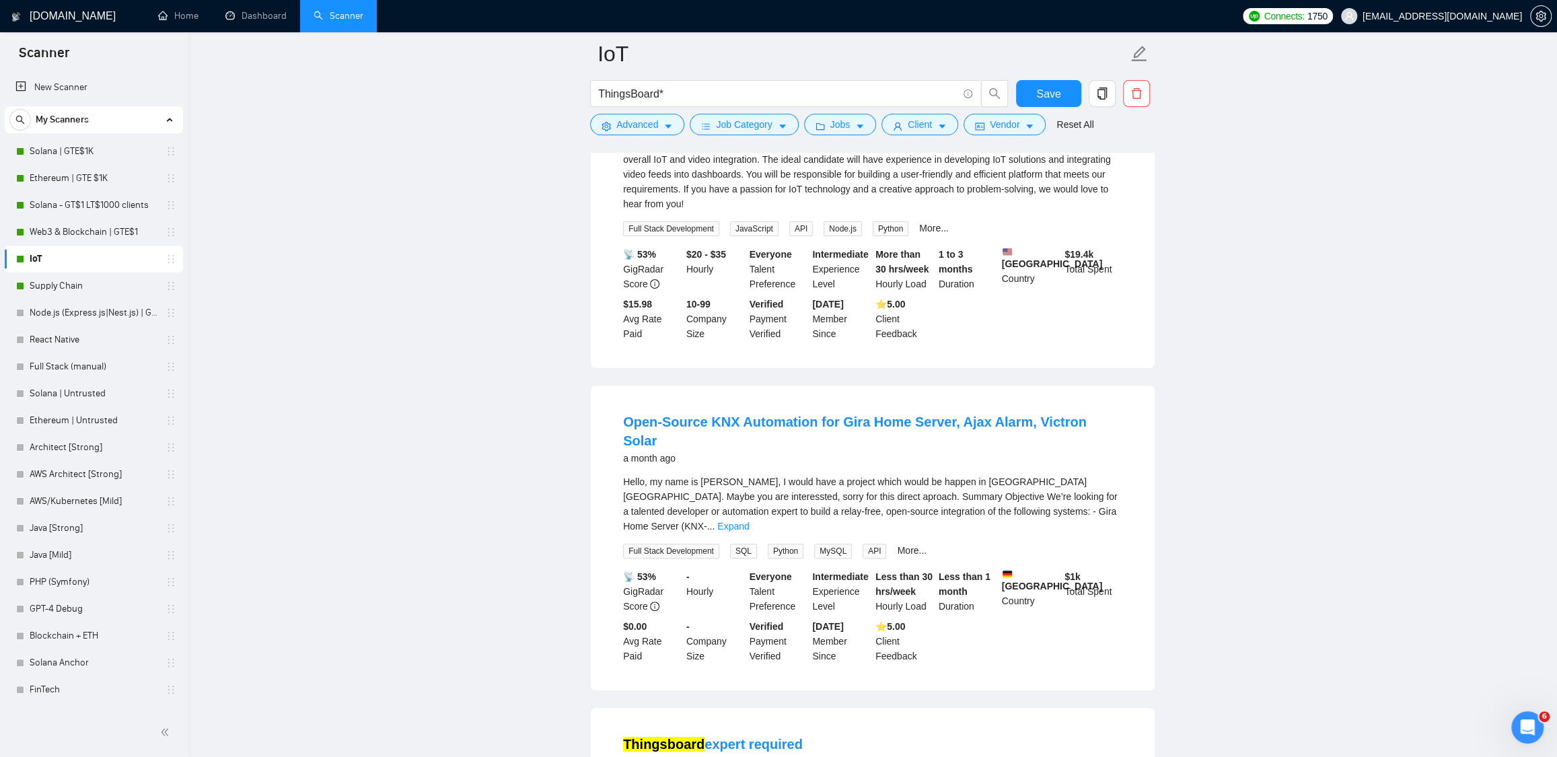
scroll to position [228, 0]
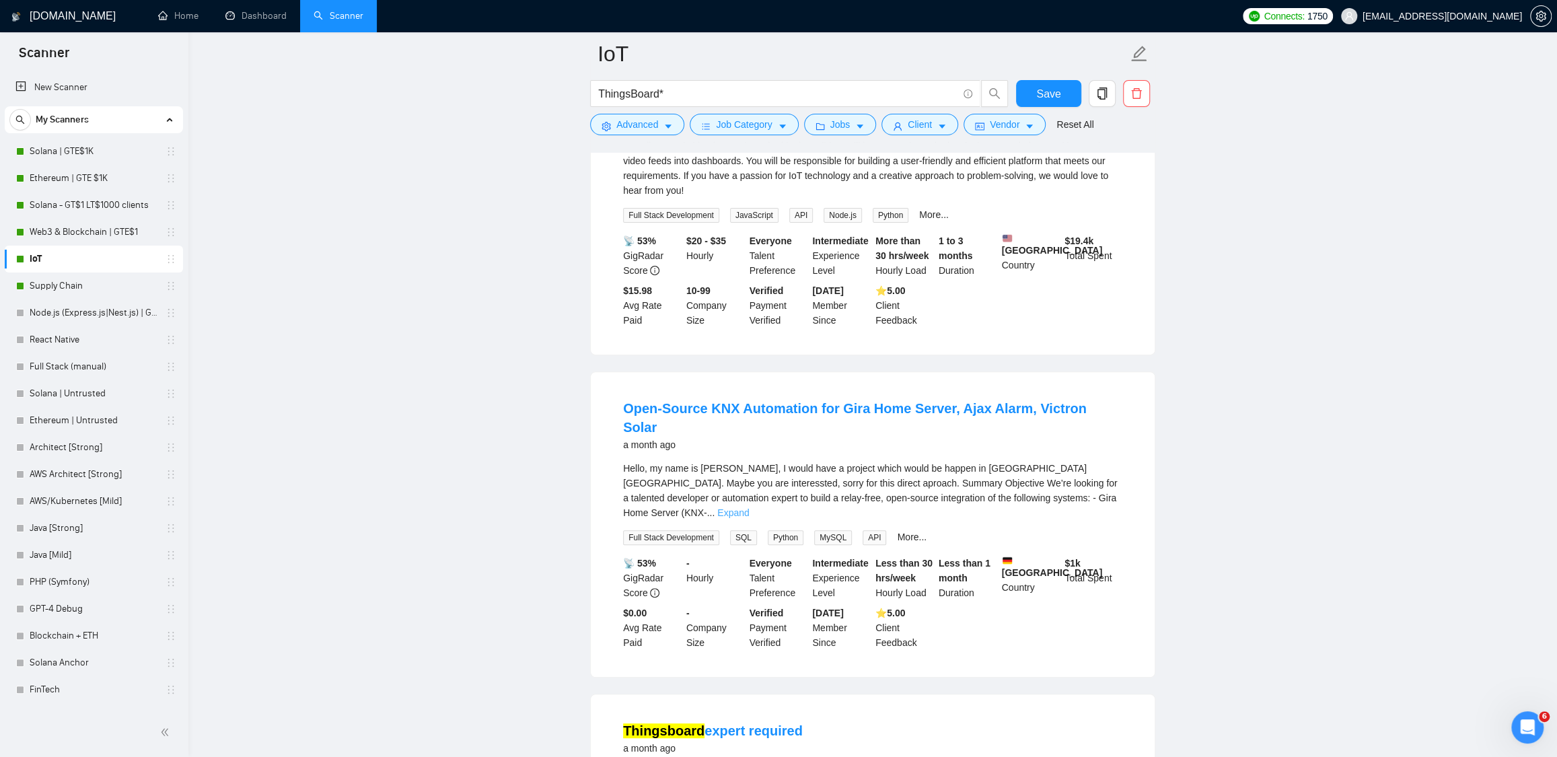
click at [749, 507] on link "Expand" at bounding box center [733, 512] width 32 height 11
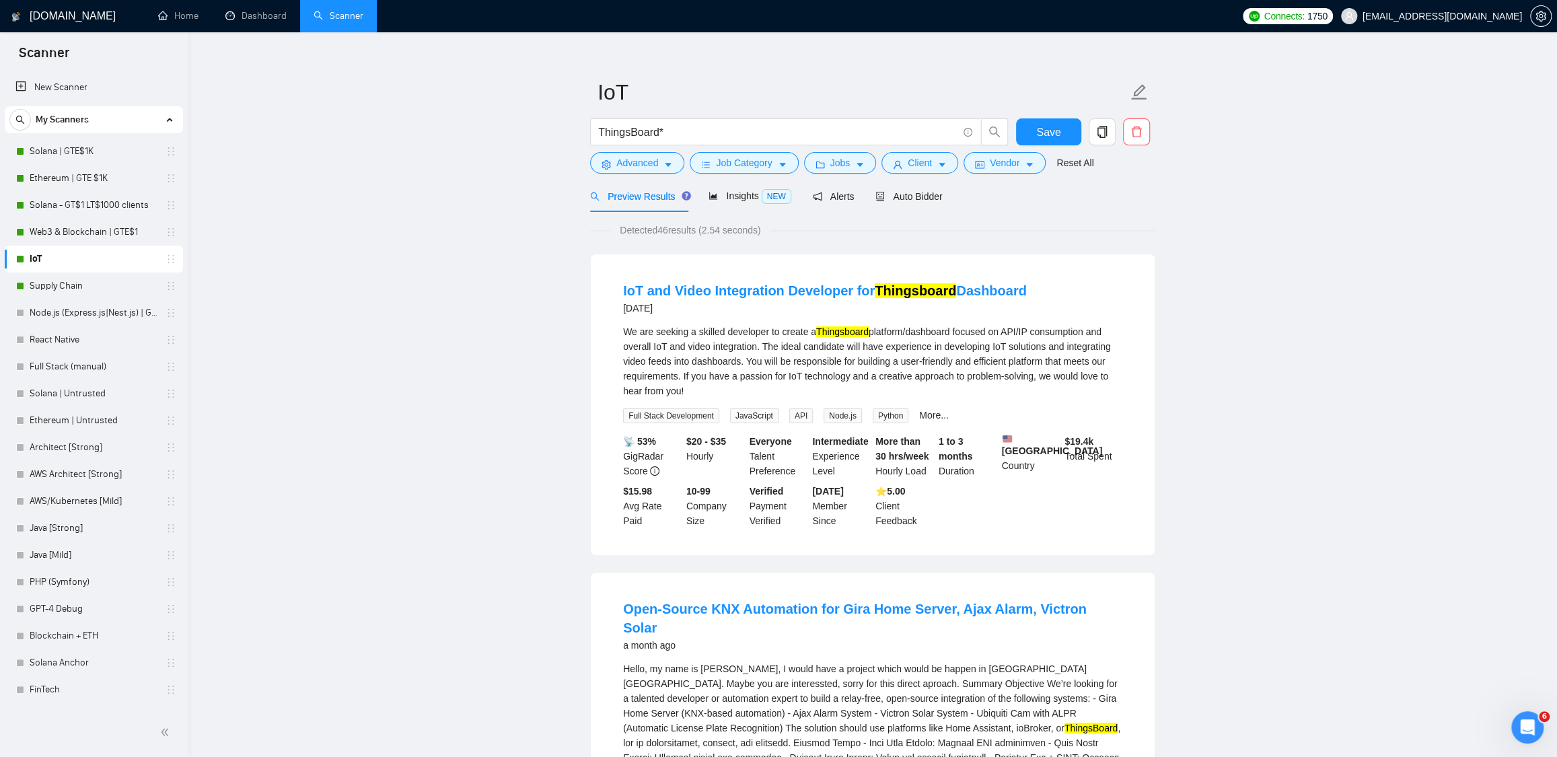
scroll to position [0, 0]
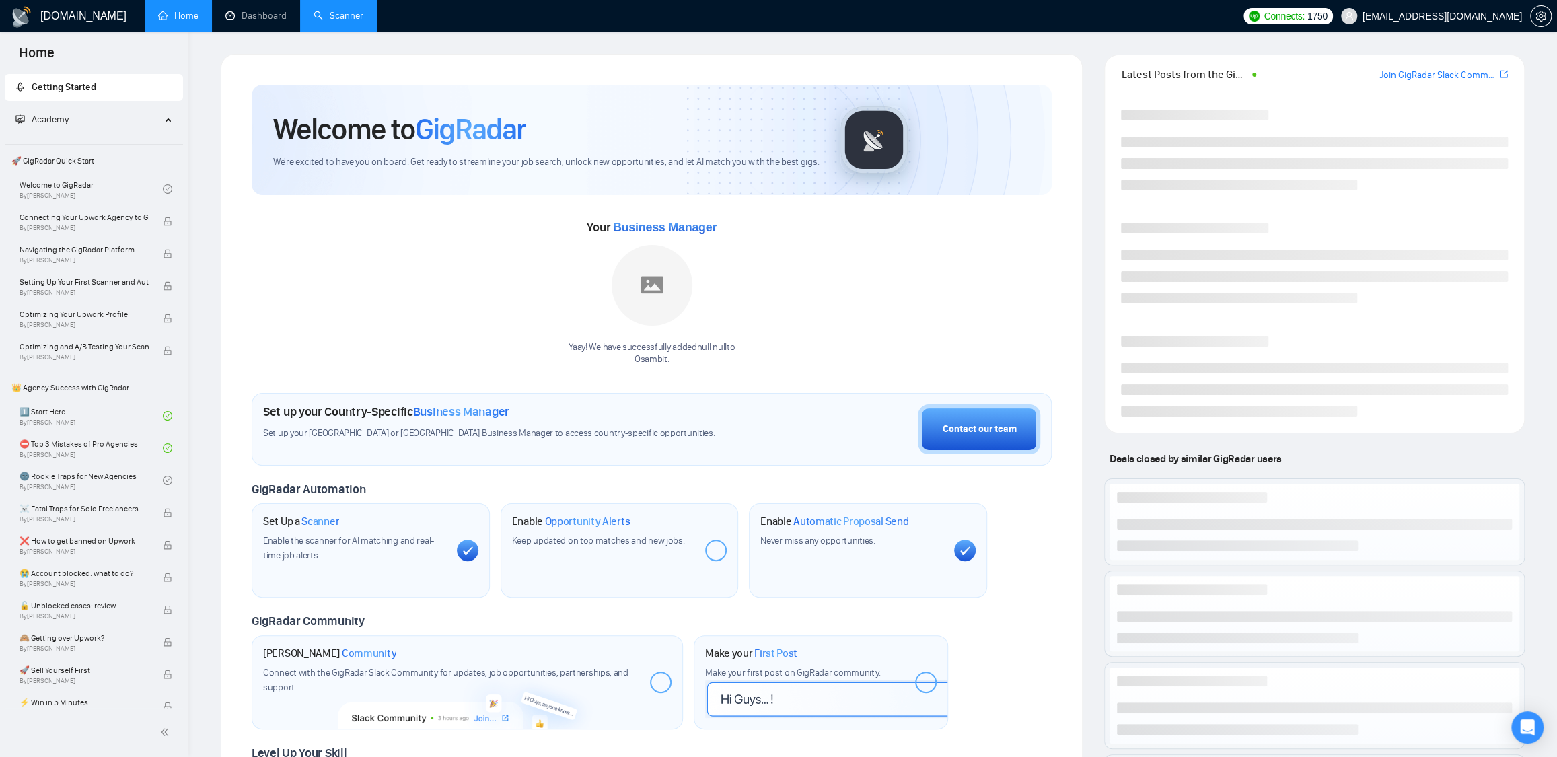
click at [334, 16] on link "Scanner" at bounding box center [338, 15] width 50 height 11
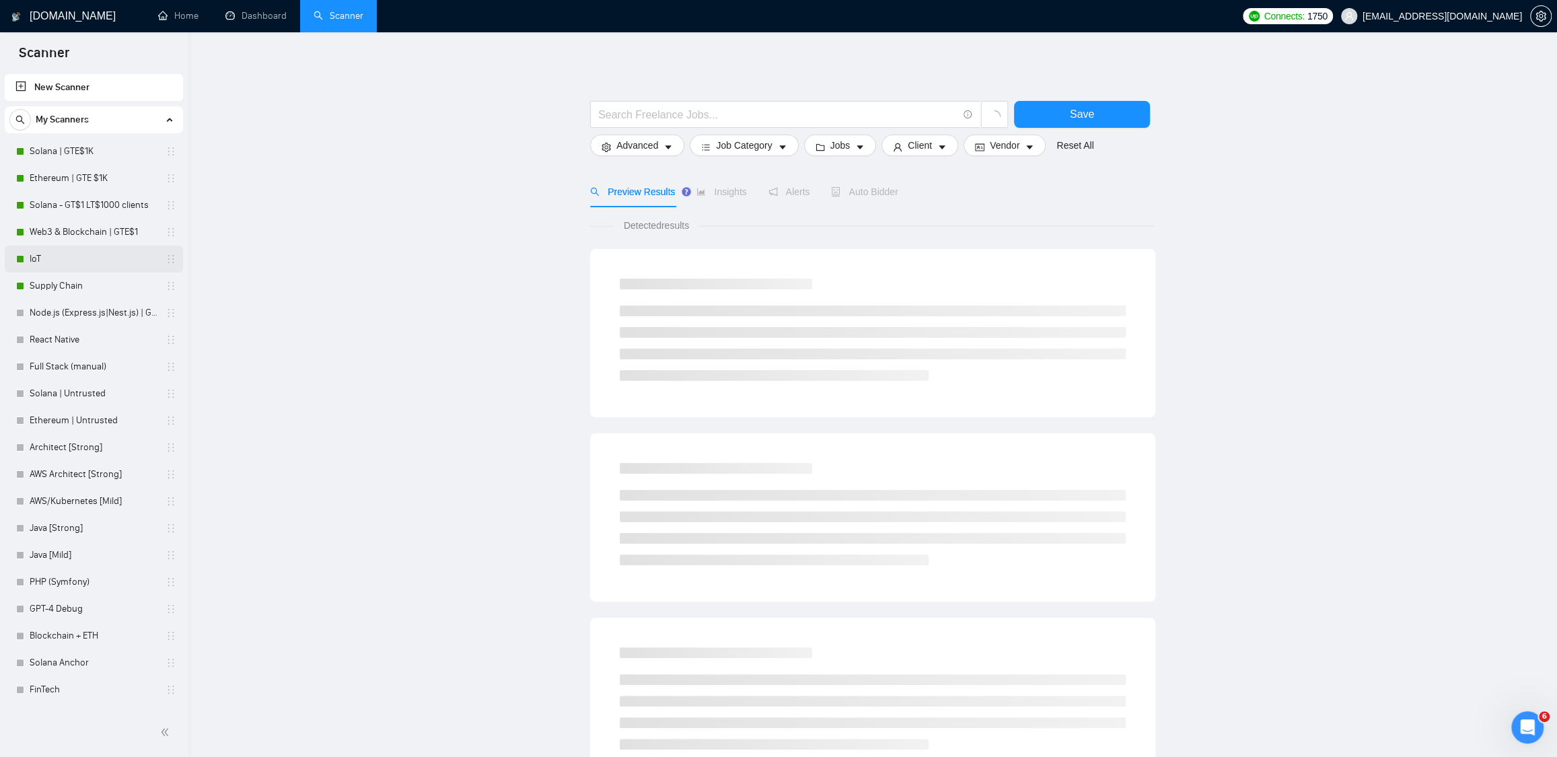
click at [91, 254] on link "IoT" at bounding box center [94, 259] width 128 height 27
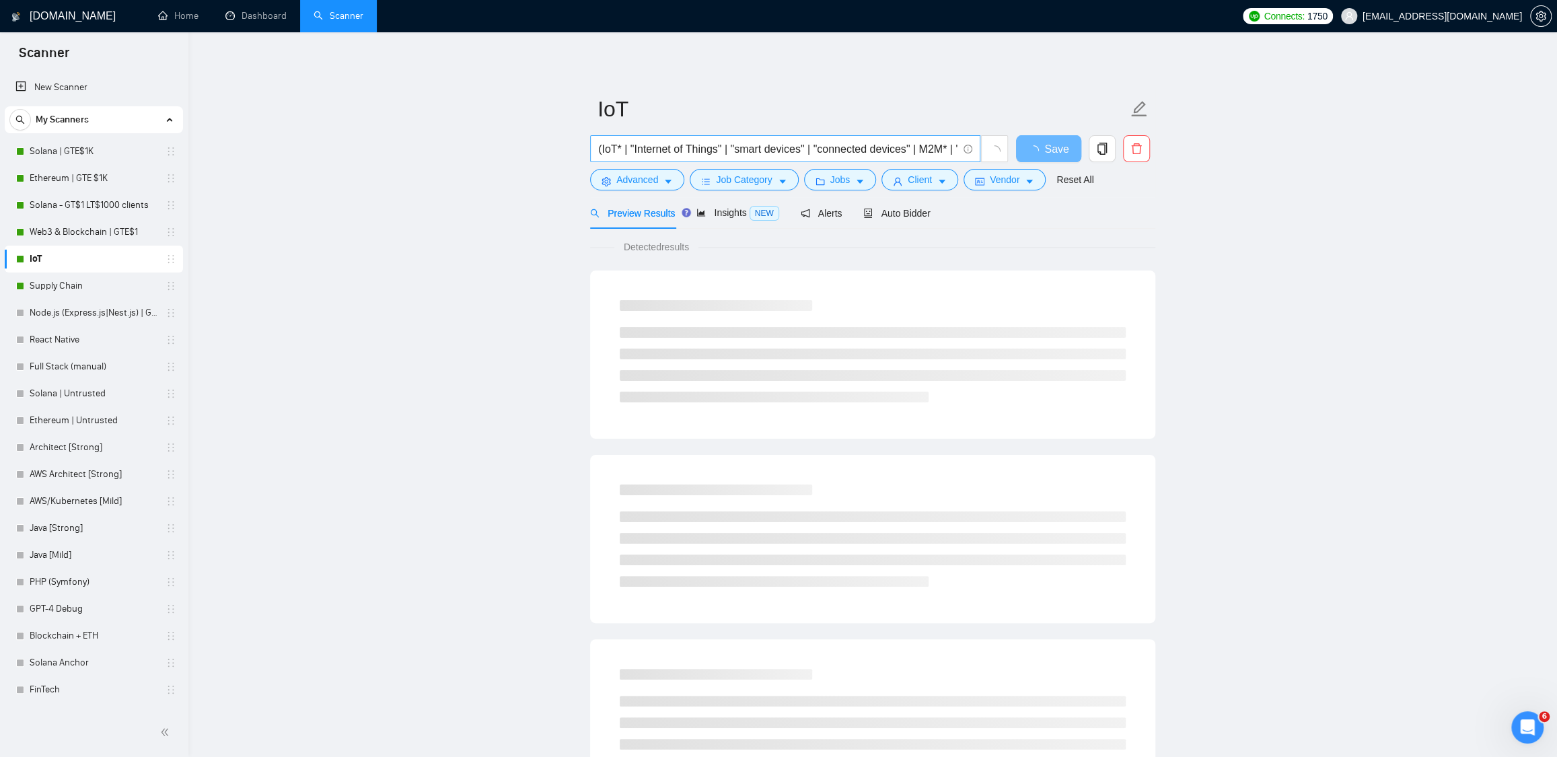
click at [869, 151] on input "(IoT* | "Internet of Things" | "smart devices" | "connected devices" | M2M* | "…" at bounding box center [777, 149] width 359 height 17
drag, startPoint x: 869, startPoint y: 151, endPoint x: 881, endPoint y: 141, distance: 14.8
click at [893, 143] on input "(IoT* | "Internet of Things" | "smart devices" | "connected devices" | M2M* | "…" at bounding box center [777, 149] width 359 height 17
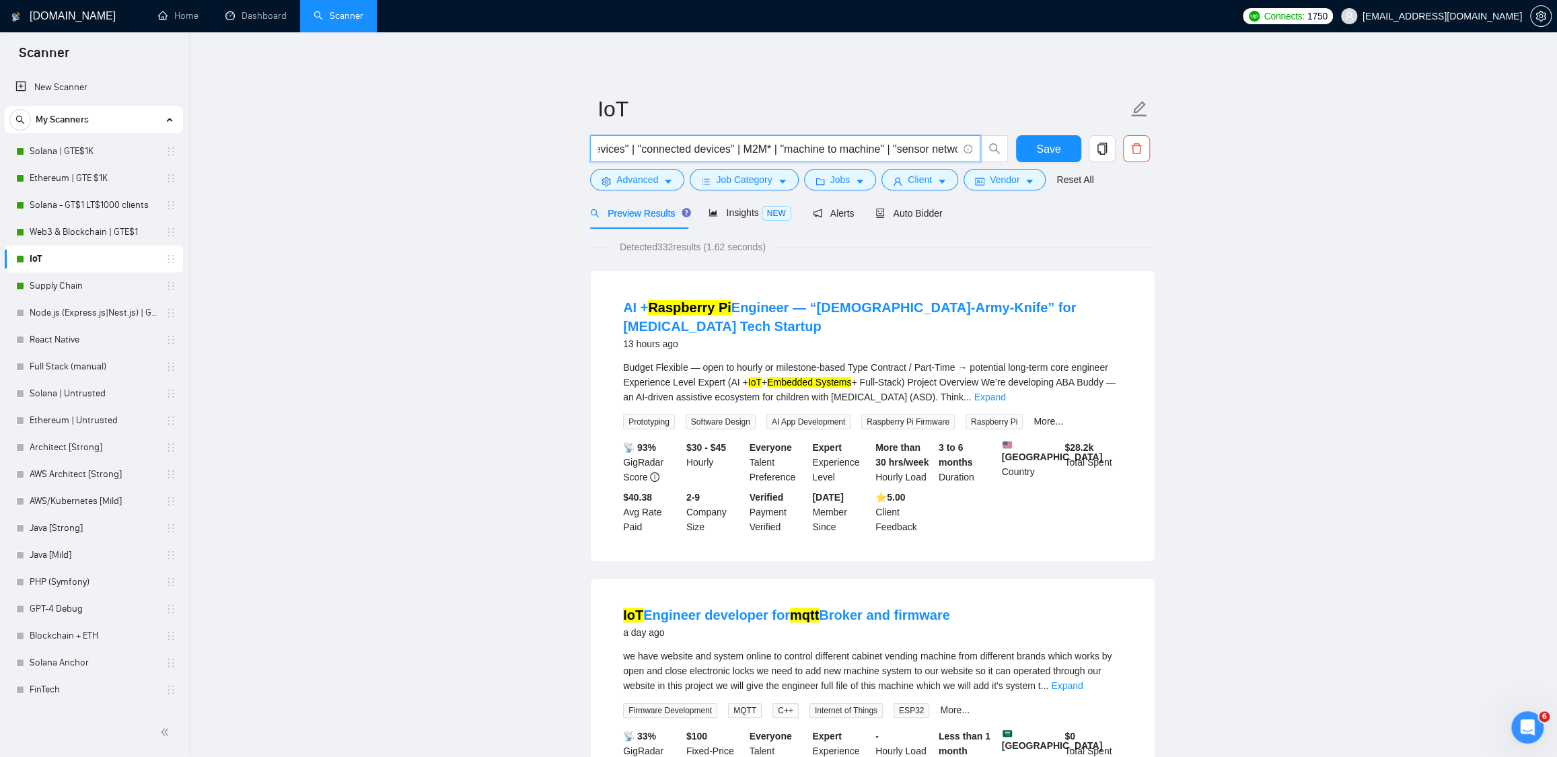
click at [859, 142] on input "(IoT* | "Internet of Things" | "smart devices" | "connected devices" | M2M* | "…" at bounding box center [777, 149] width 359 height 17
drag, startPoint x: 908, startPoint y: 147, endPoint x: 585, endPoint y: 135, distance: 323.8
click at [746, 151] on input "(IoT* | "Internet of Things" | "smart devices" | "connected devices" | M2M* | "…" at bounding box center [777, 149] width 359 height 17
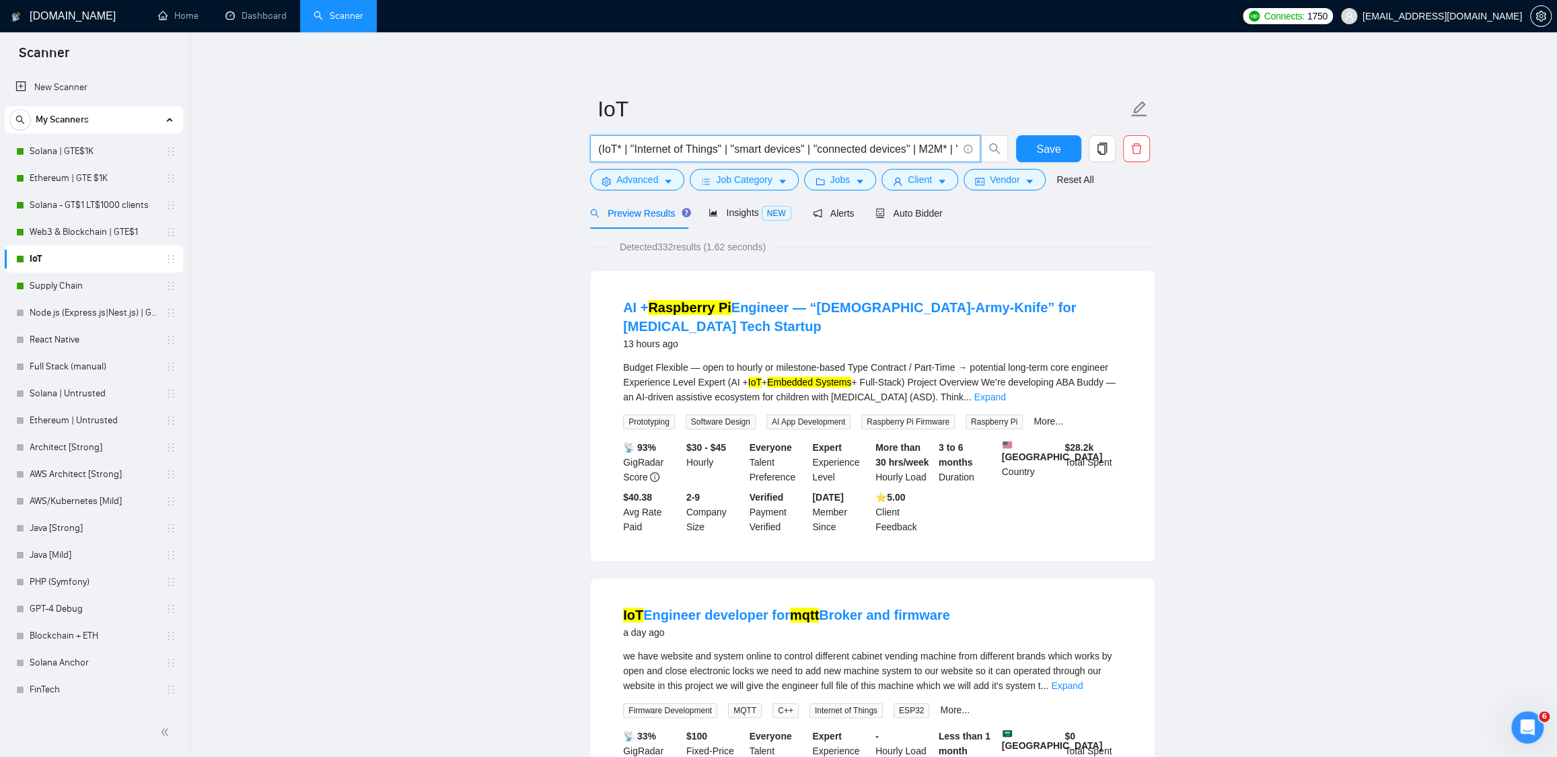
click at [627, 148] on input "(IoT* | "Internet of Things" | "smart devices" | "connected devices" | M2M* | "…" at bounding box center [777, 149] width 359 height 17
type input "(IoT* | PCB* | "Internet of Things" | "smart devices" | "connected devices" | M…"
